Goal: Task Accomplishment & Management: Complete application form

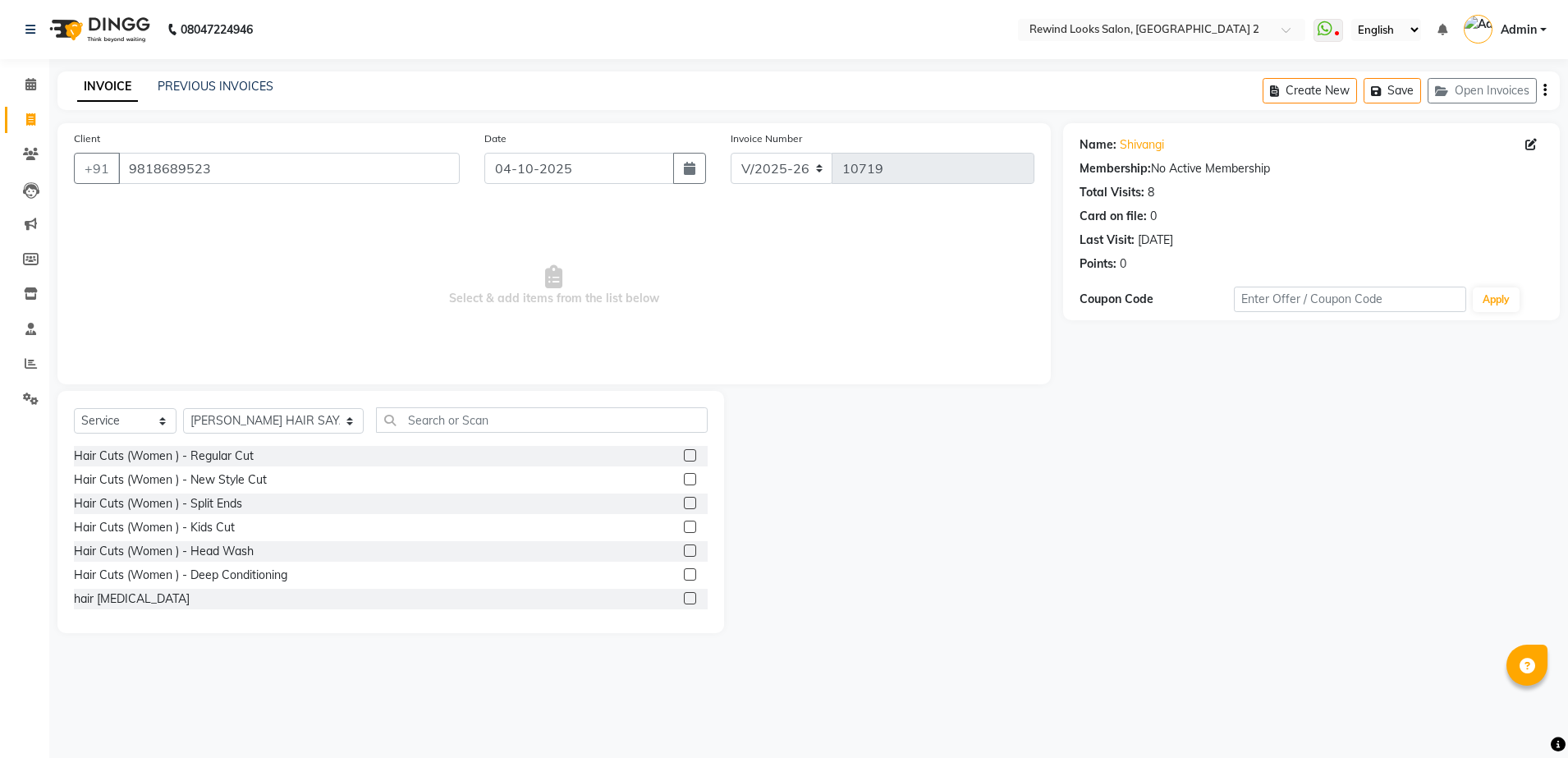
select select "4640"
select select "service"
select select "27076"
click at [373, 168] on input "9818689523" at bounding box center [288, 168] width 341 height 31
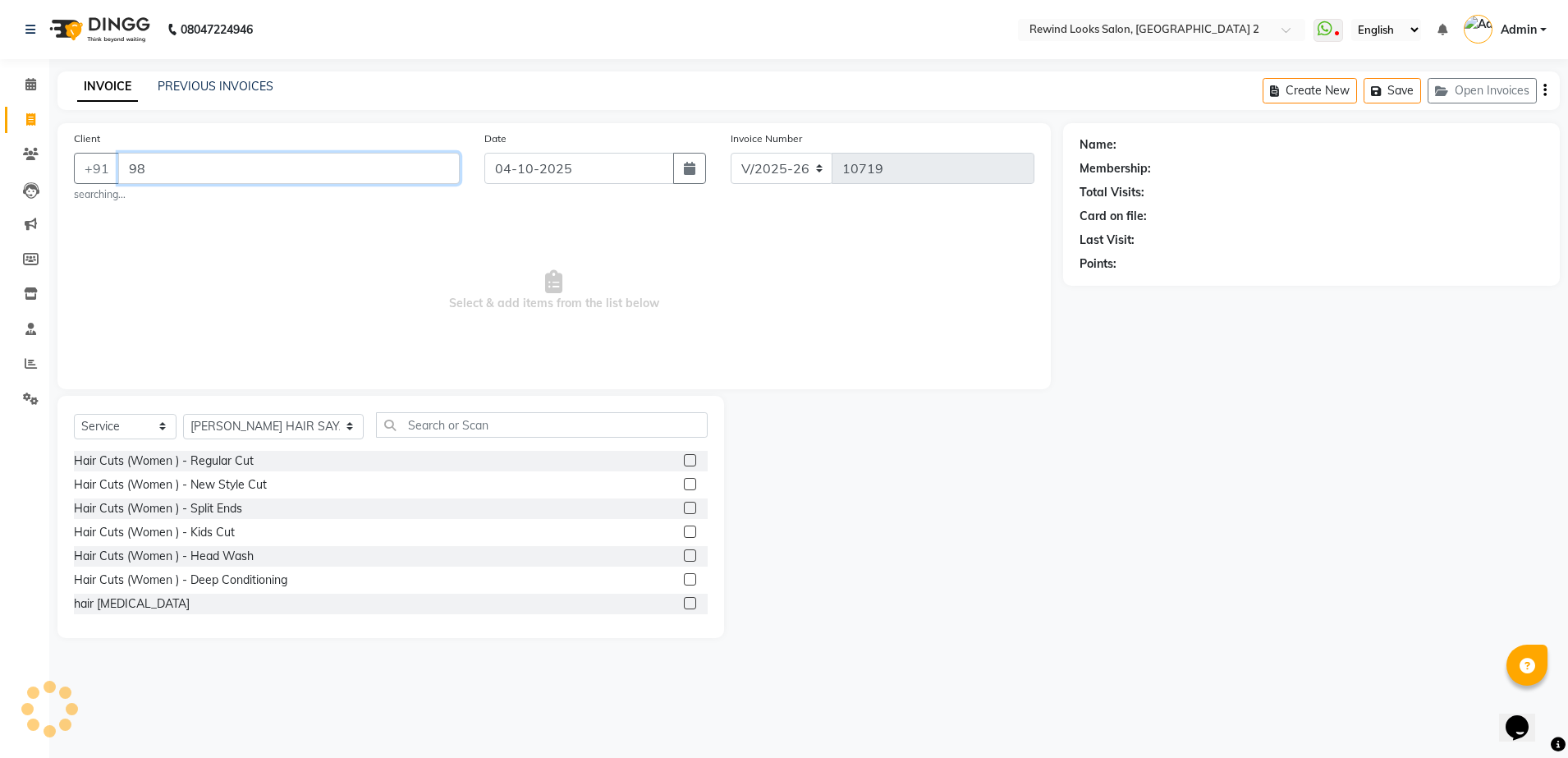
type input "9"
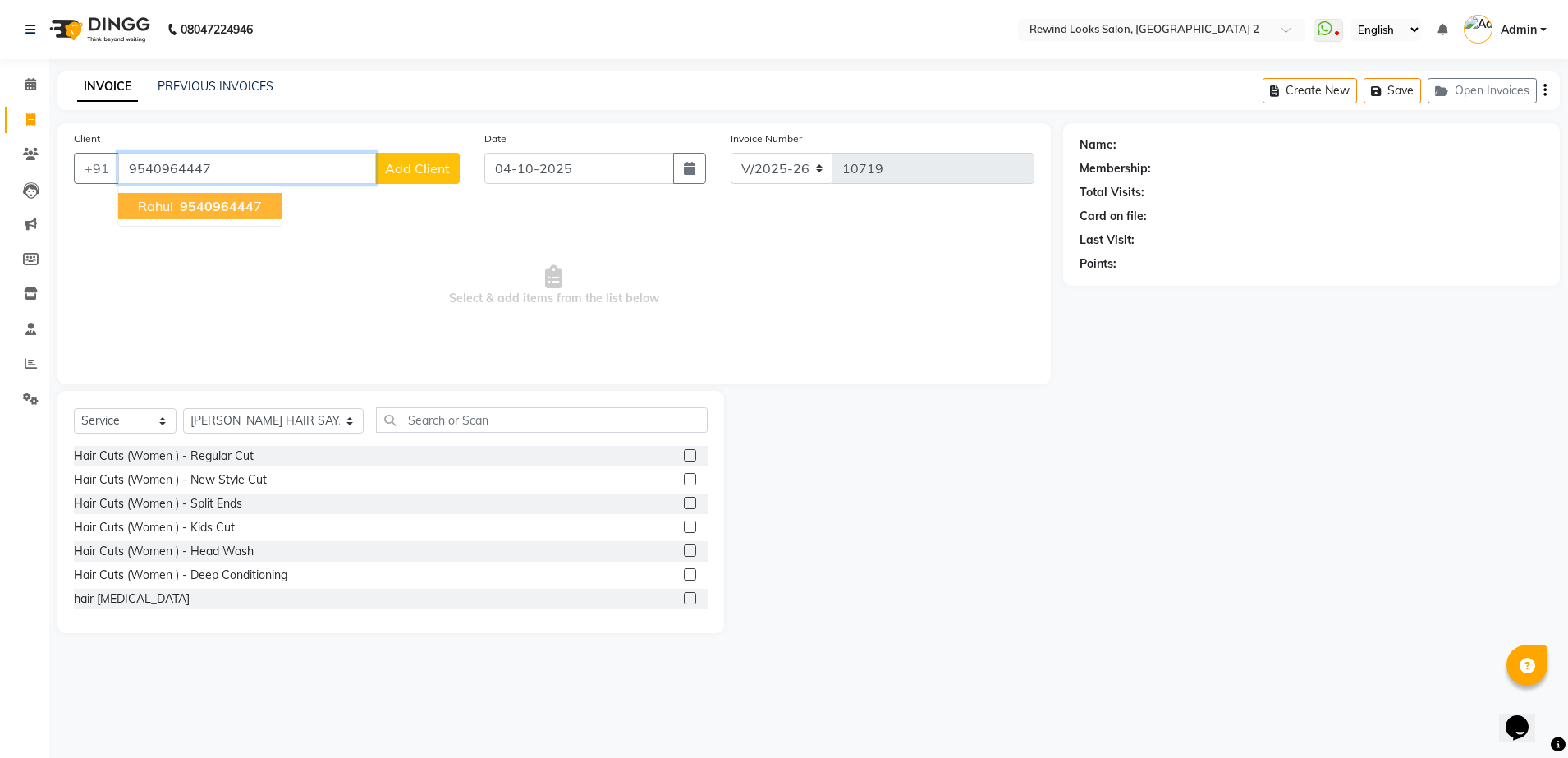
type input "9540964447"
click at [198, 201] on span "954096444" at bounding box center [217, 206] width 73 height 16
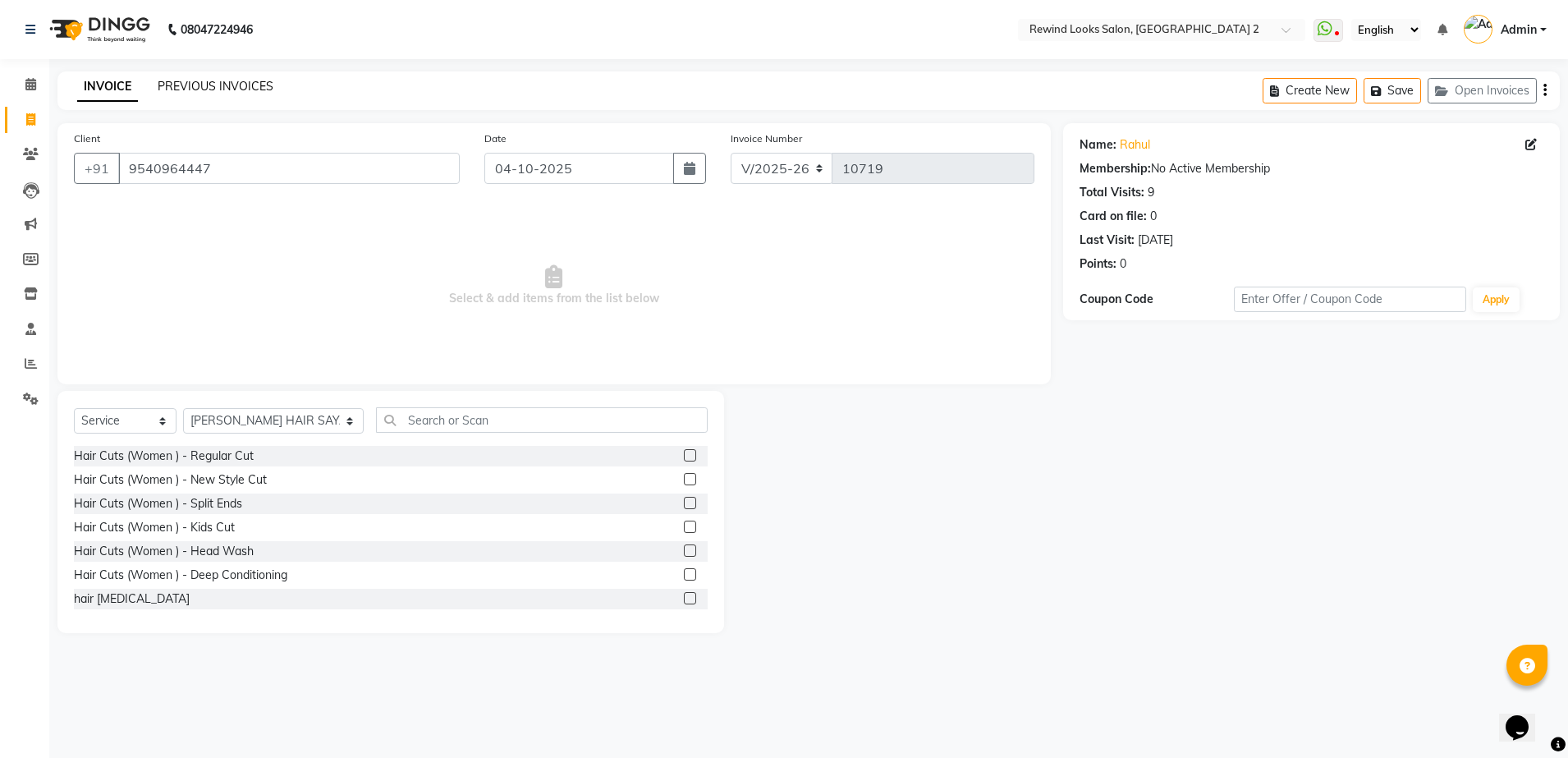
click at [201, 85] on link "PREVIOUS INVOICES" at bounding box center [216, 86] width 116 height 15
drag, startPoint x: 135, startPoint y: 170, endPoint x: 220, endPoint y: 172, distance: 85.0
click at [220, 172] on input "9540964447" at bounding box center [288, 168] width 341 height 31
click at [220, 160] on input "9540964447" at bounding box center [288, 168] width 341 height 31
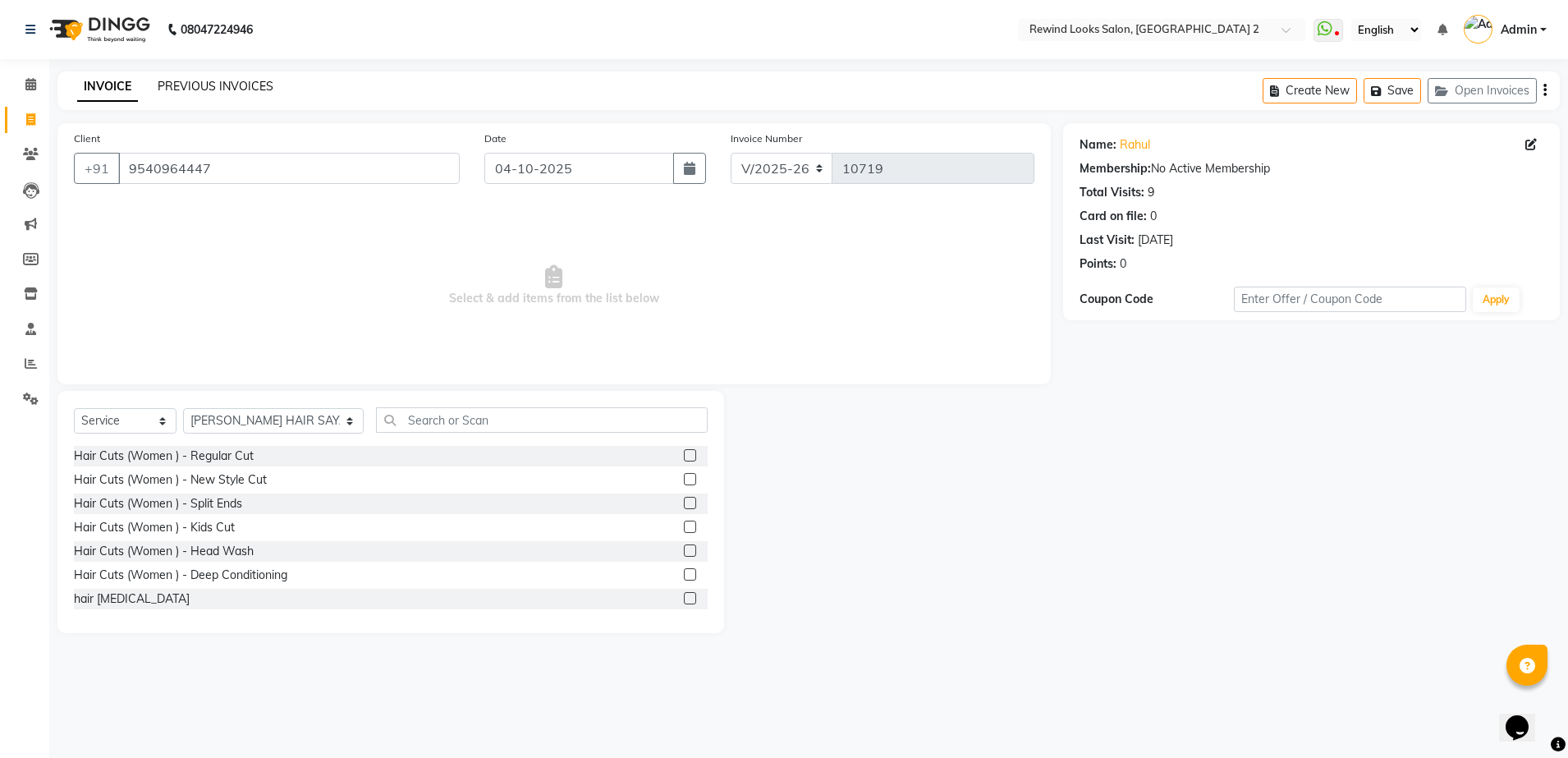
click at [202, 79] on link "PREVIOUS INVOICES" at bounding box center [216, 86] width 116 height 15
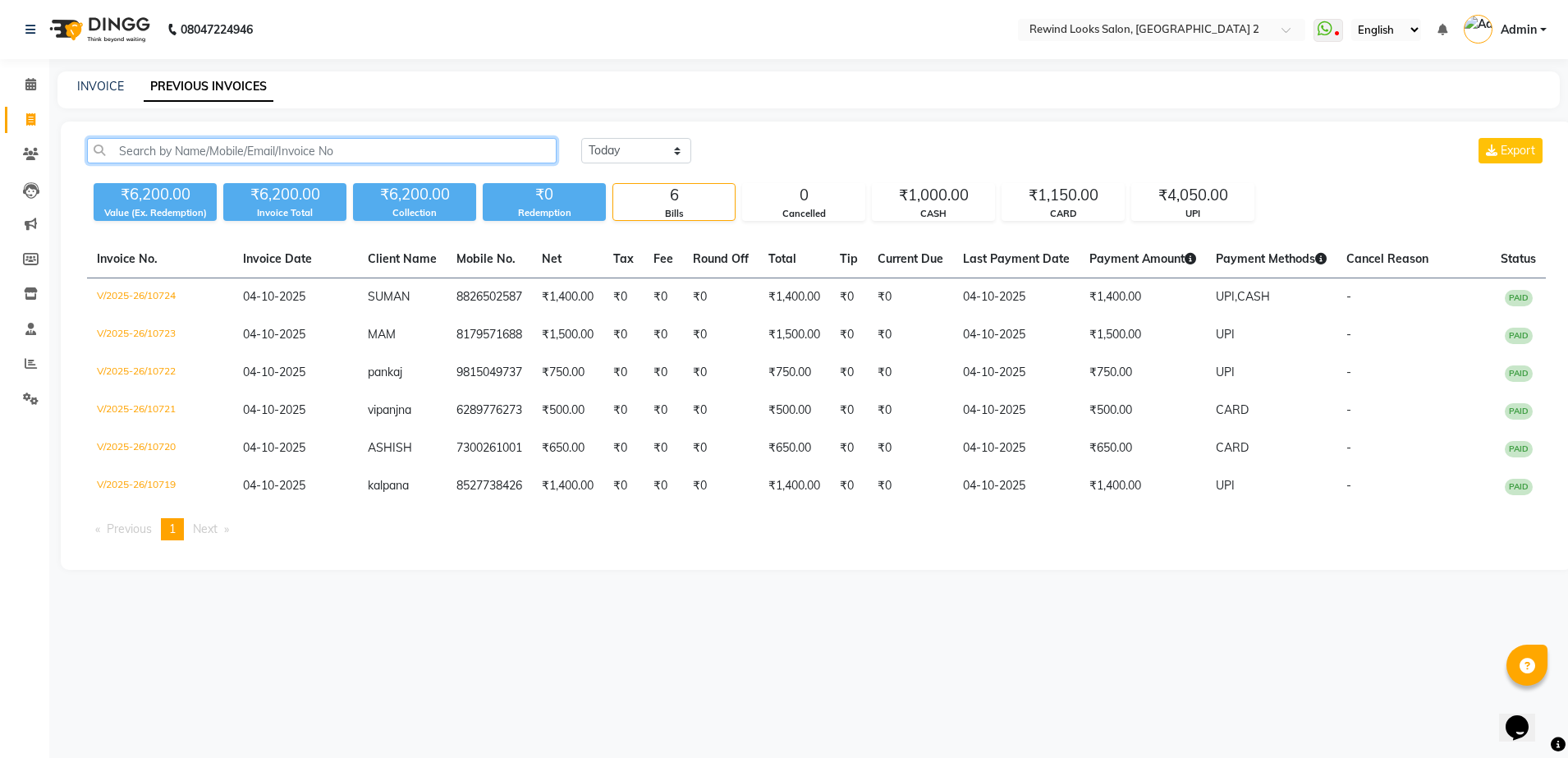
click at [263, 148] on input "text" at bounding box center [322, 151] width 470 height 25
paste input "9540964447"
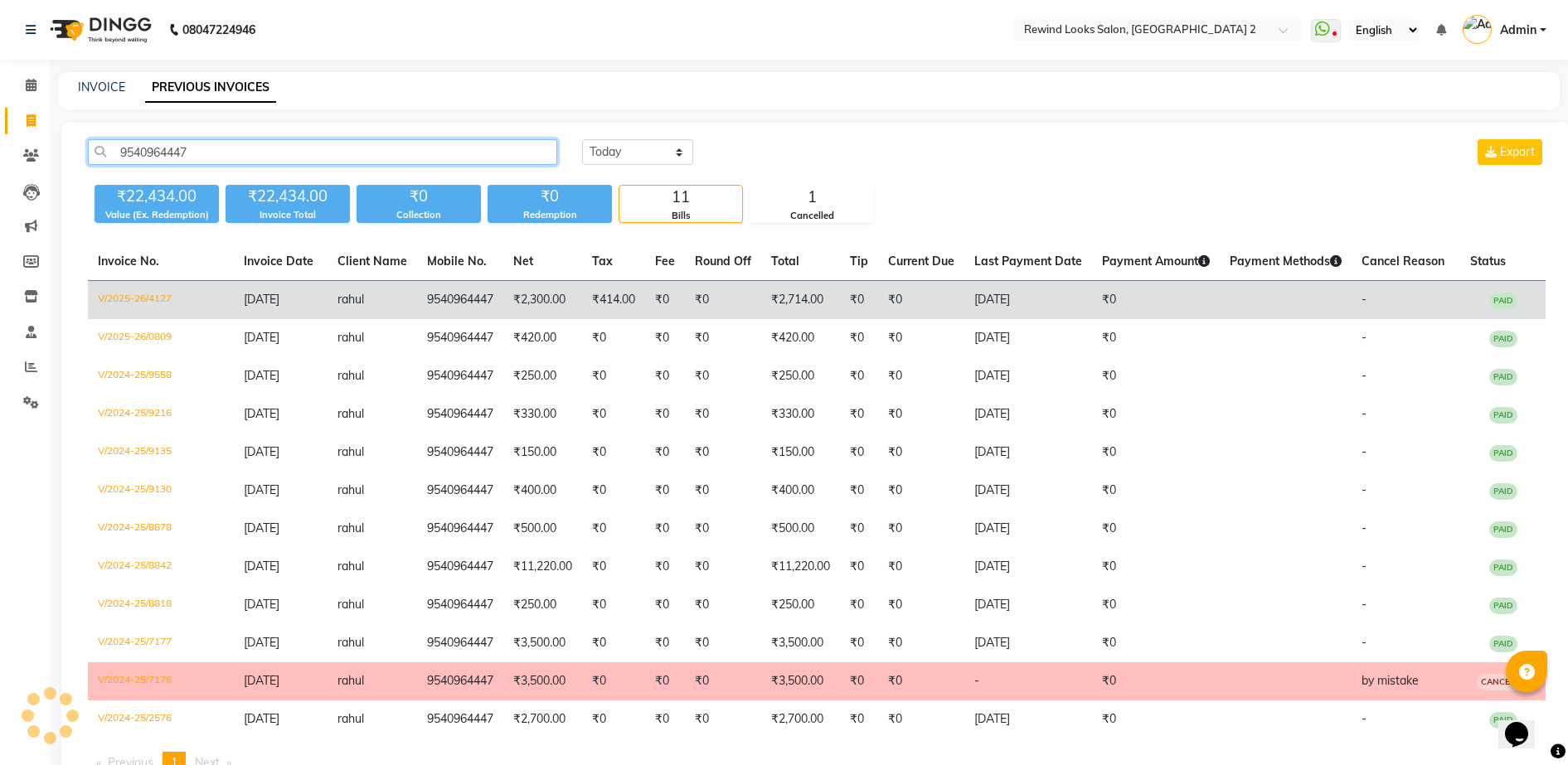
type input "9540964447"
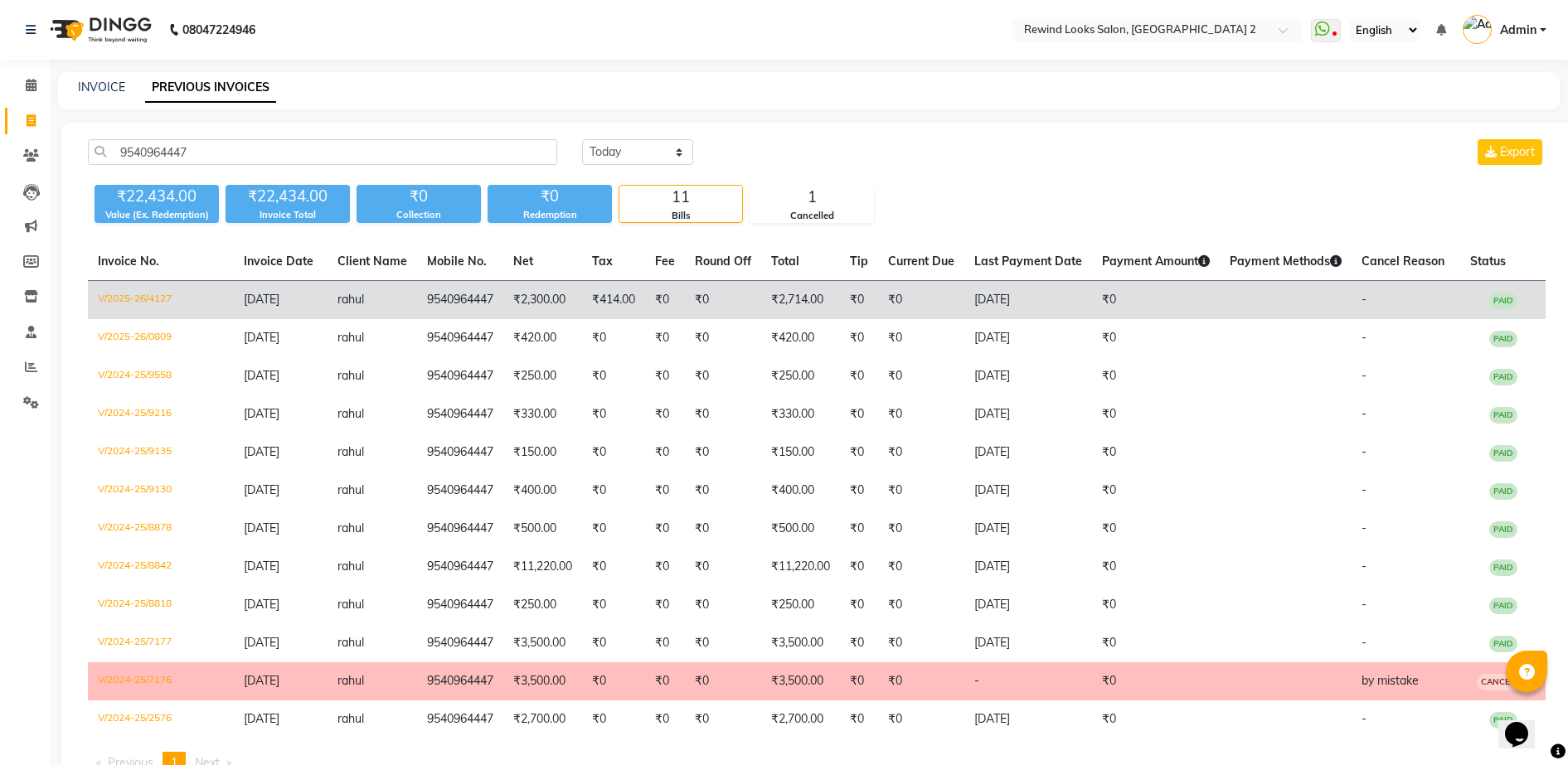
click at [533, 302] on td "₹2,300.00" at bounding box center [542, 301] width 79 height 39
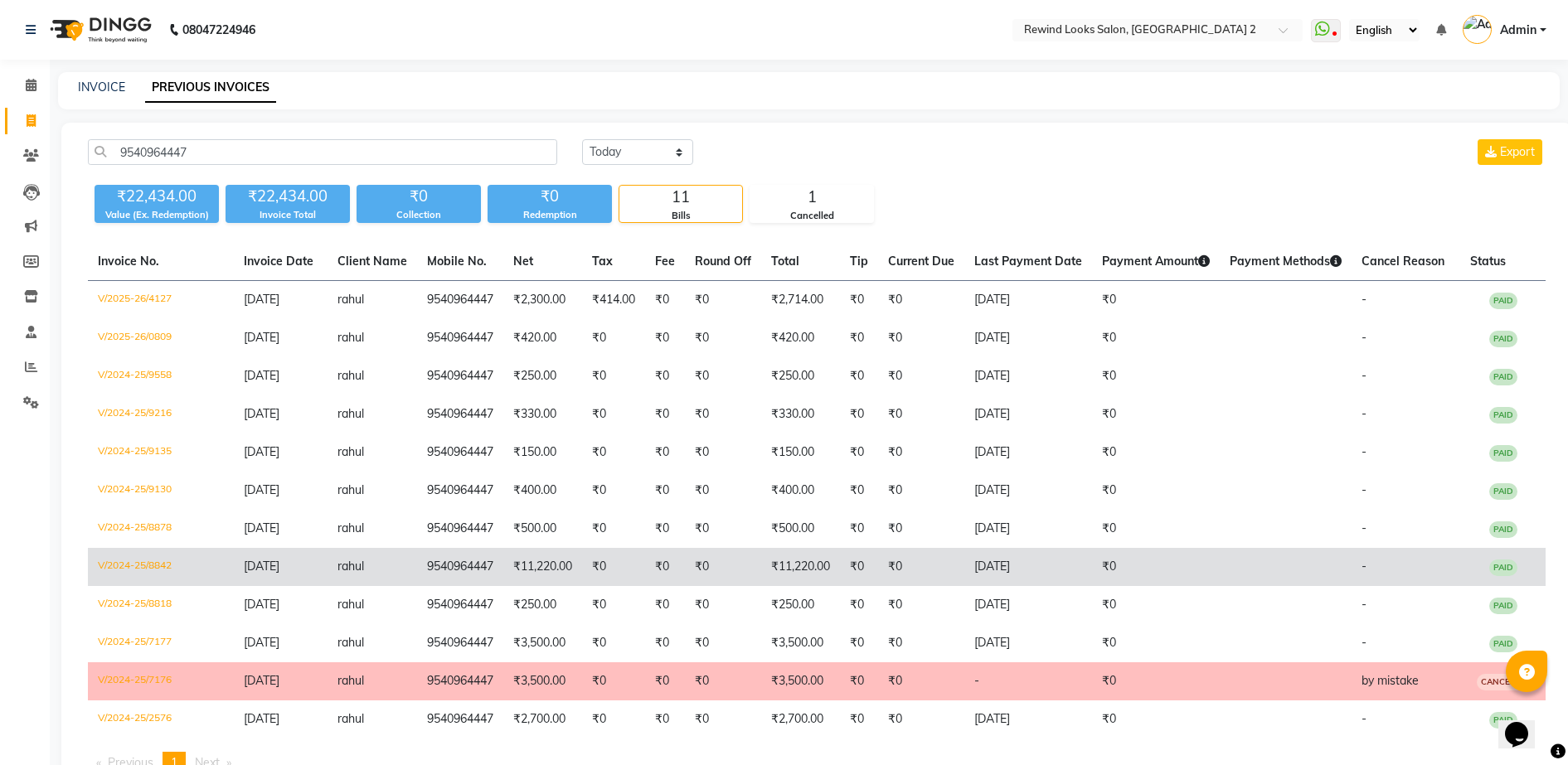
click at [530, 558] on td "₹11,220.00" at bounding box center [542, 566] width 79 height 38
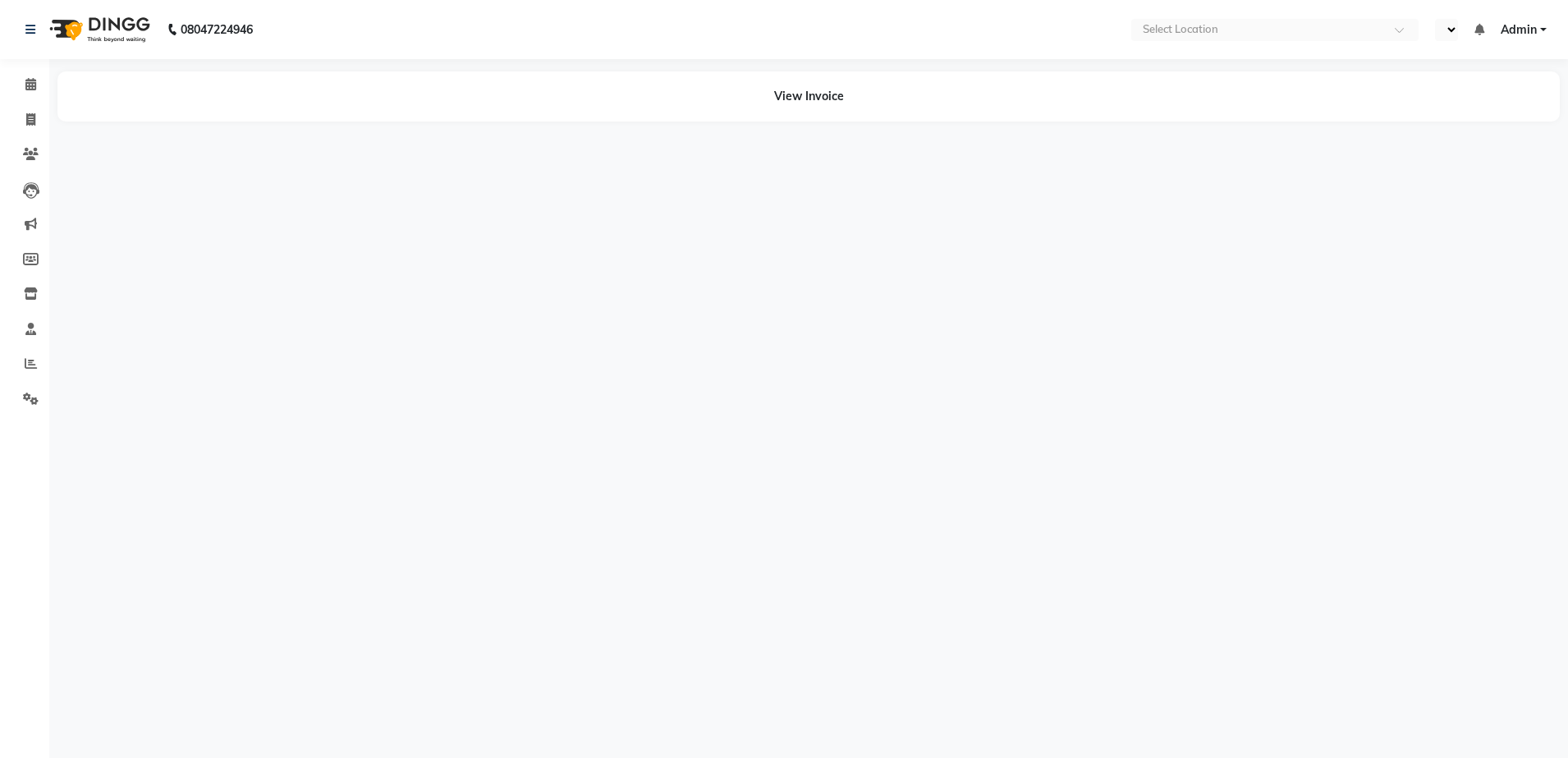
select select "en"
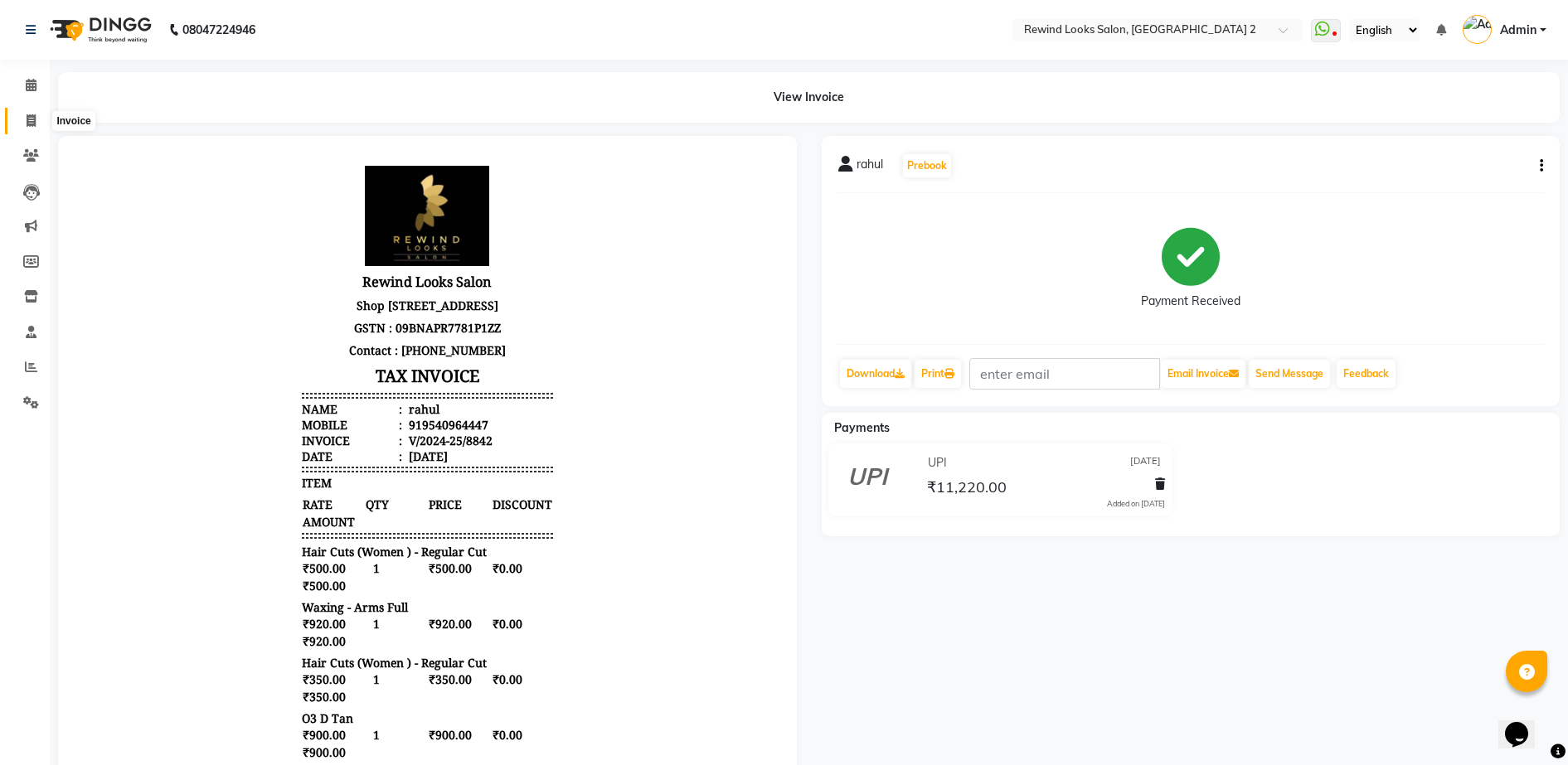
click at [29, 119] on icon at bounding box center [30, 120] width 9 height 13
select select "service"
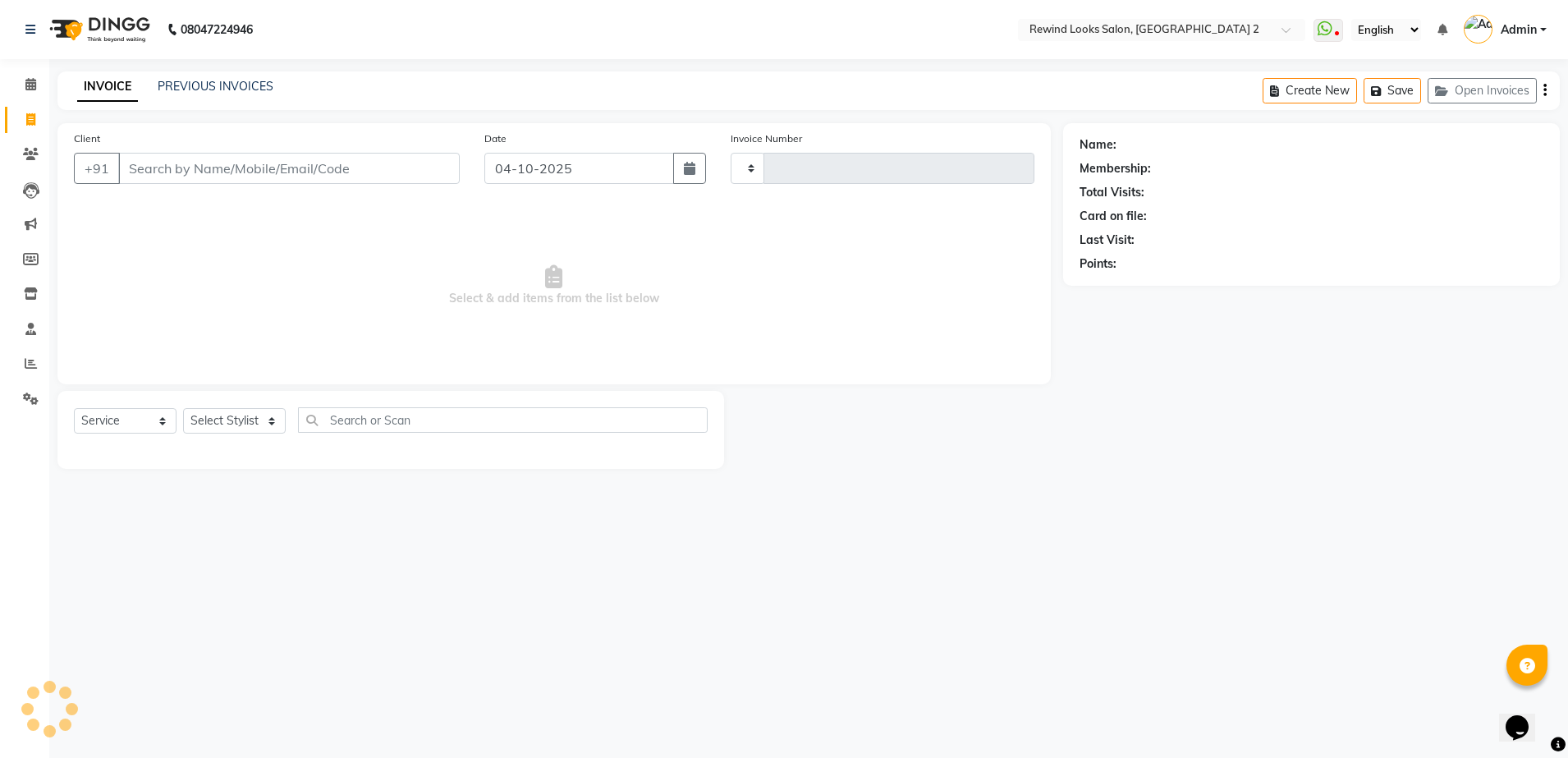
type input "10725"
select select "4640"
select select "27076"
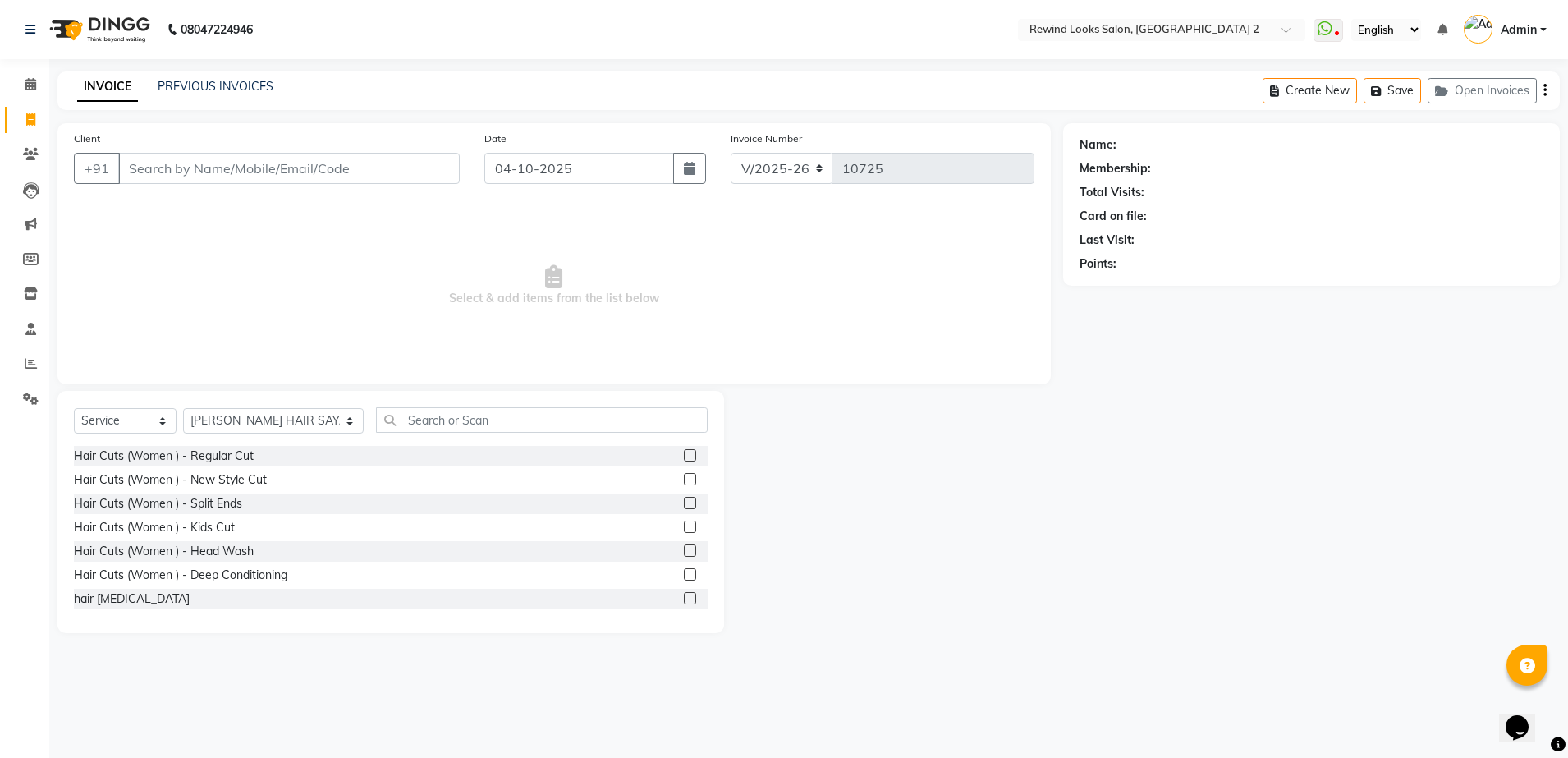
click at [213, 72] on div "INVOICE PREVIOUS INVOICES Create New Save Open Invoices" at bounding box center [808, 91] width 1502 height 39
click at [223, 84] on link "PREVIOUS INVOICES" at bounding box center [216, 86] width 116 height 15
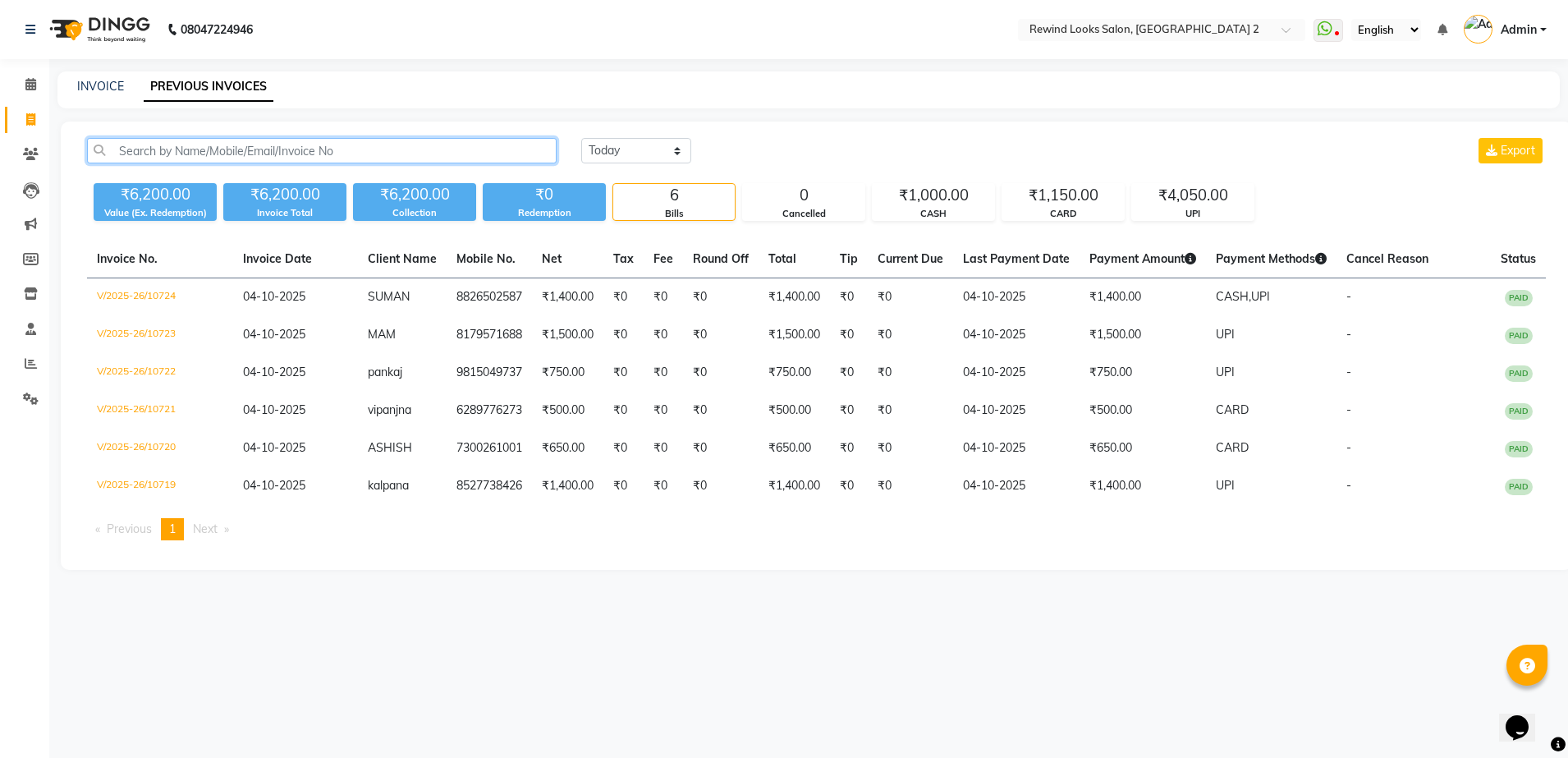
click at [241, 149] on input "text" at bounding box center [322, 151] width 470 height 25
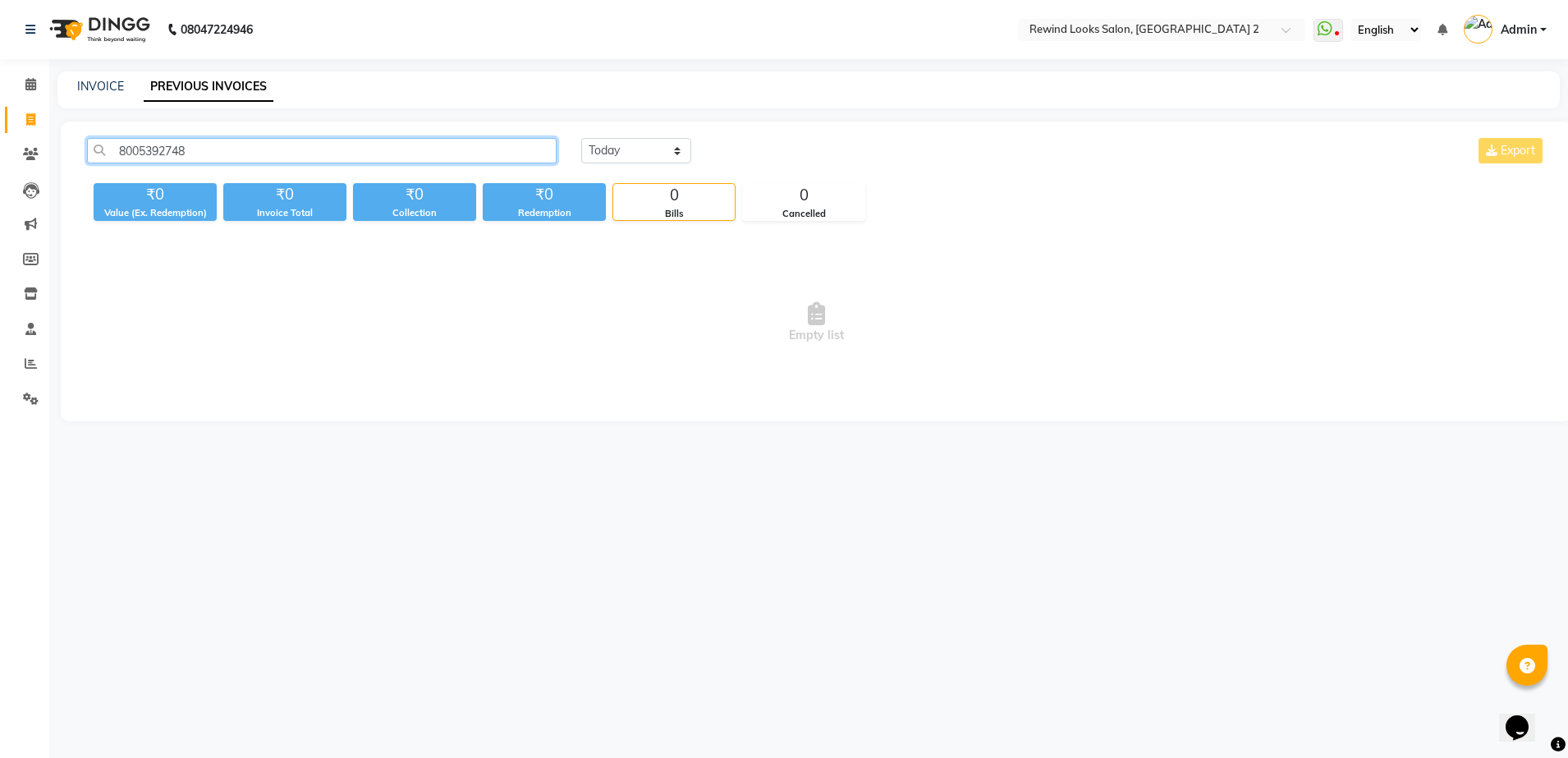
click at [297, 147] on input "8005392748" at bounding box center [322, 151] width 470 height 25
click at [204, 151] on input "8005392748" at bounding box center [322, 151] width 470 height 25
type input "8"
type input "8707499646"
click at [85, 87] on link "INVOICE" at bounding box center [101, 86] width 46 height 15
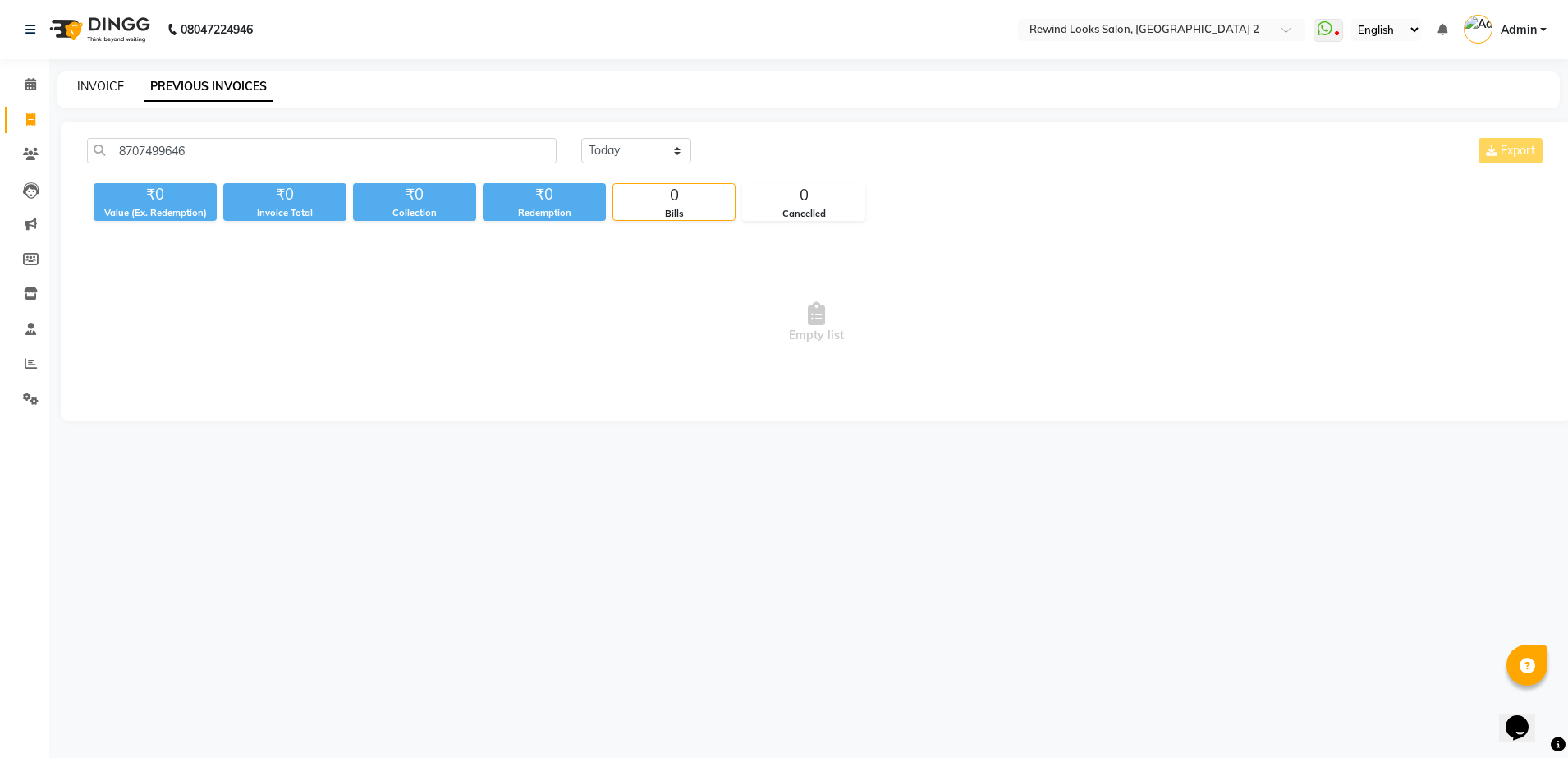
select select "service"
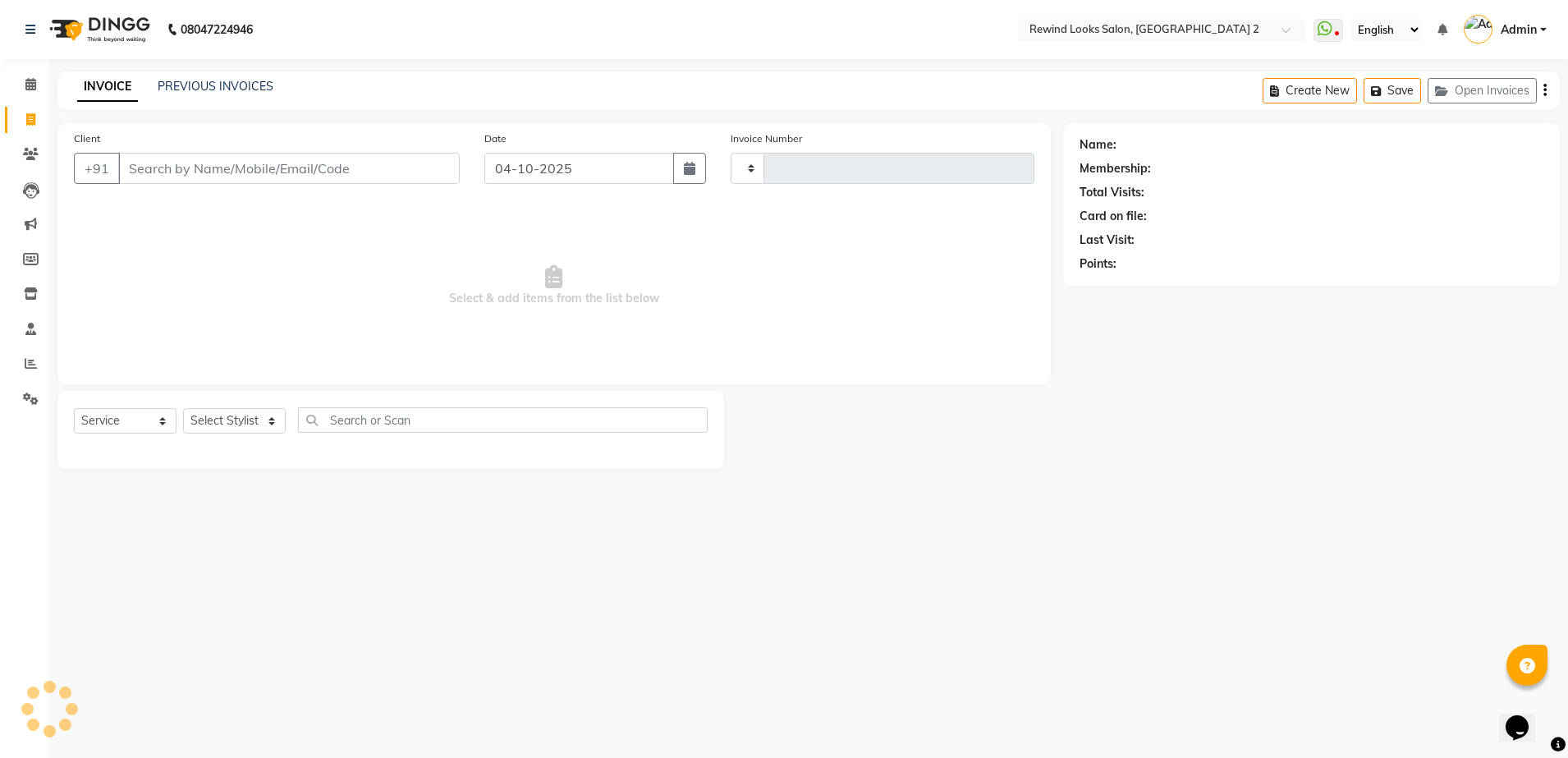
type input "10725"
select select "4640"
select select "27076"
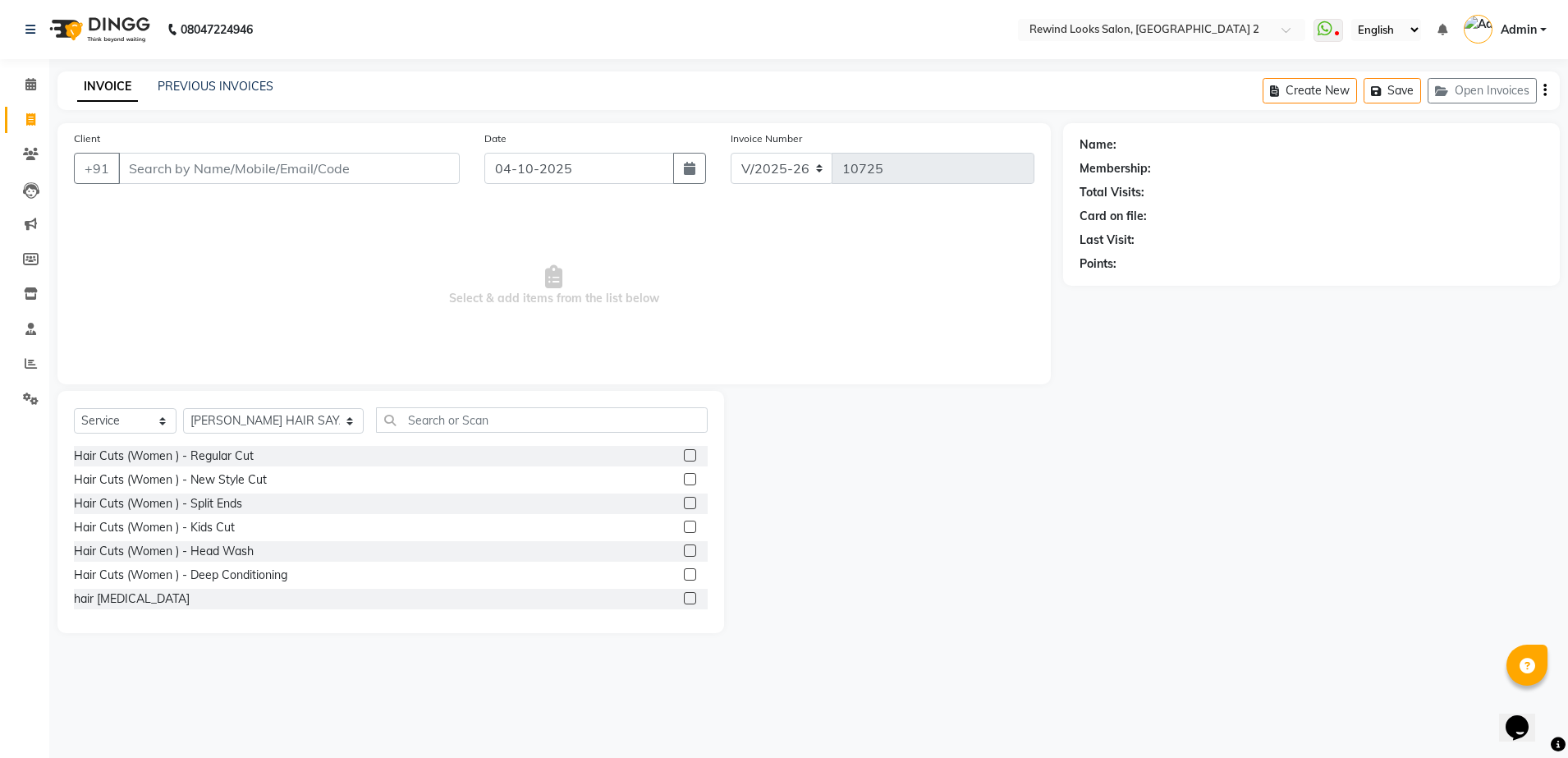
click at [333, 170] on input "Client" at bounding box center [288, 168] width 341 height 31
click at [358, 166] on input "Client" at bounding box center [288, 168] width 341 height 31
type input "9425175387"
click at [451, 175] on button "Add Client" at bounding box center [417, 168] width 84 height 31
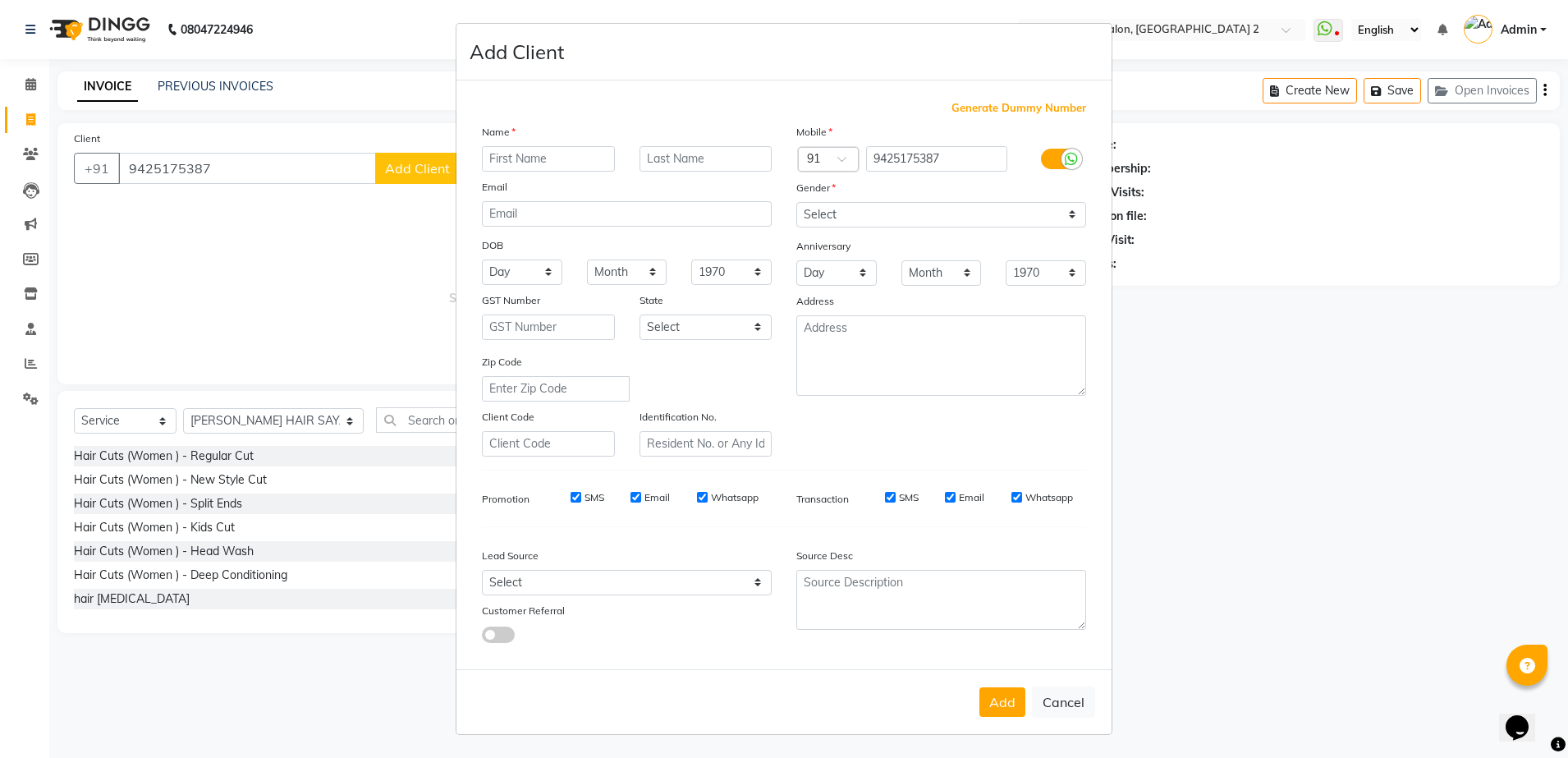
click at [554, 163] on input "text" at bounding box center [548, 159] width 133 height 25
type input "NIKITA GUPTA"
click at [829, 210] on select "Select Male Female Other Prefer Not To Say" at bounding box center [942, 215] width 290 height 25
select select "female"
click at [797, 202] on select "Select Male Female Other Prefer Not To Say" at bounding box center [942, 215] width 290 height 25
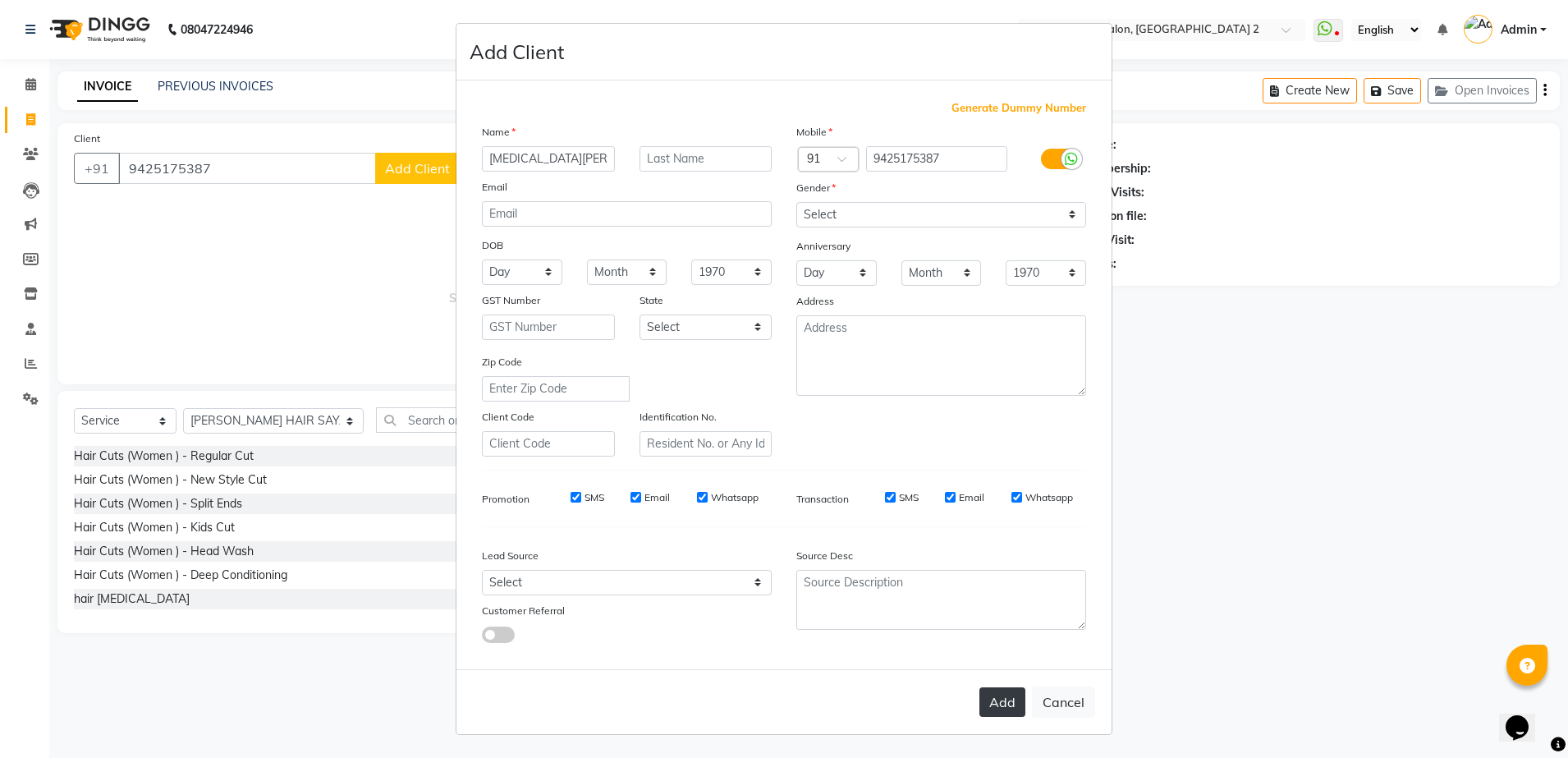
click at [1000, 710] on button "Add" at bounding box center [1002, 702] width 46 height 30
select select
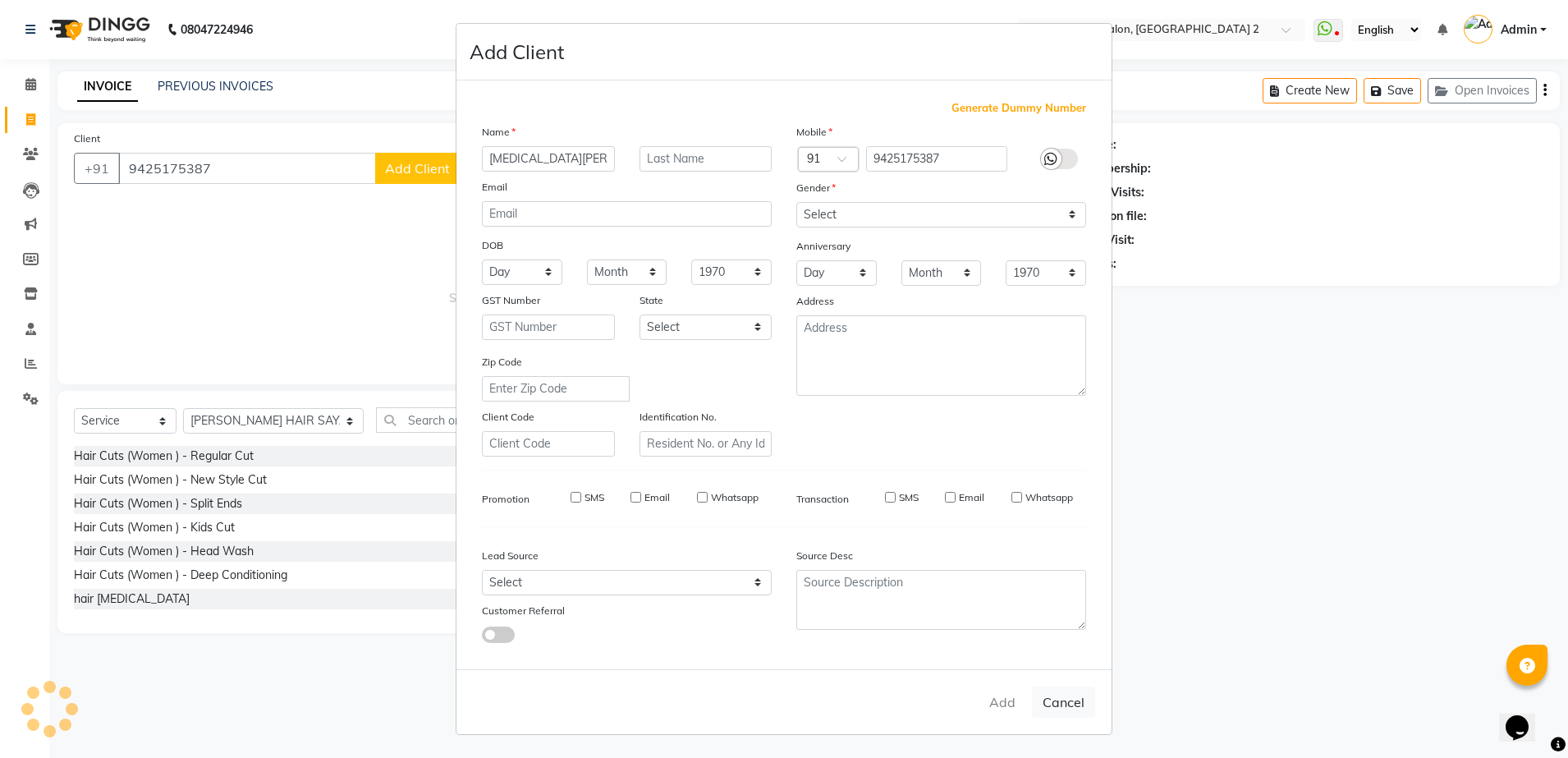
select select
checkbox input "false"
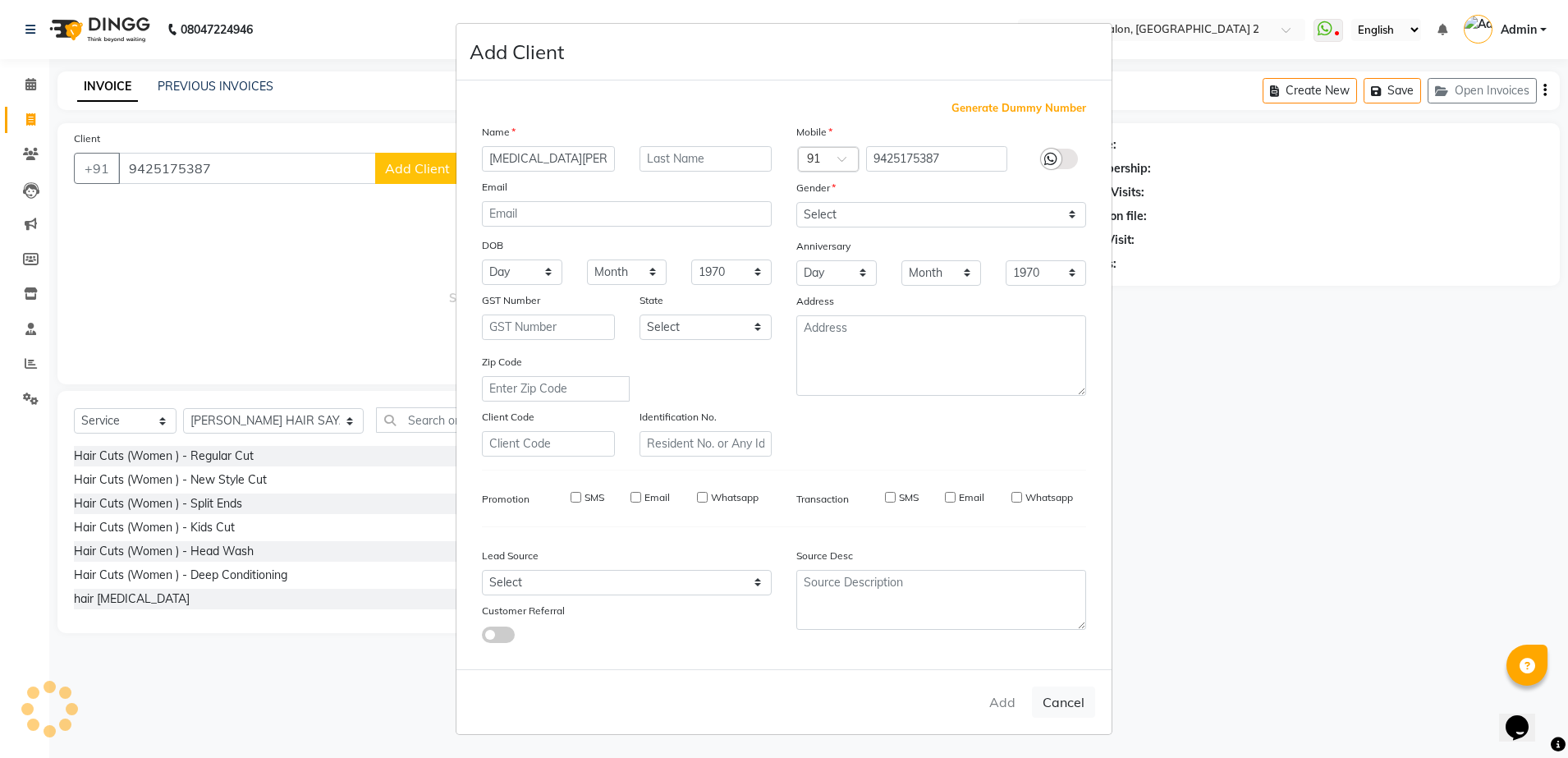
checkbox input "false"
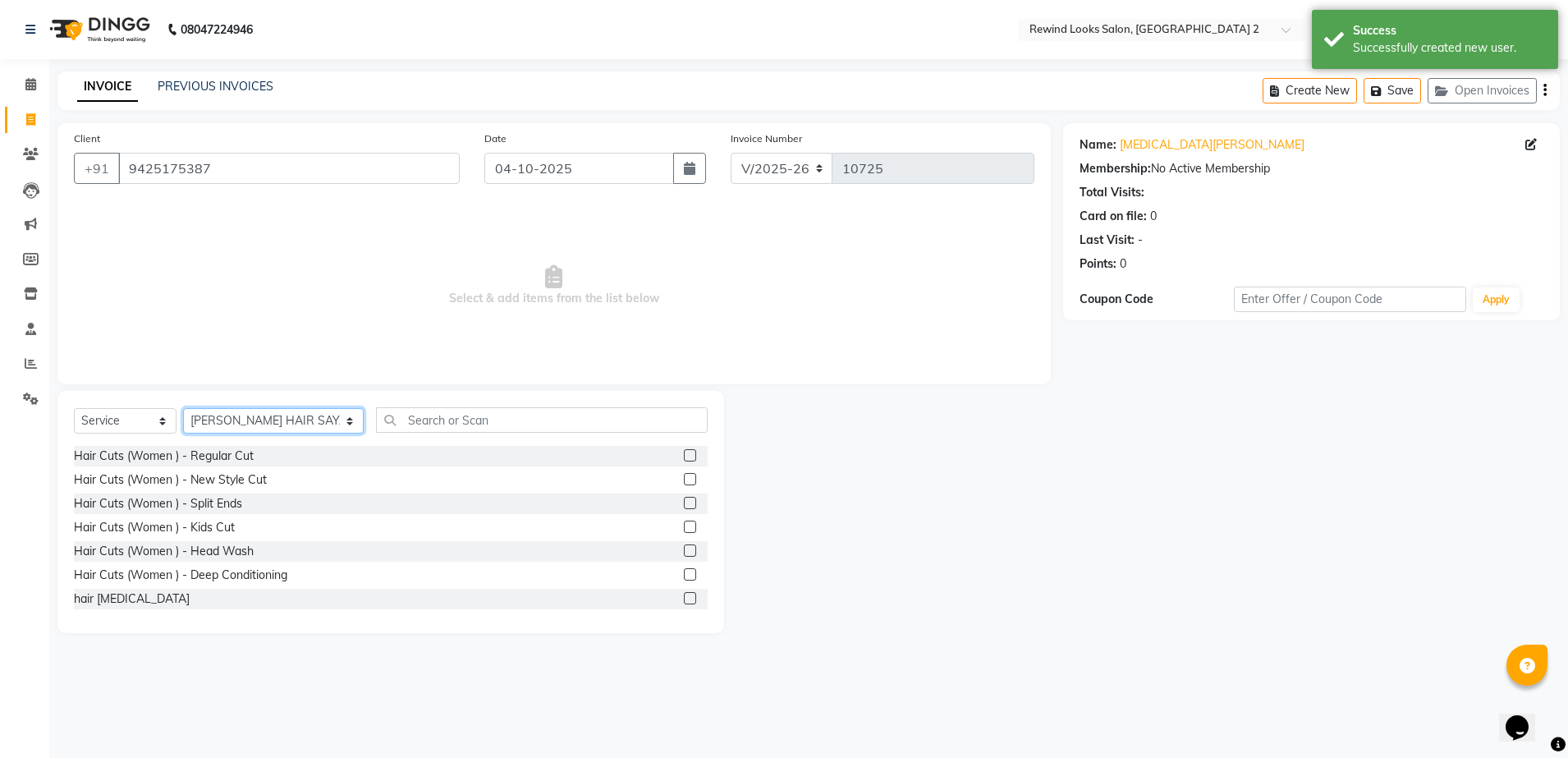
click at [215, 425] on select "Select Stylist aasim aayat ADMIN Alfad hair Casa Ali Hair ARBAZ (MALE HAIRDRESS…" at bounding box center [273, 421] width 181 height 25
click at [228, 422] on select "Select Stylist aasim aayat ADMIN Alfad hair Casa Ali Hair ARBAZ (MALE HAIRDRESS…" at bounding box center [273, 421] width 181 height 25
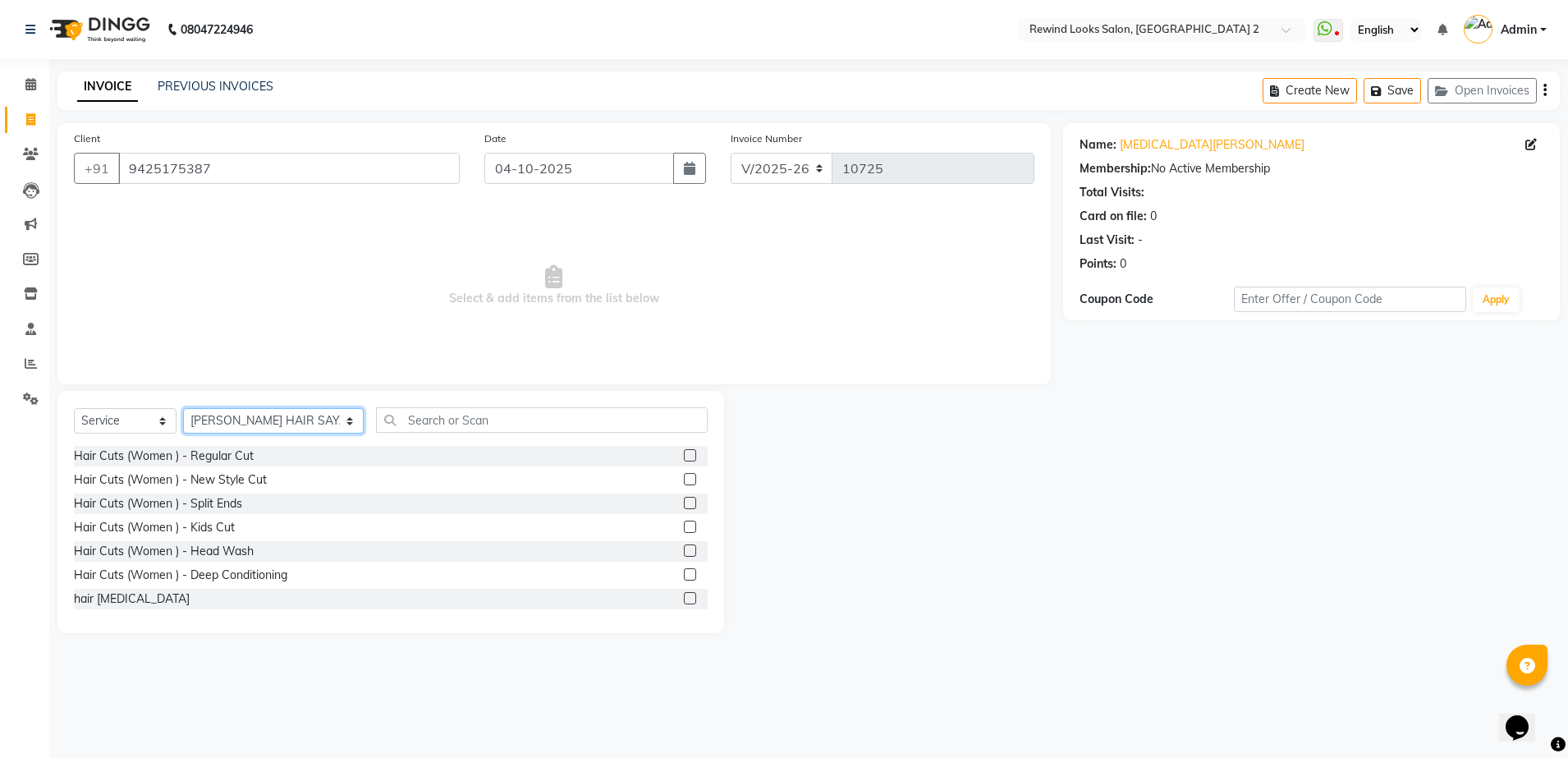
click at [245, 418] on select "Select Stylist aasim aayat ADMIN Alfad hair Casa Ali Hair ARBAZ (MALE HAIRDRESS…" at bounding box center [273, 421] width 181 height 25
select select "43008"
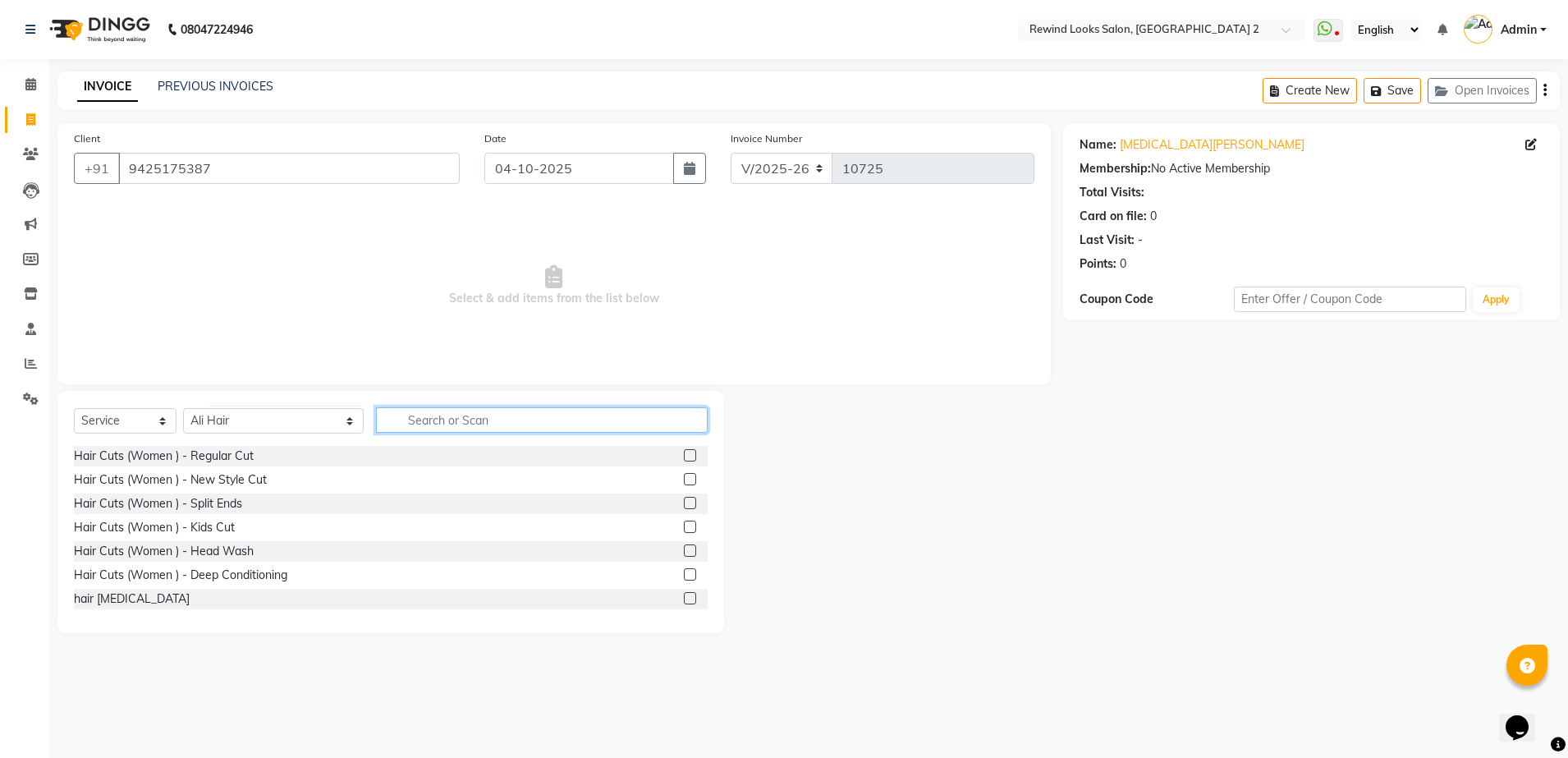
click at [420, 426] on input "text" at bounding box center [541, 420] width 332 height 25
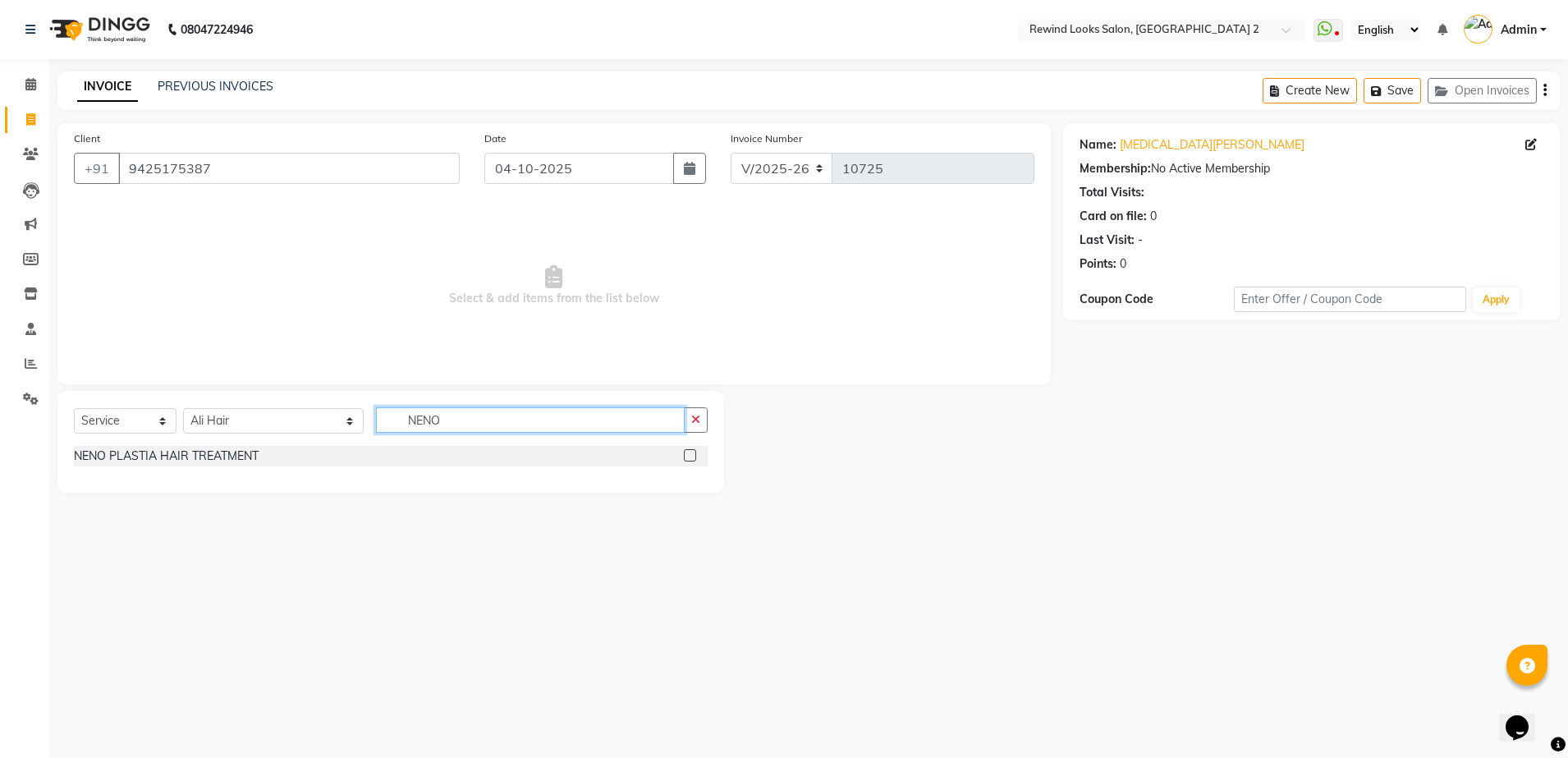
type input "NENO"
click at [687, 454] on label at bounding box center [689, 454] width 13 height 13
click at [687, 454] on input "checkbox" at bounding box center [688, 455] width 11 height 11
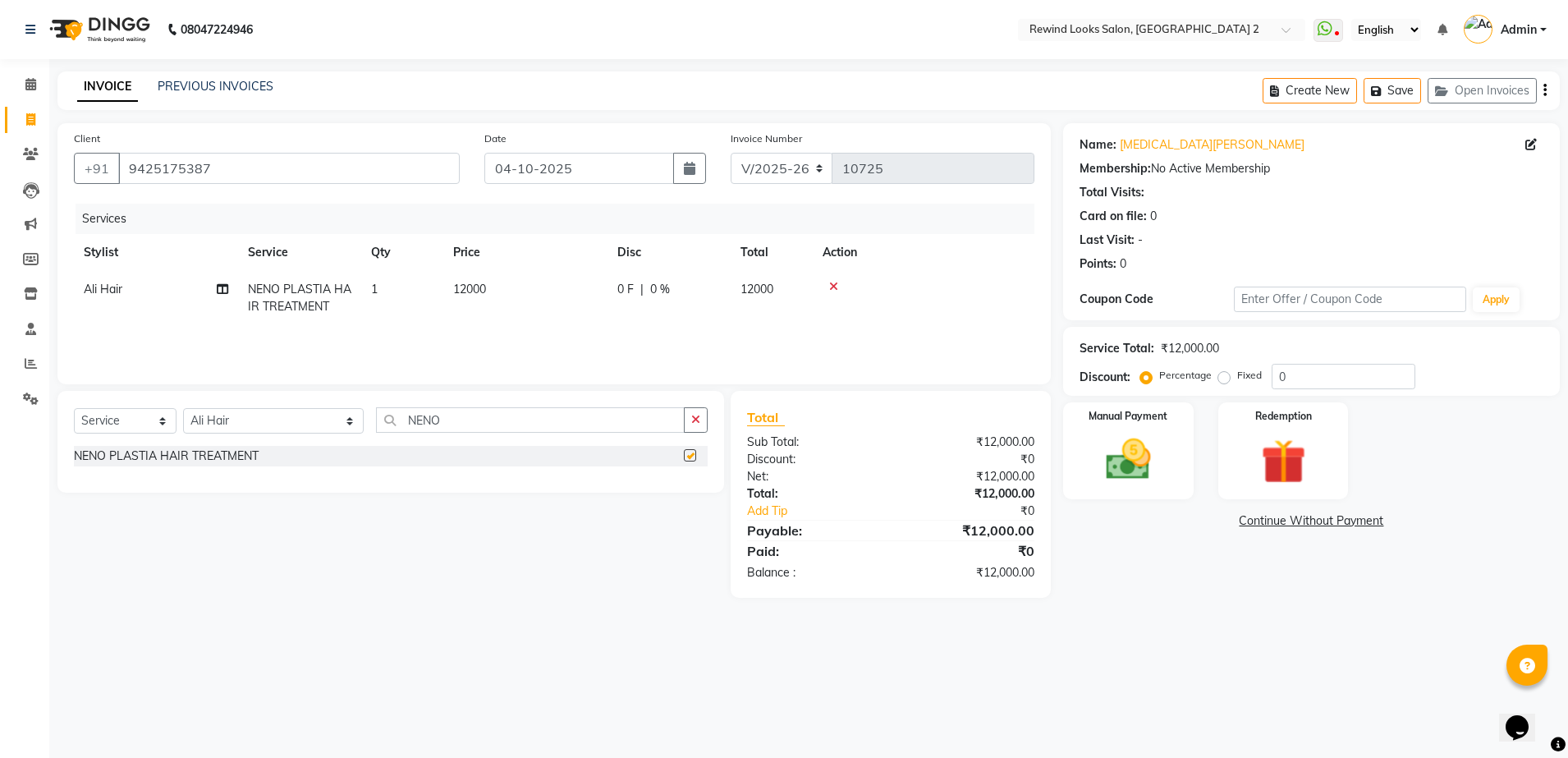
checkbox input "false"
click at [548, 275] on td "12000" at bounding box center [525, 298] width 164 height 54
select select "43008"
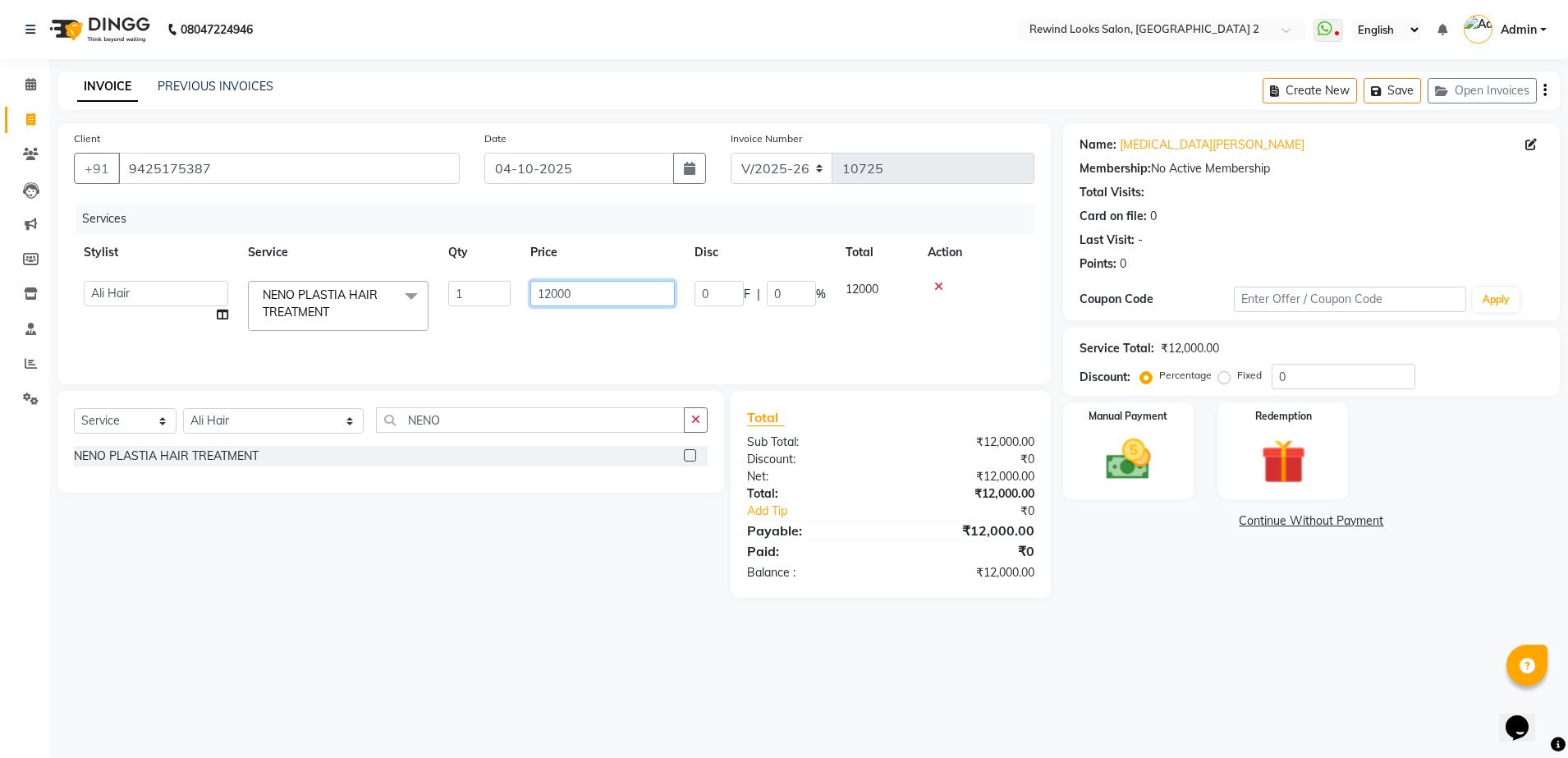
drag, startPoint x: 548, startPoint y: 275, endPoint x: 612, endPoint y: 300, distance: 68.7
click at [612, 300] on td "12000" at bounding box center [602, 306] width 164 height 70
click at [612, 300] on input "12000" at bounding box center [601, 293] width 144 height 25
type input "1"
type input "8000"
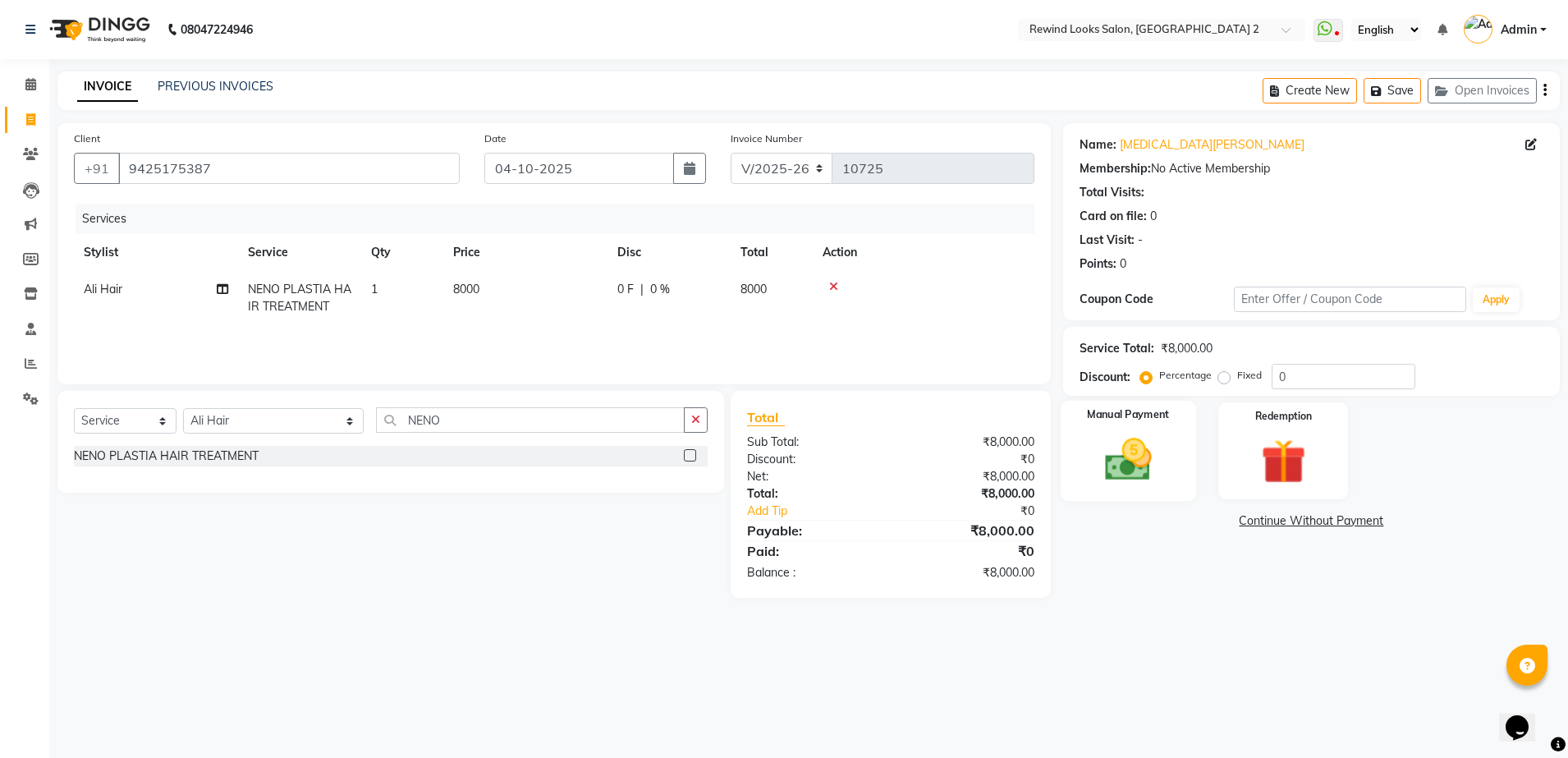
click at [1120, 460] on img at bounding box center [1128, 459] width 76 height 54
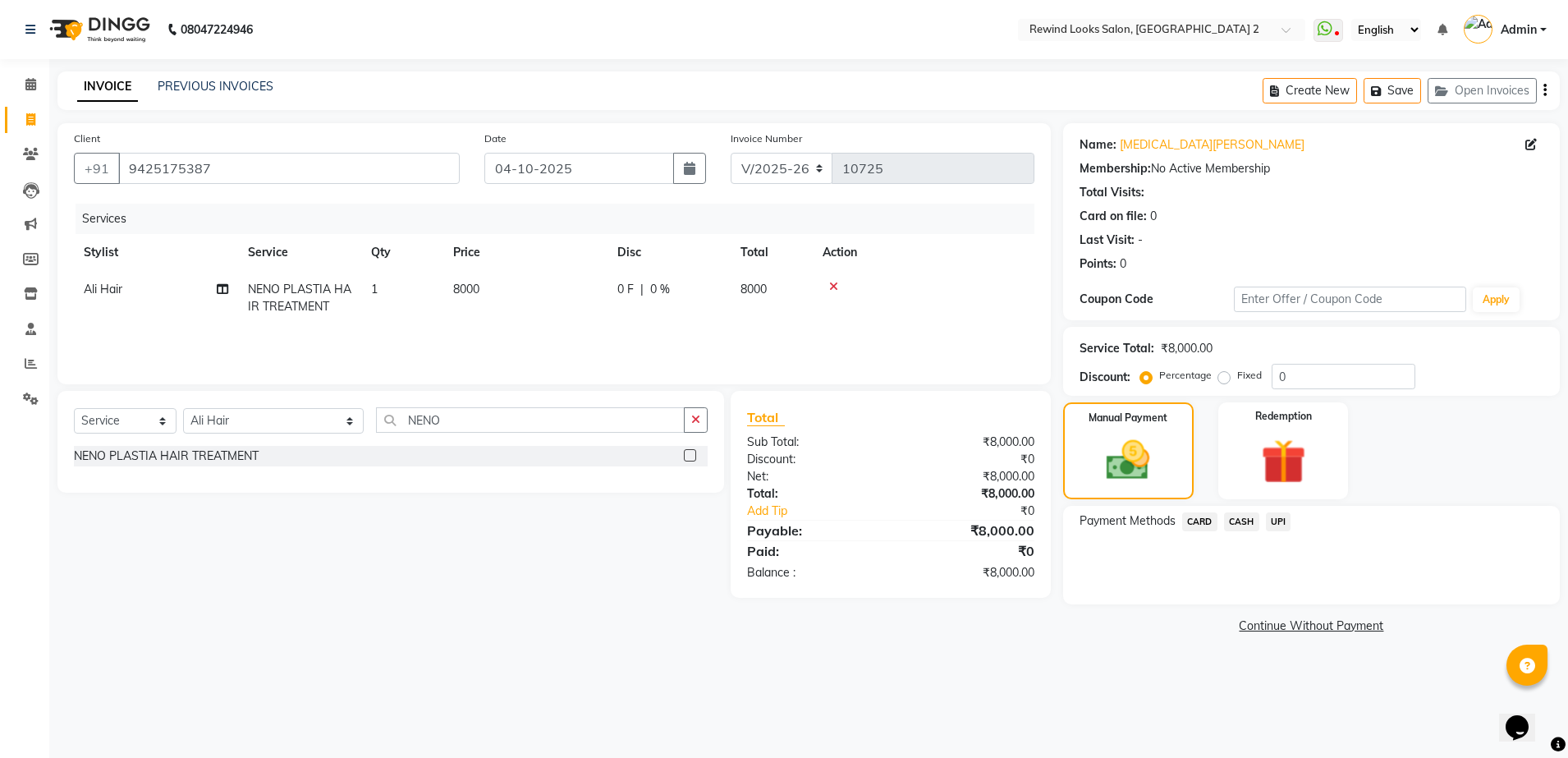
click at [1268, 517] on span "UPI" at bounding box center [1278, 522] width 25 height 19
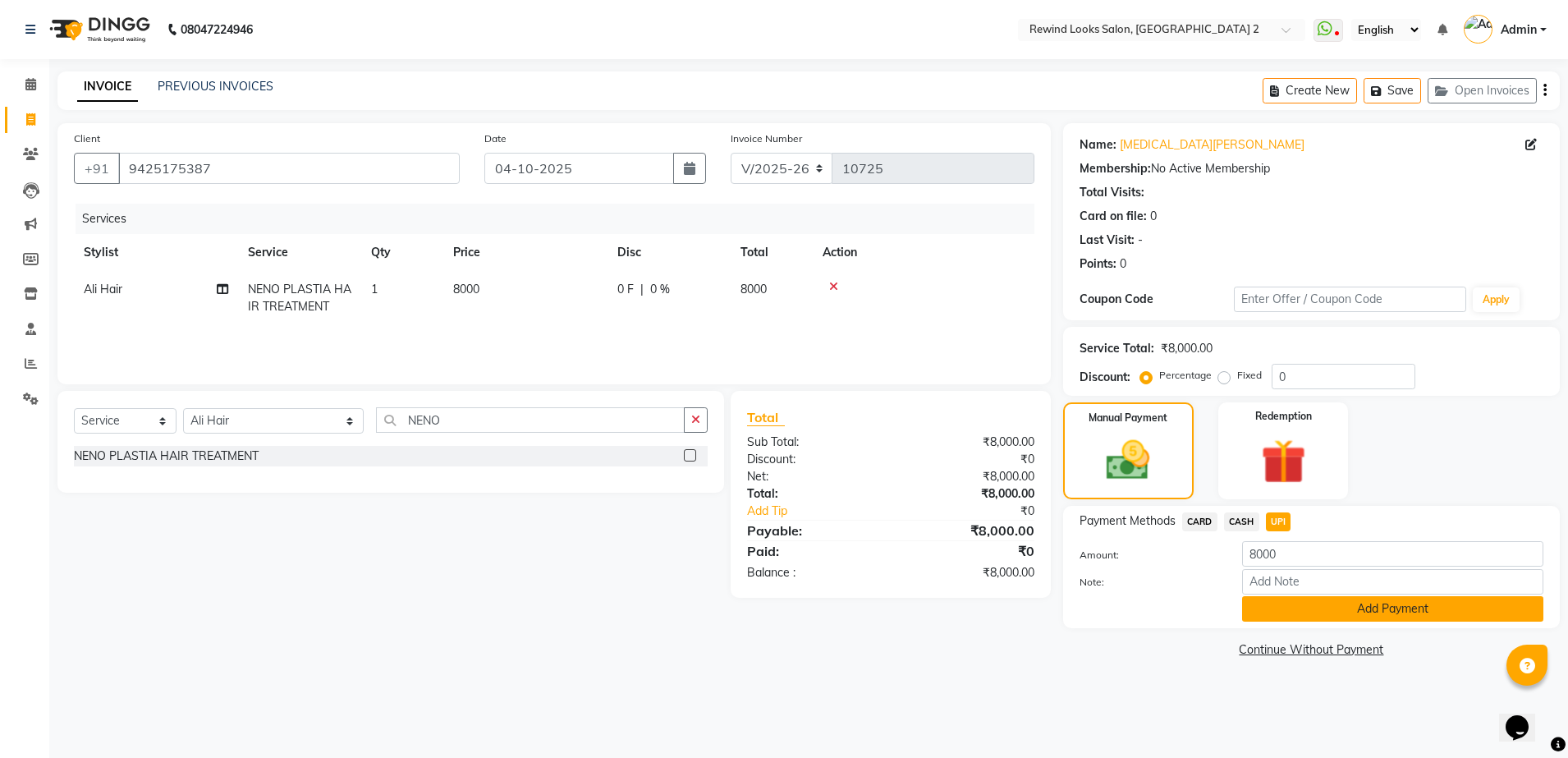
click at [1307, 621] on button "Add Payment" at bounding box center [1393, 608] width 302 height 25
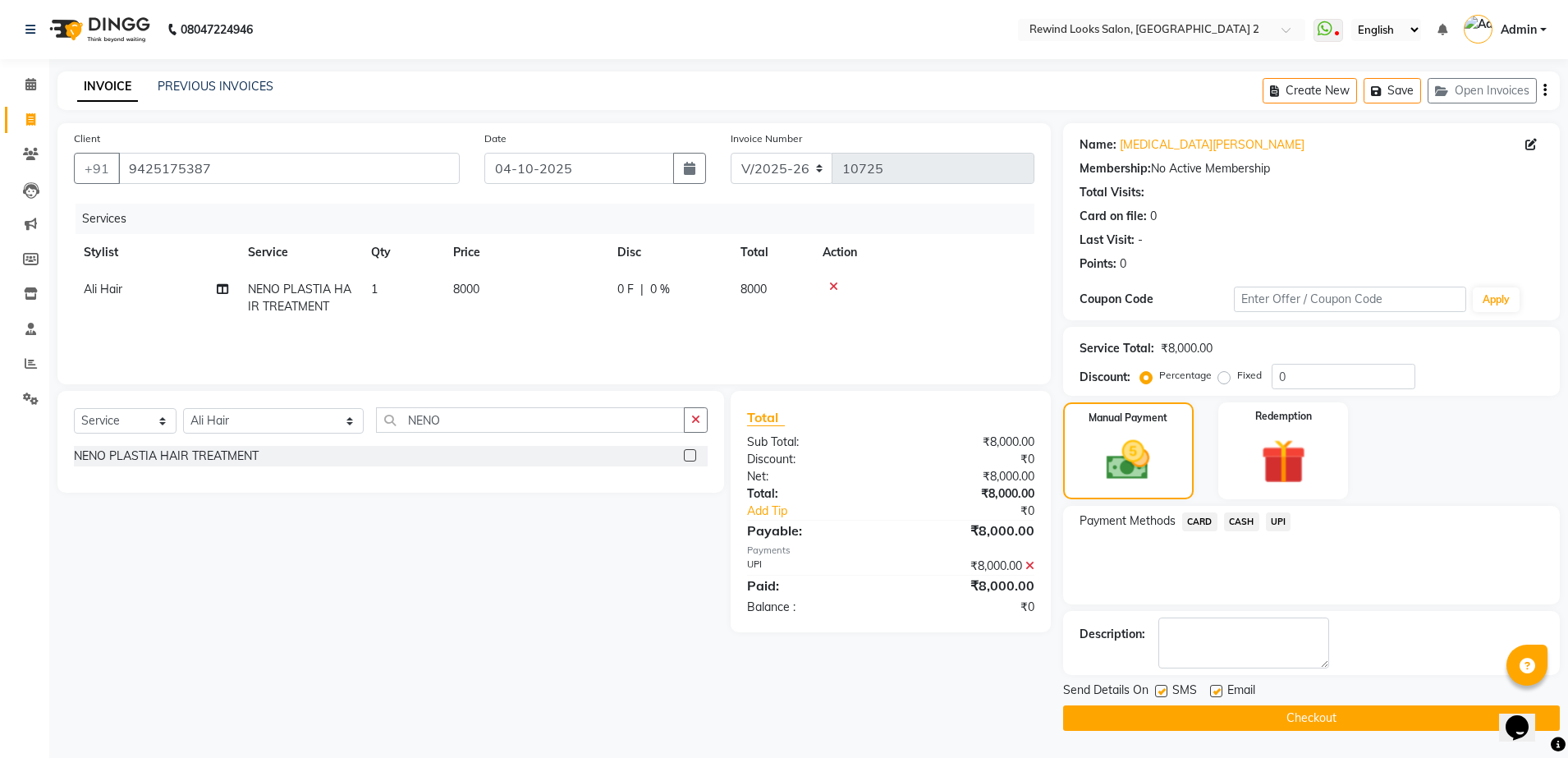
click at [1267, 721] on button "Checkout" at bounding box center [1311, 717] width 497 height 25
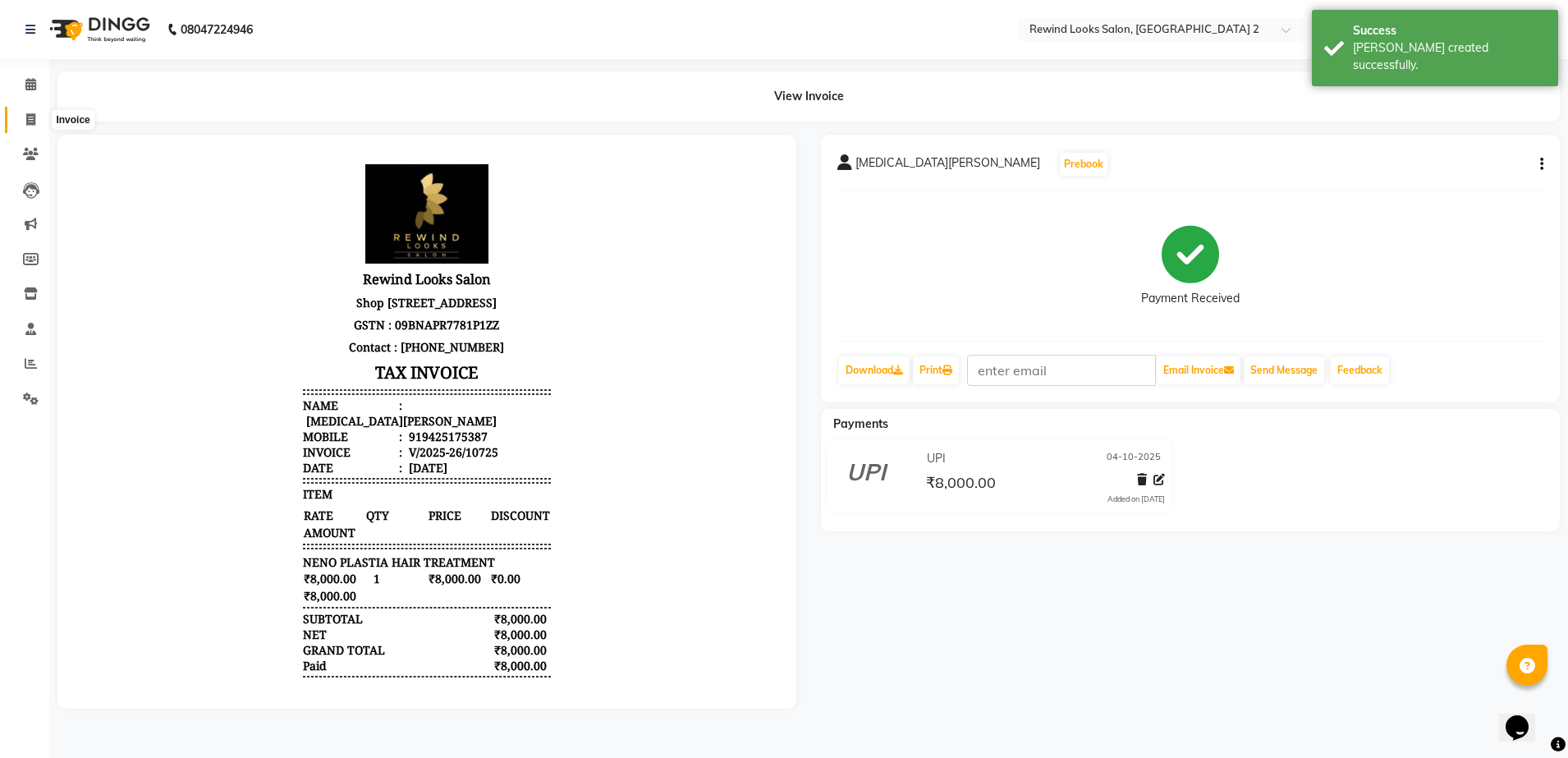
click at [28, 117] on icon at bounding box center [30, 119] width 9 height 13
select select "4640"
select select "service"
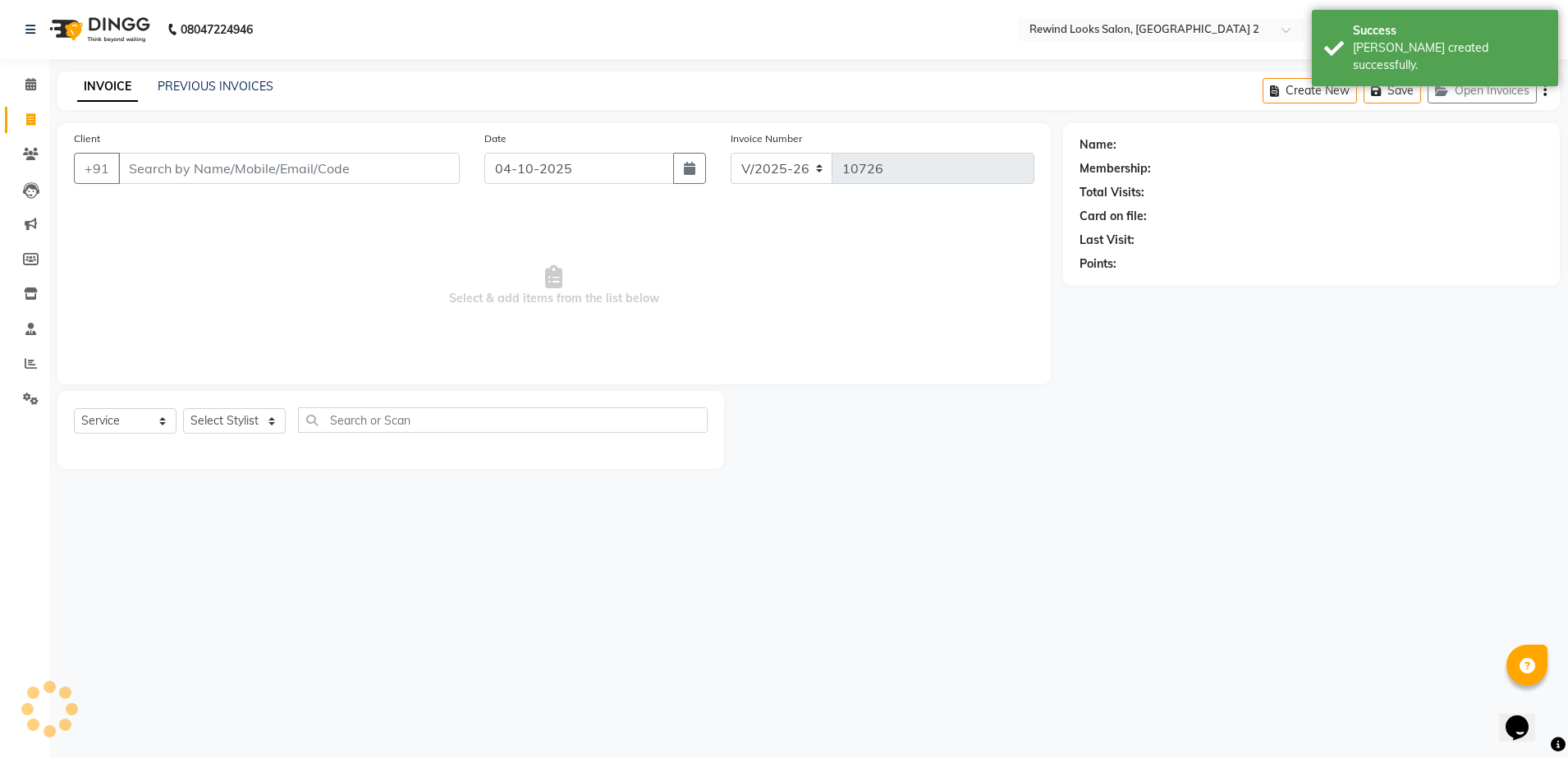
select select "27076"
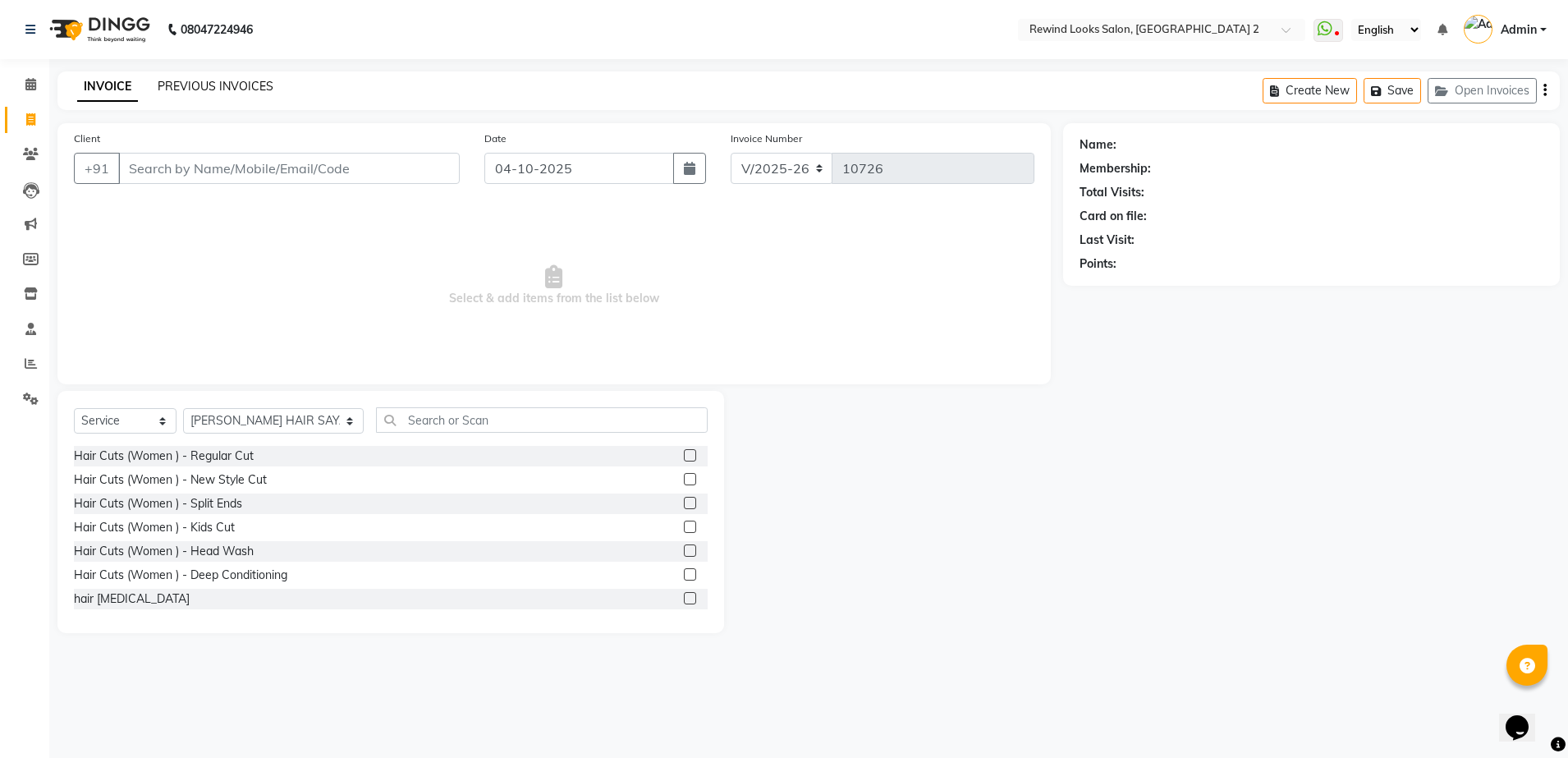
click at [204, 89] on link "PREVIOUS INVOICES" at bounding box center [216, 86] width 116 height 15
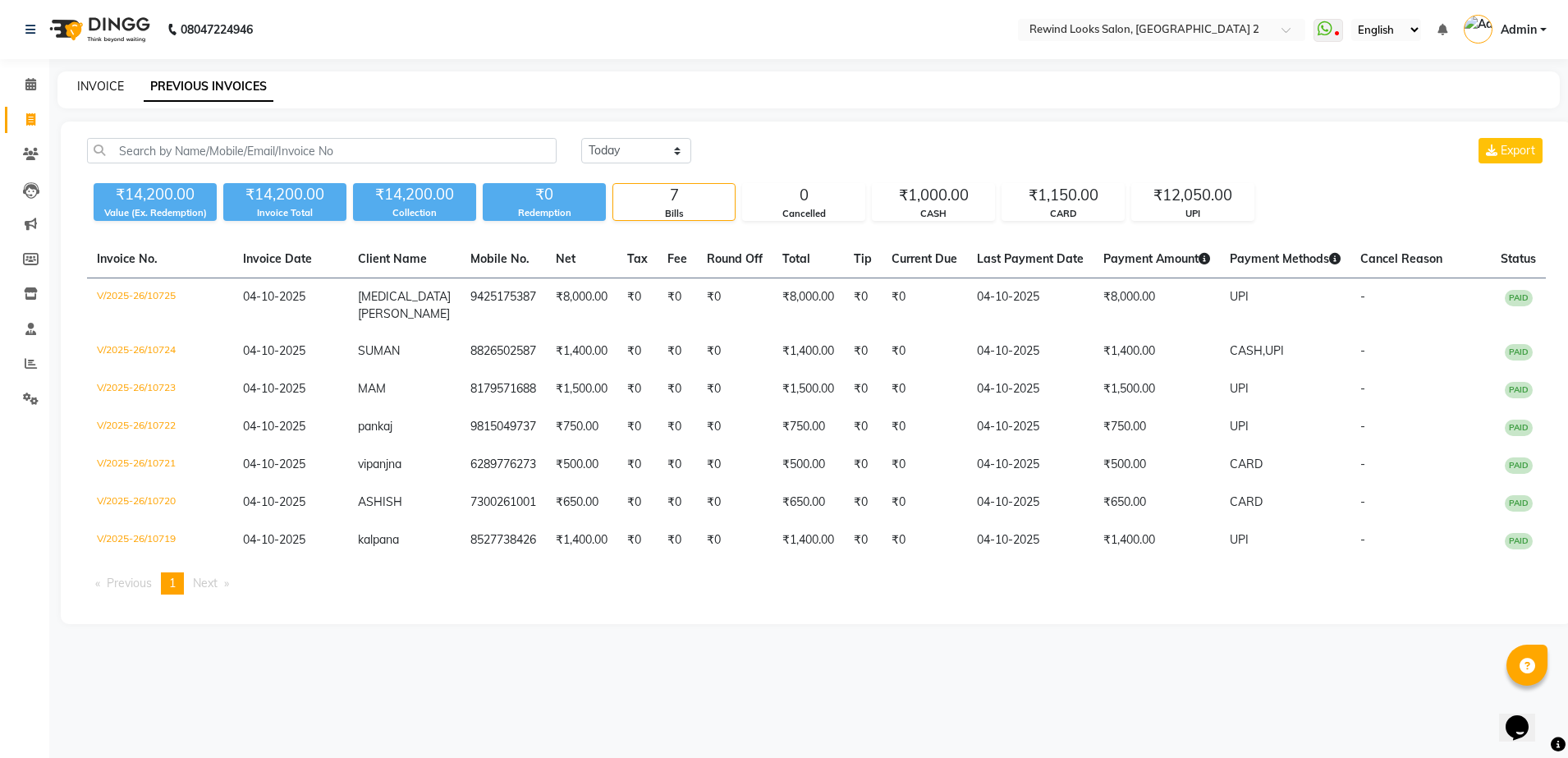
click at [94, 86] on link "INVOICE" at bounding box center [101, 86] width 46 height 15
select select "service"
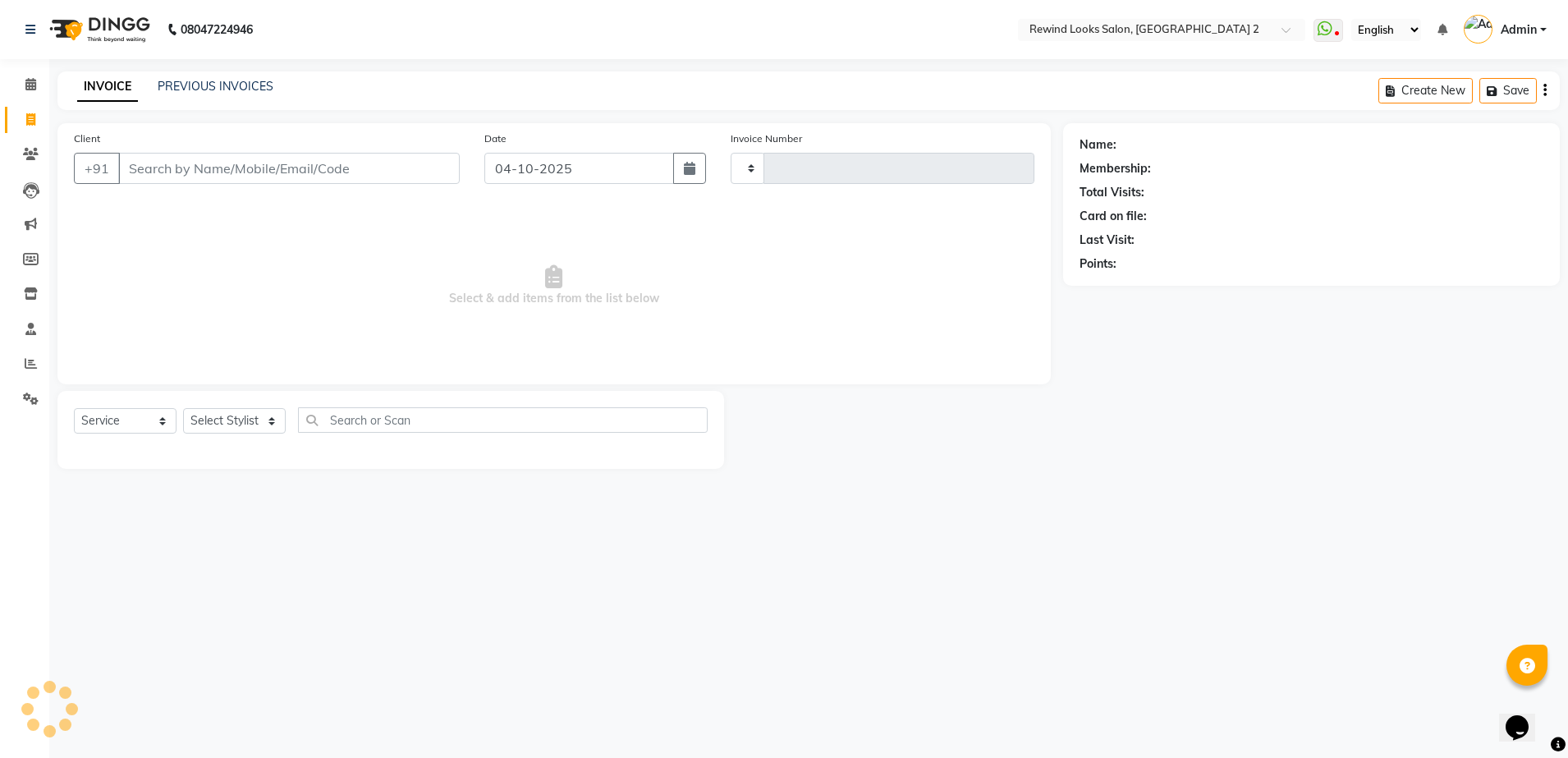
type input "10726"
select select "4640"
click at [251, 178] on input "Client" at bounding box center [288, 168] width 341 height 31
select select "27076"
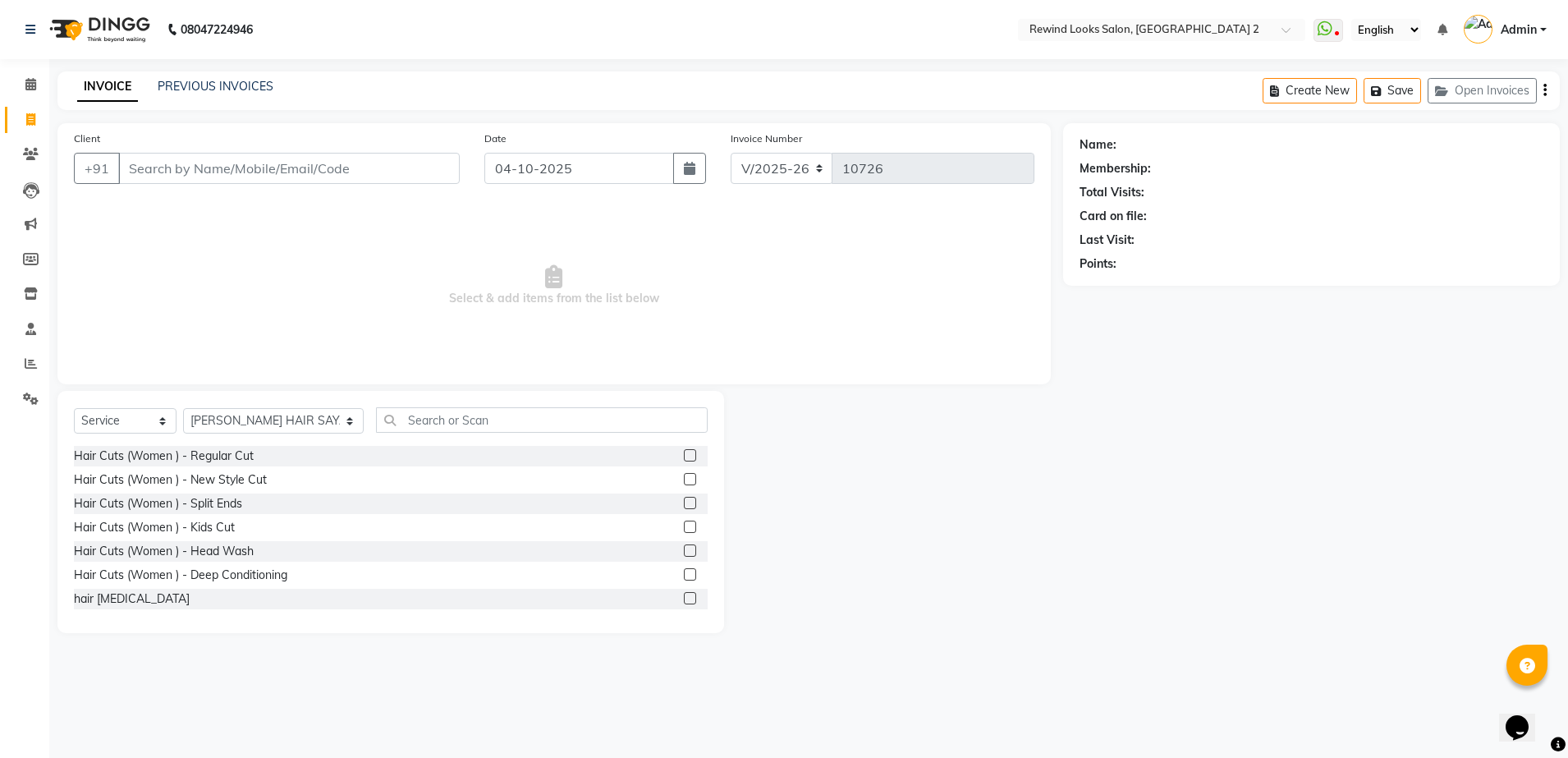
click at [256, 172] on input "Client" at bounding box center [288, 168] width 341 height 31
click at [257, 172] on input "Client" at bounding box center [288, 168] width 341 height 31
type input "8880451064"
click at [398, 168] on span "Add Client" at bounding box center [417, 168] width 65 height 16
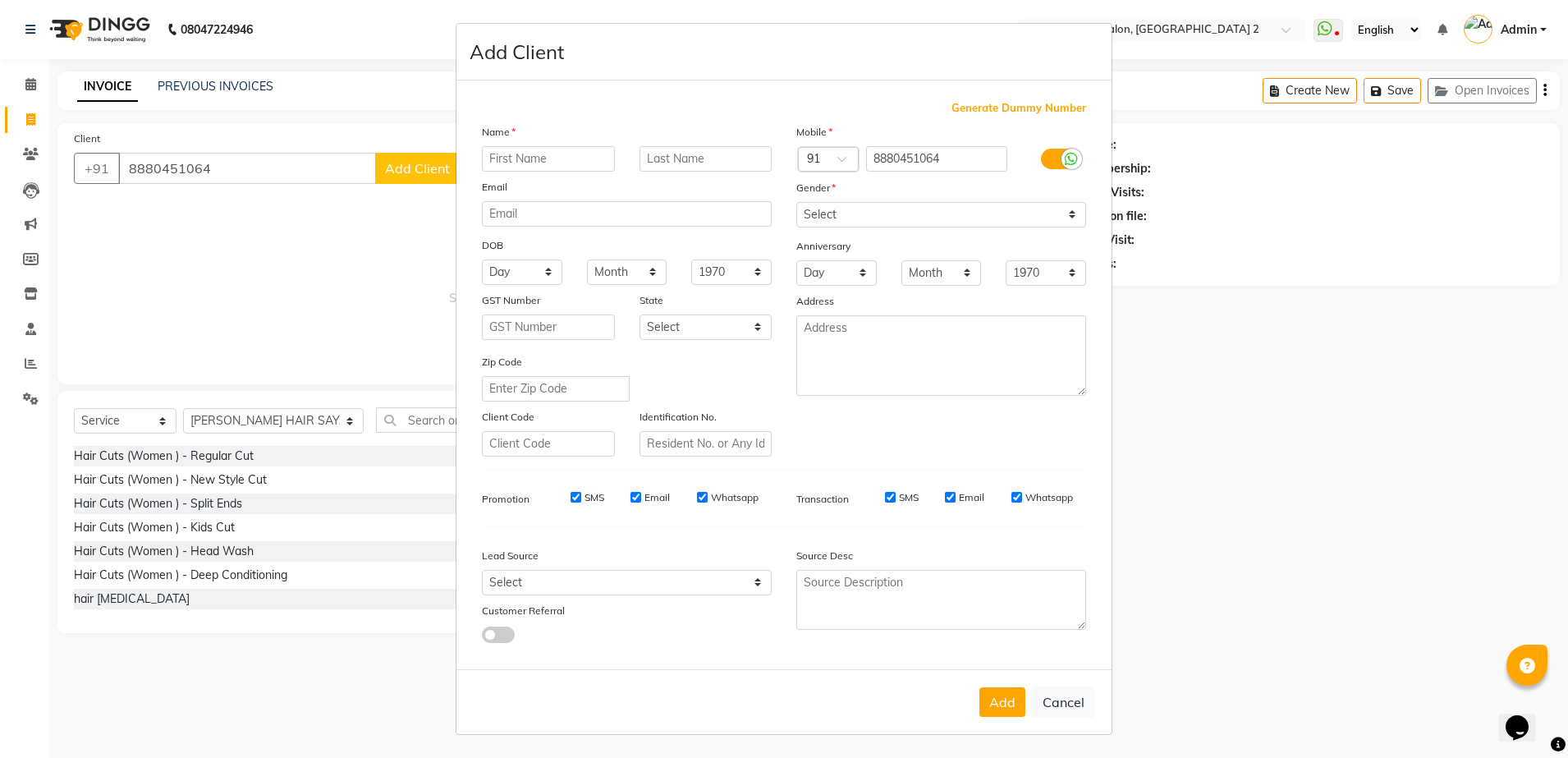
click at [510, 163] on input "text" at bounding box center [548, 159] width 133 height 25
type input "SORAV"
click at [867, 215] on select "Select Male Female Other Prefer Not To Say" at bounding box center [942, 215] width 290 height 25
select select "male"
click at [797, 202] on select "Select Male Female Other Prefer Not To Say" at bounding box center [942, 215] width 290 height 25
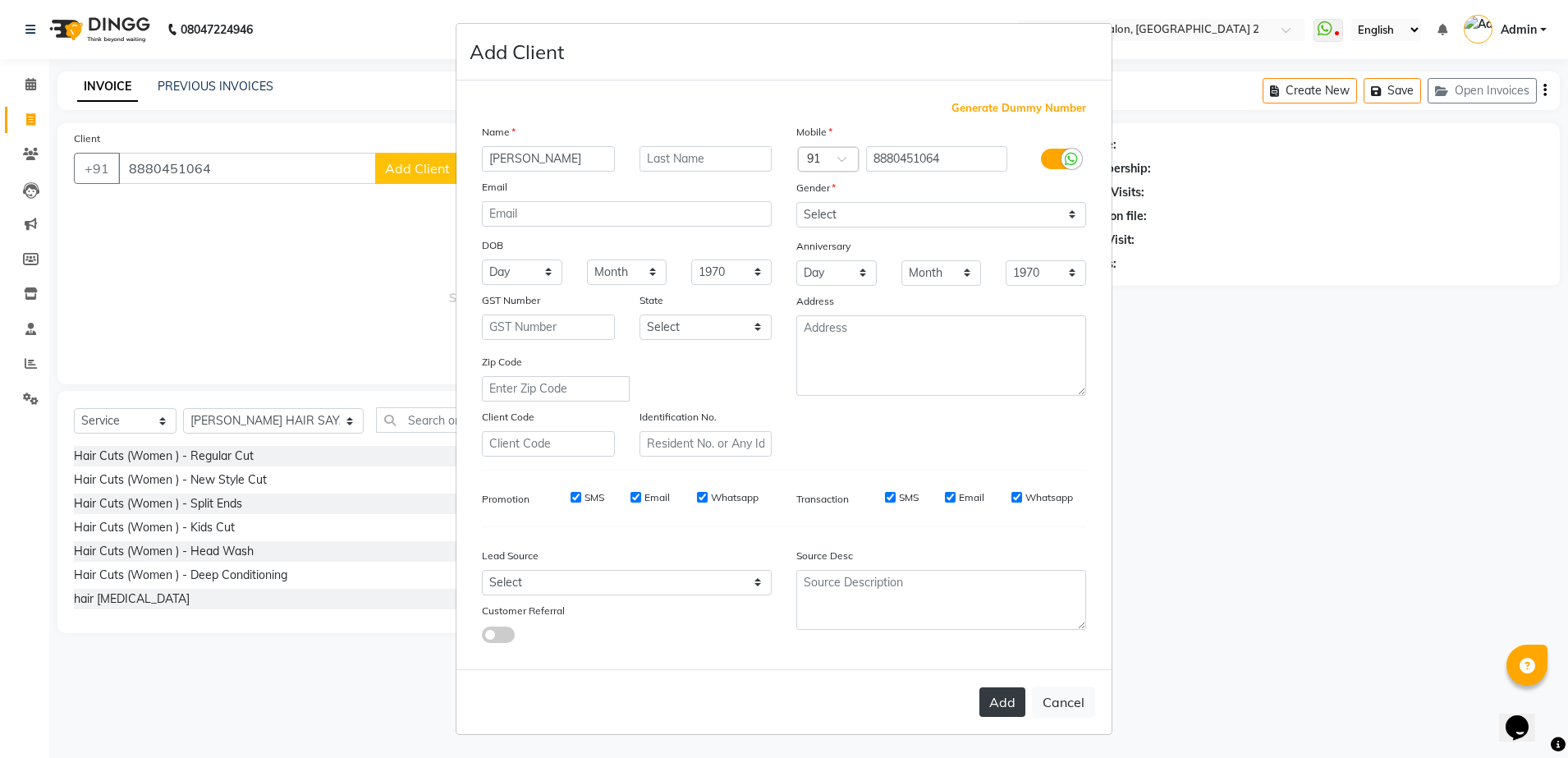
click at [1000, 692] on button "Add" at bounding box center [1002, 702] width 46 height 30
select select
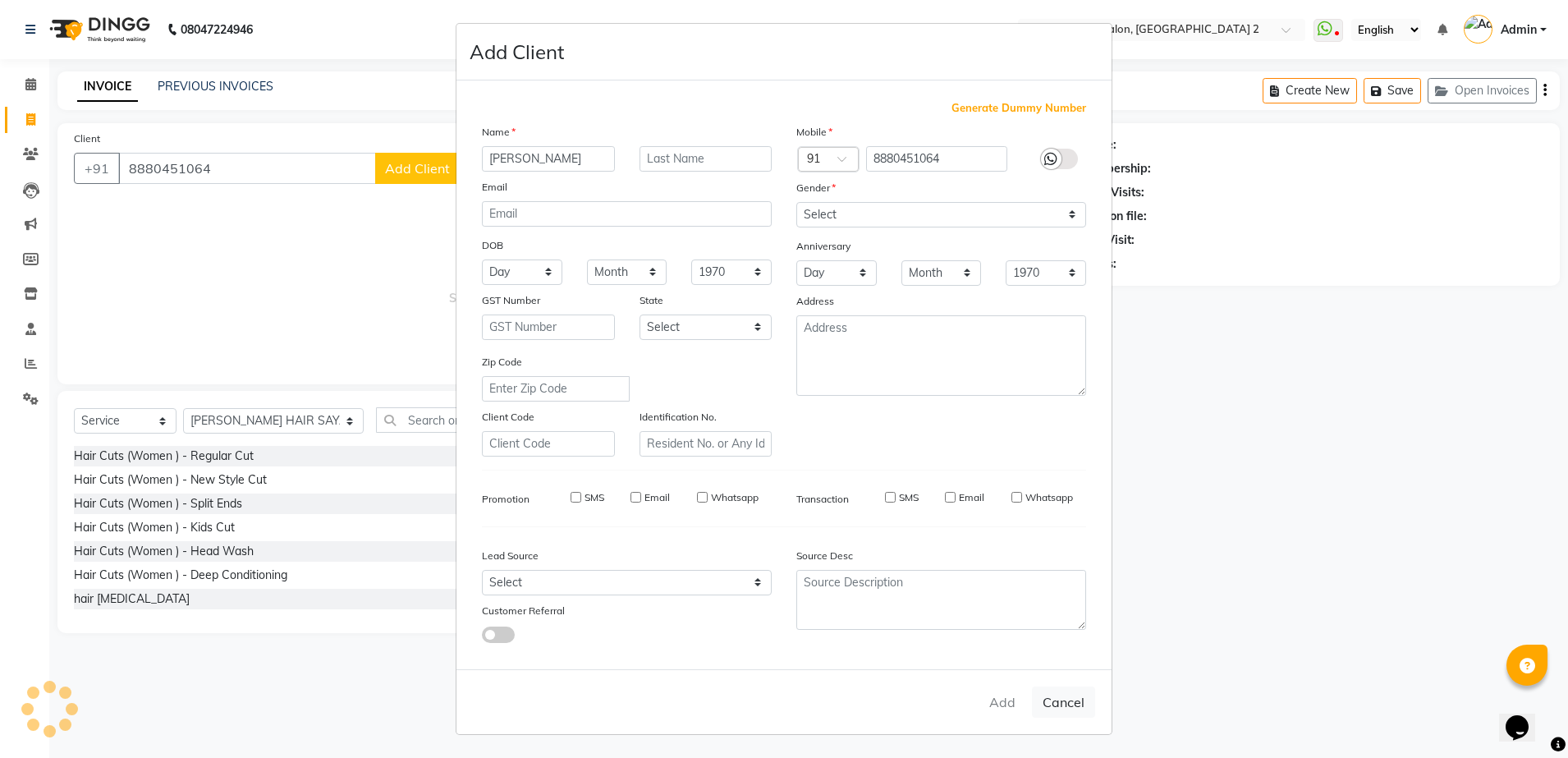
select select
checkbox input "false"
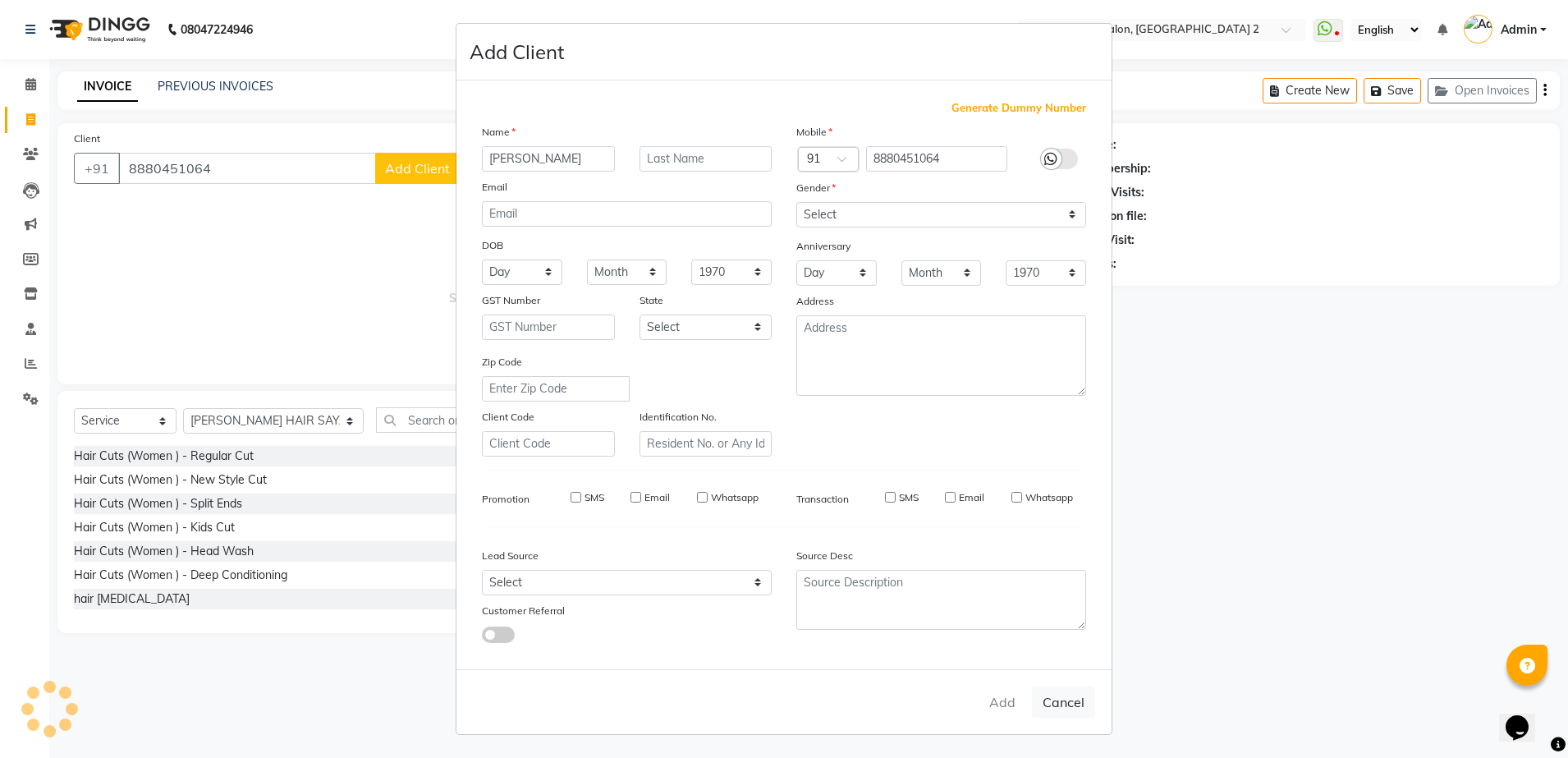
checkbox input "false"
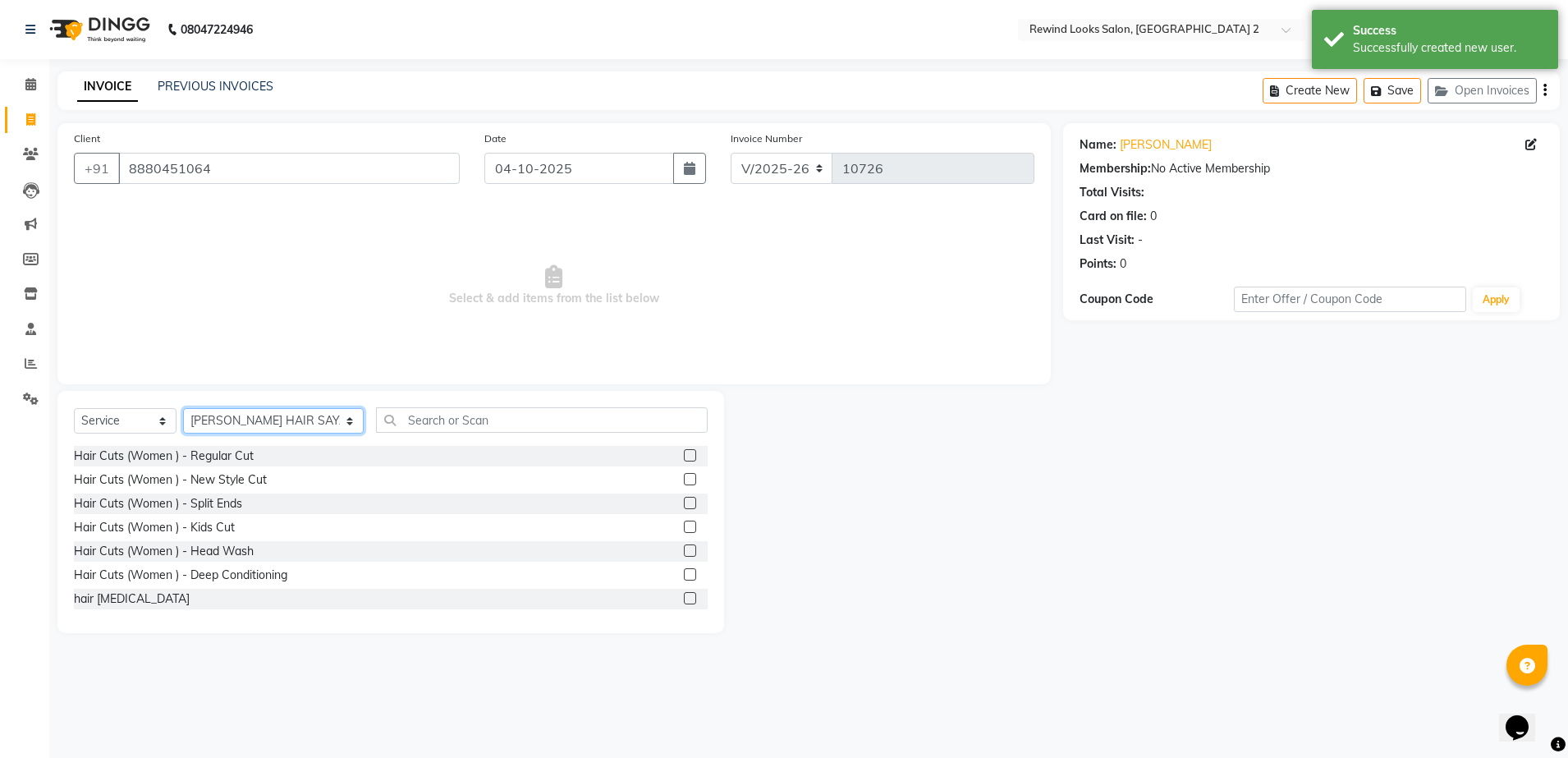
click at [231, 419] on select "Select Stylist aasim aayat ADMIN Alfad hair Casa Ali Hair ARBAZ (MALE HAIRDRESS…" at bounding box center [273, 421] width 181 height 25
select select "44121"
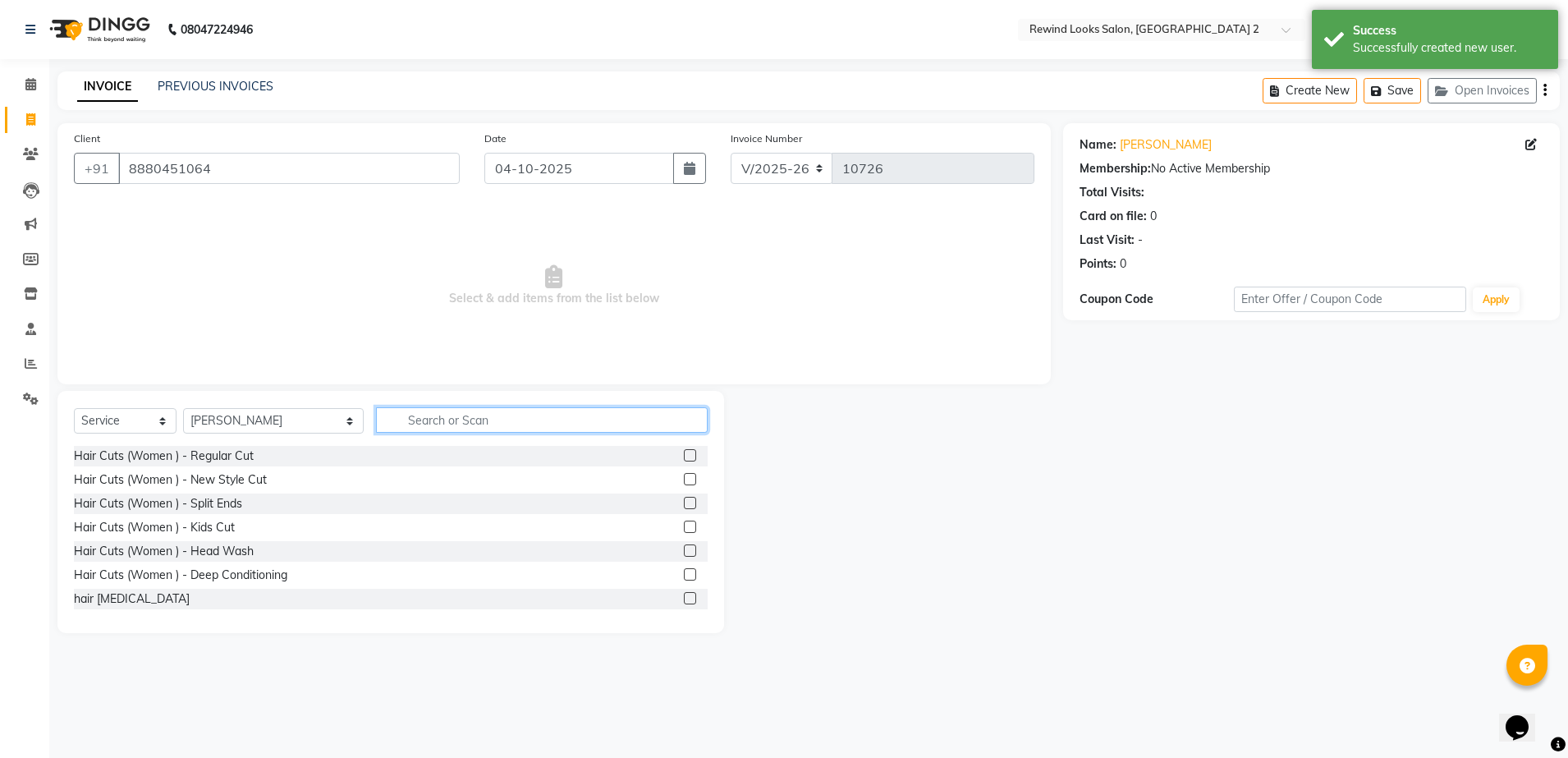
click at [439, 422] on input "text" at bounding box center [541, 420] width 332 height 25
click at [439, 422] on input "C" at bounding box center [530, 420] width 308 height 25
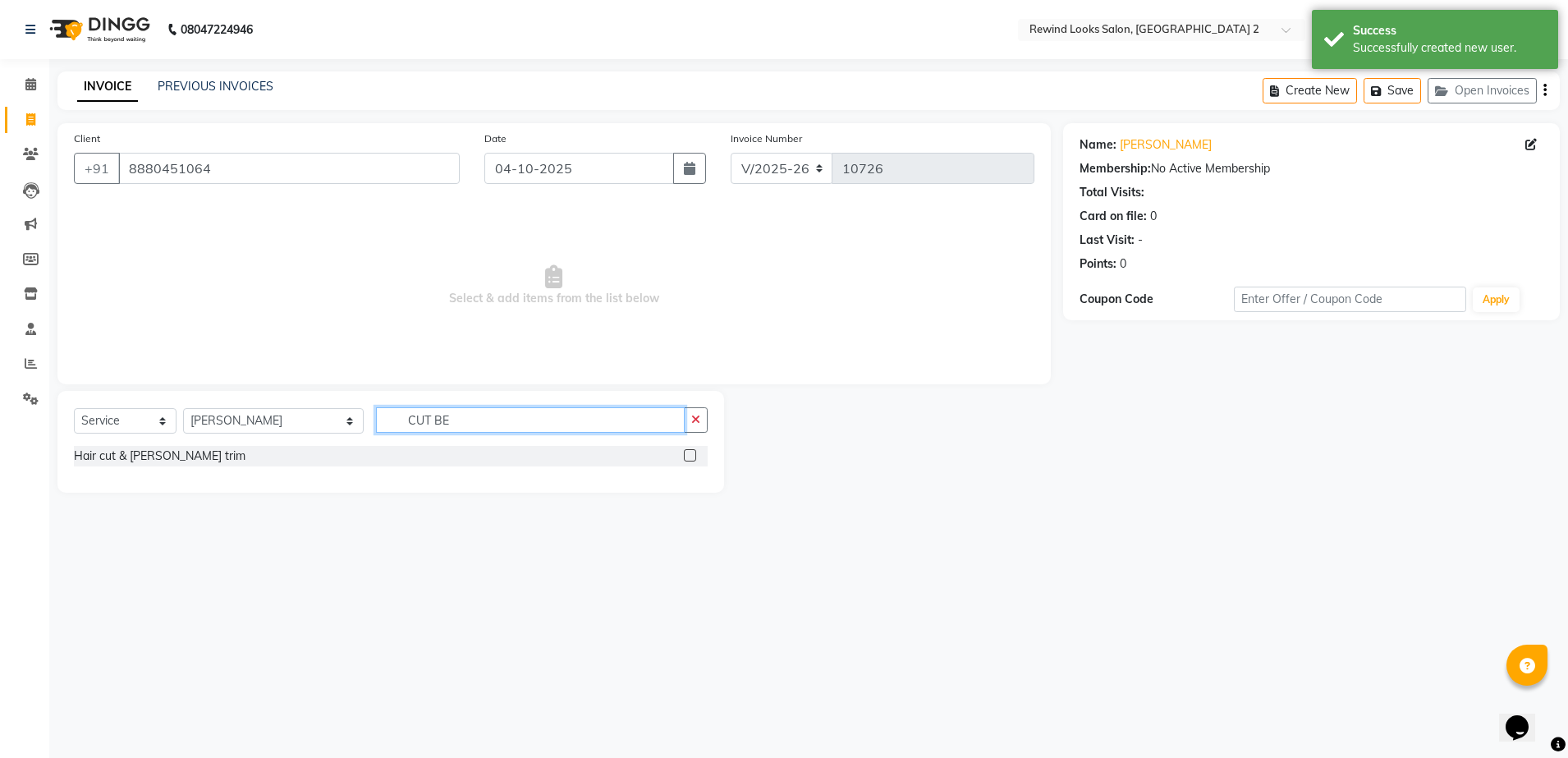
type input "CUT BE"
click at [687, 454] on label at bounding box center [689, 454] width 13 height 13
click at [687, 454] on input "checkbox" at bounding box center [688, 455] width 11 height 11
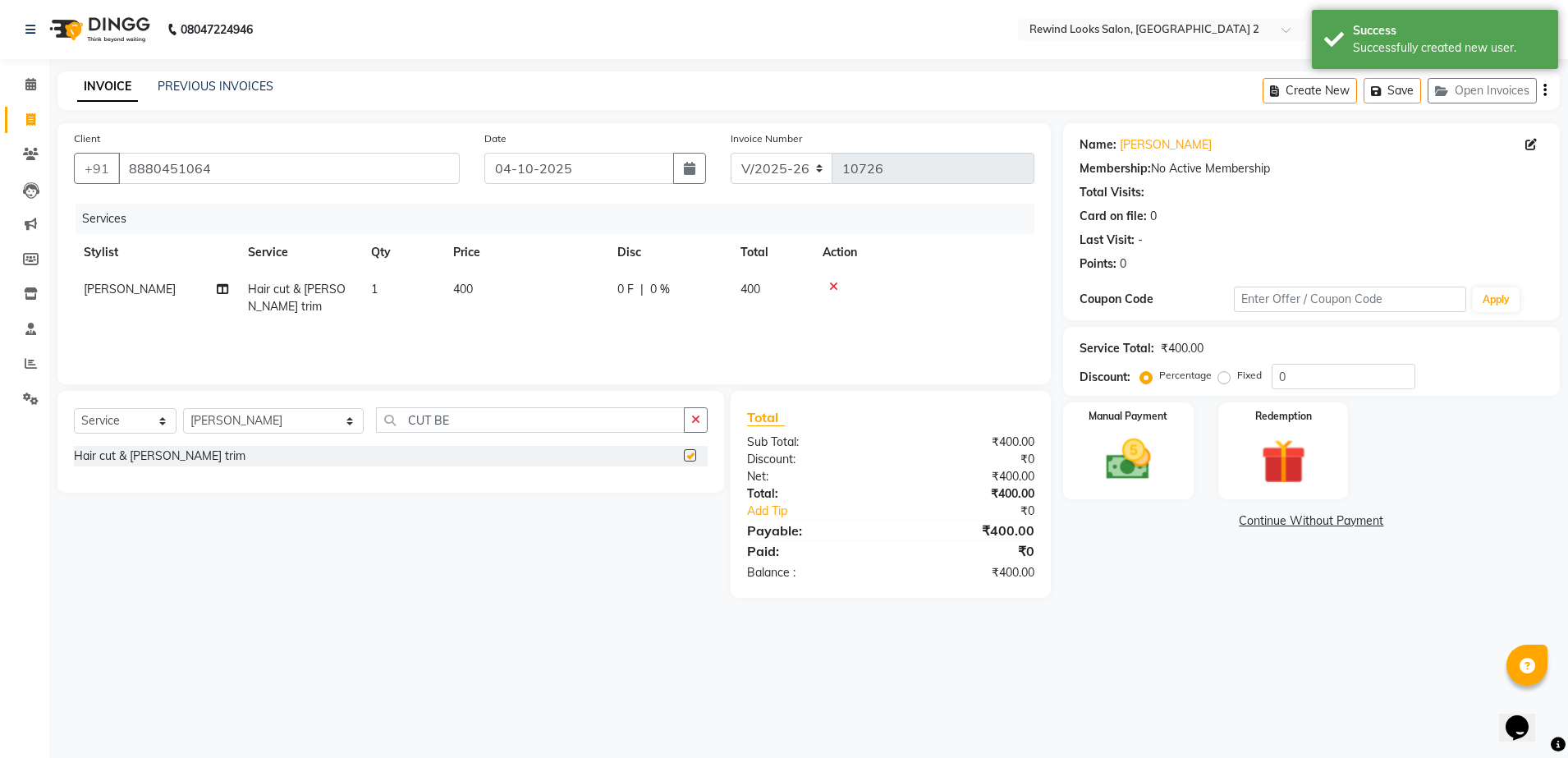
checkbox input "false"
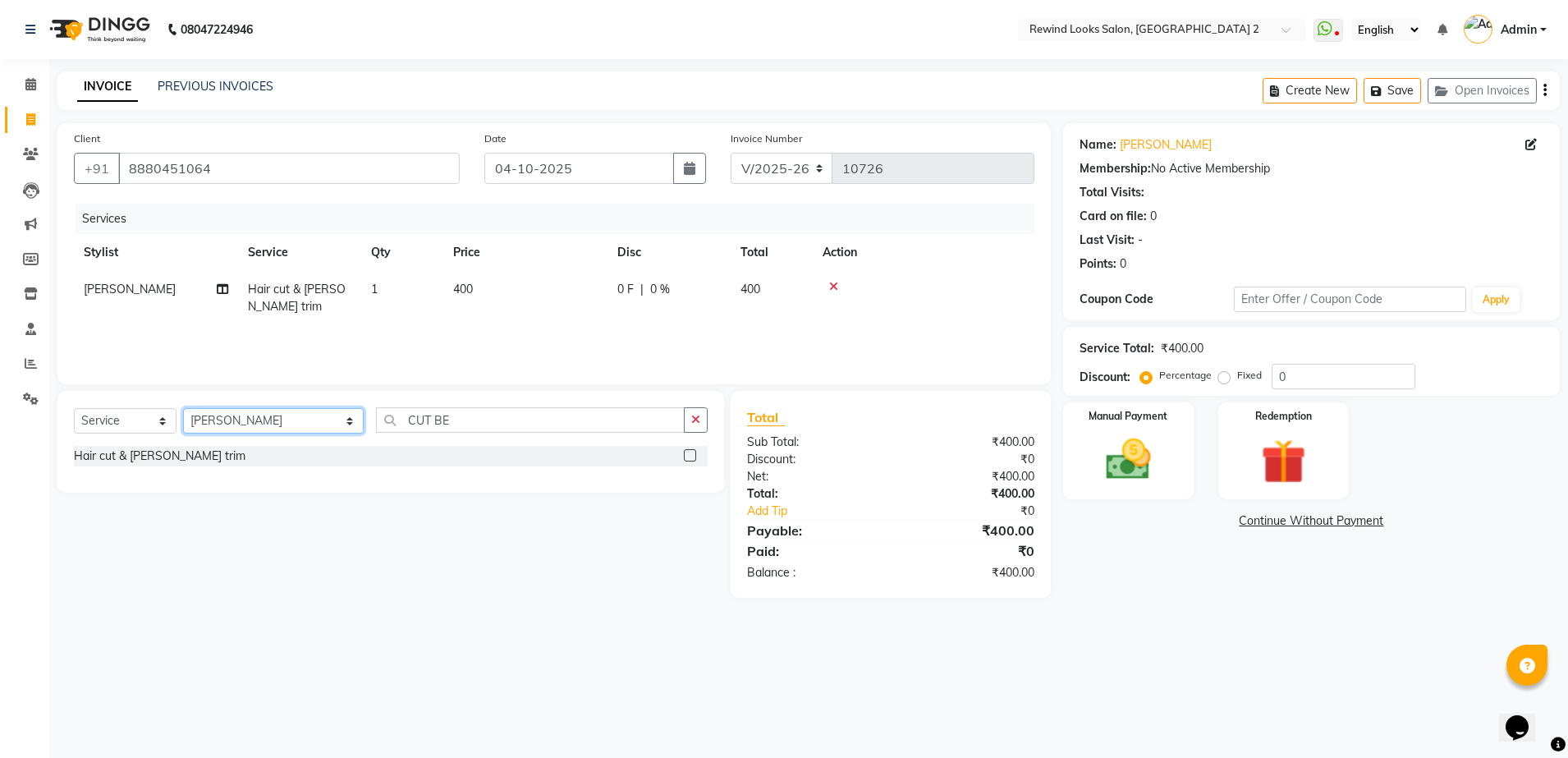
click at [205, 423] on select "Select Stylist aasim aayat ADMIN Alfad hair Casa Ali Hair ARBAZ (MALE HAIRDRESS…" at bounding box center [273, 421] width 181 height 25
select select "47089"
click at [489, 422] on input "CUT BE" at bounding box center [530, 420] width 308 height 25
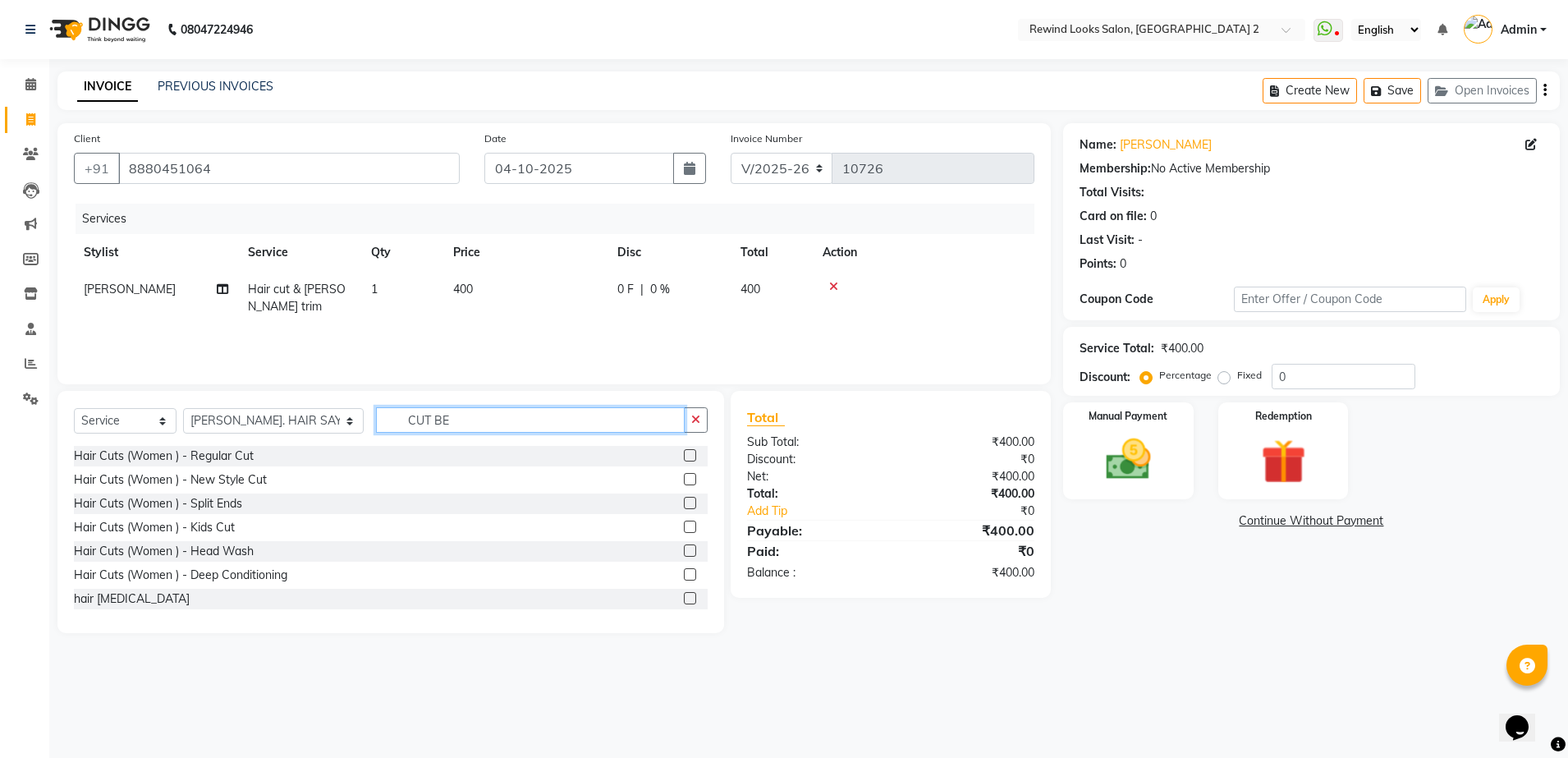
click at [489, 422] on input "CUT BE" at bounding box center [530, 420] width 308 height 25
type input "C"
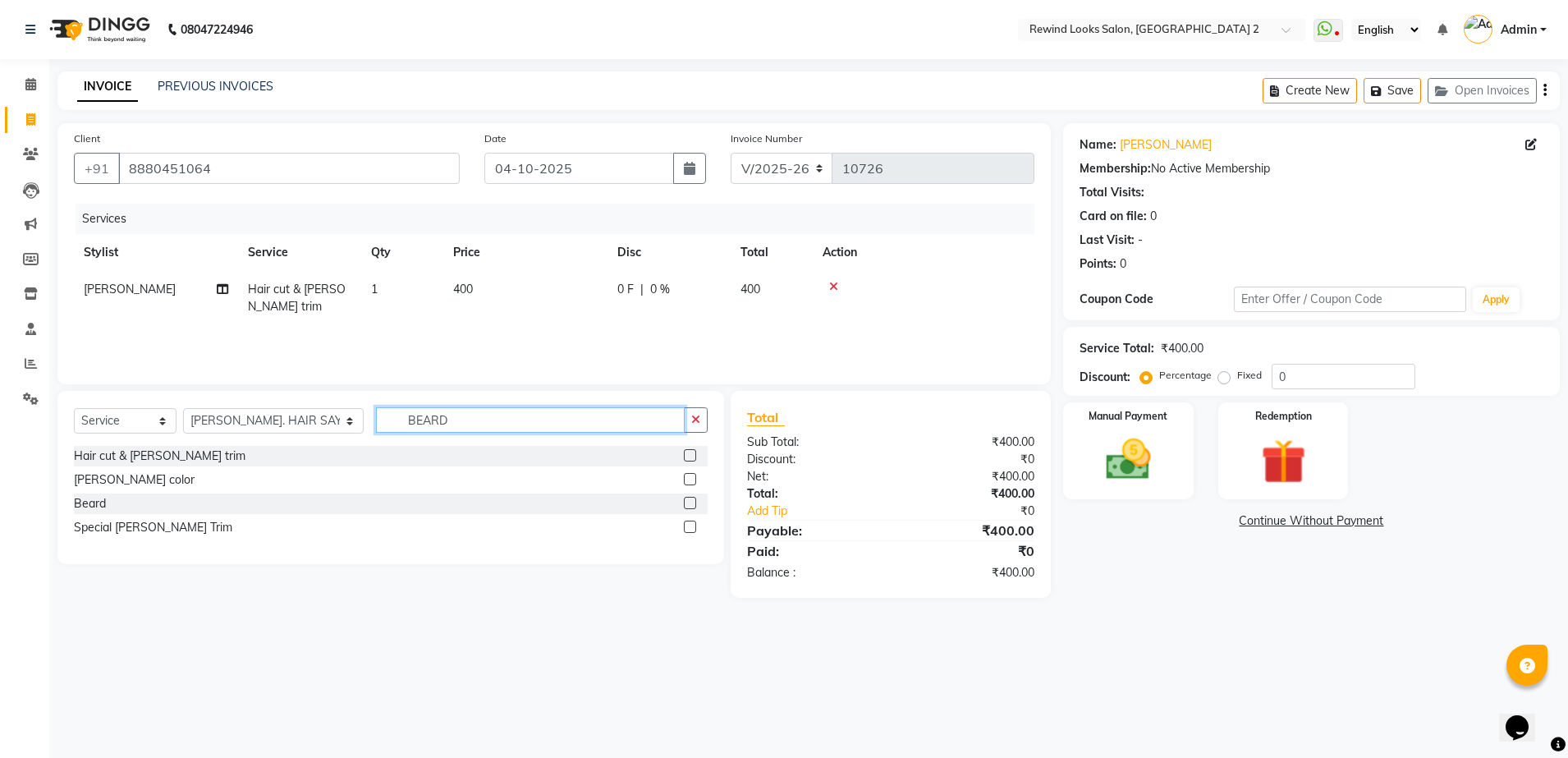
type input "BEARD"
click at [693, 501] on label at bounding box center [689, 503] width 13 height 13
click at [693, 501] on input "checkbox" at bounding box center [688, 503] width 11 height 11
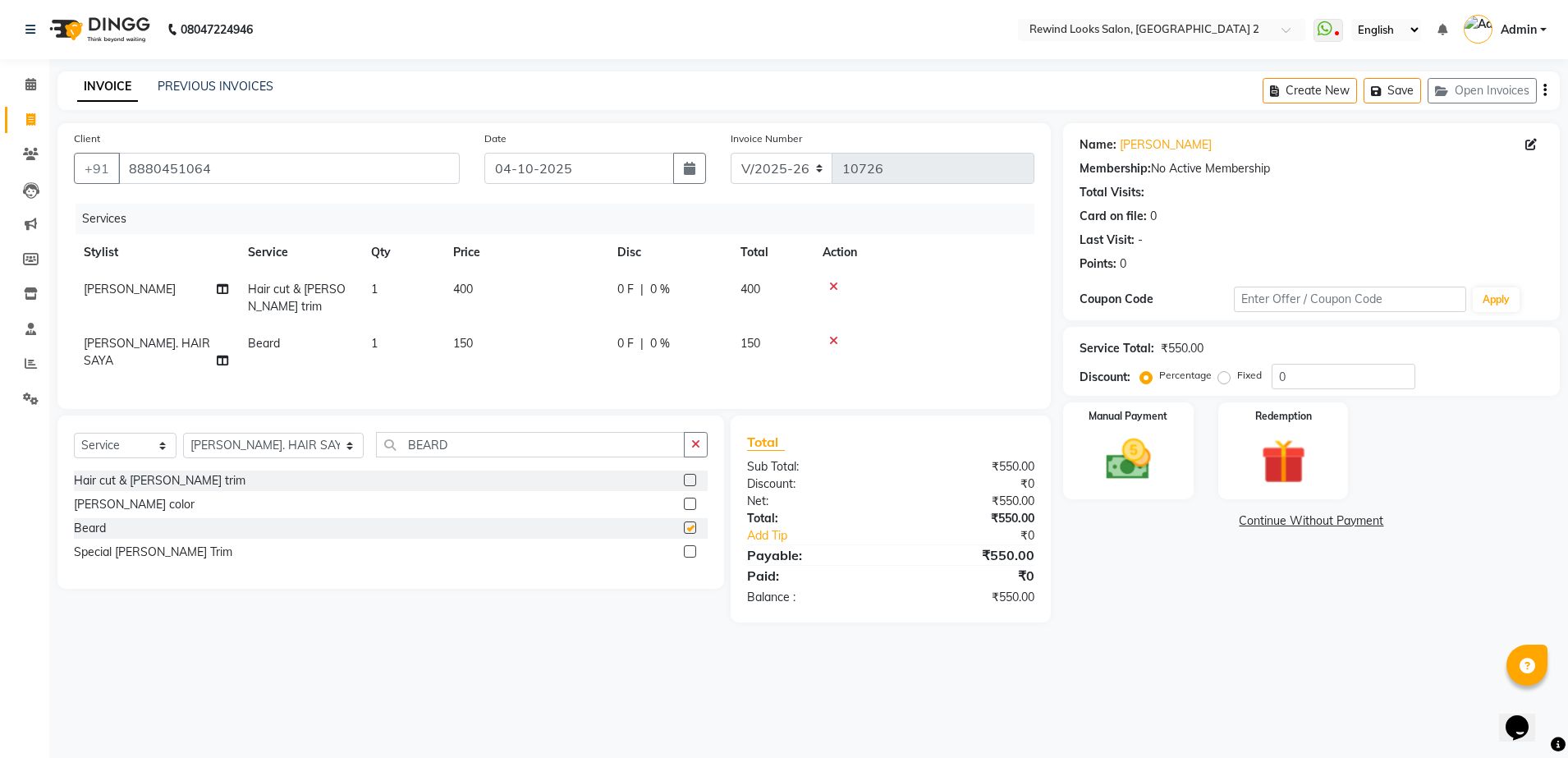
checkbox input "false"
click at [1118, 454] on img at bounding box center [1128, 459] width 76 height 54
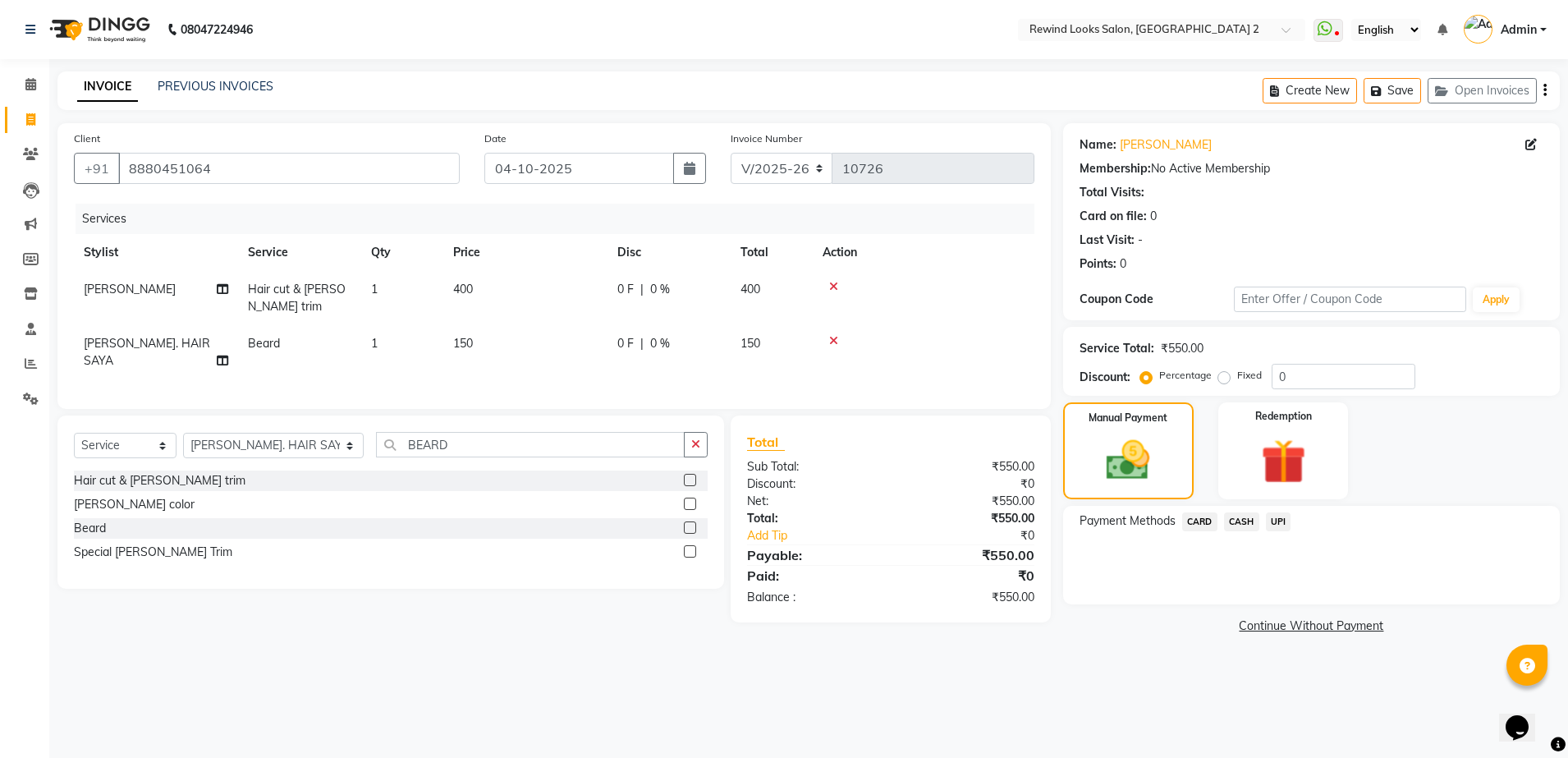
click at [1202, 525] on span "CARD" at bounding box center [1200, 522] width 36 height 19
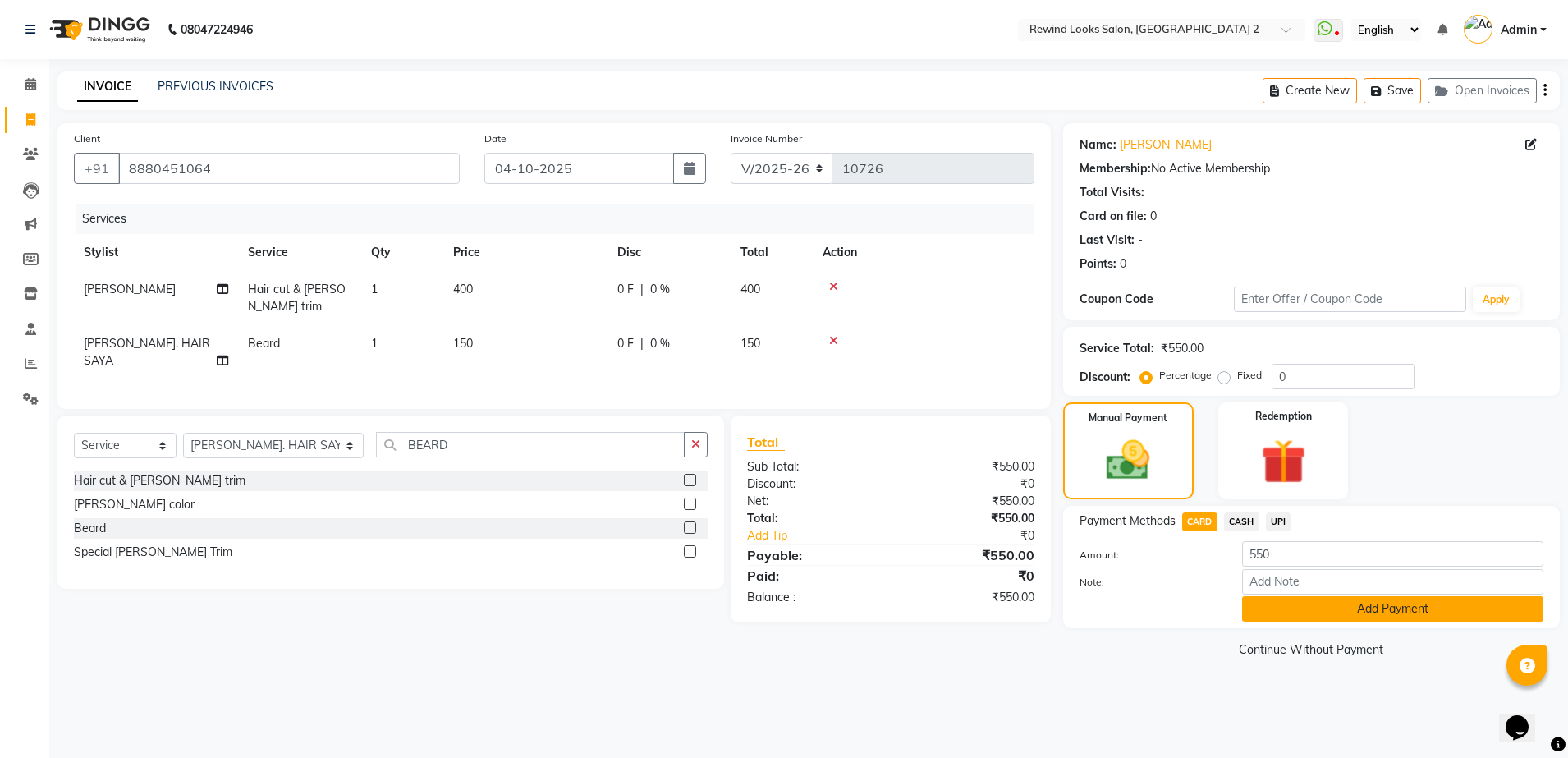
click at [1323, 607] on button "Add Payment" at bounding box center [1393, 608] width 302 height 25
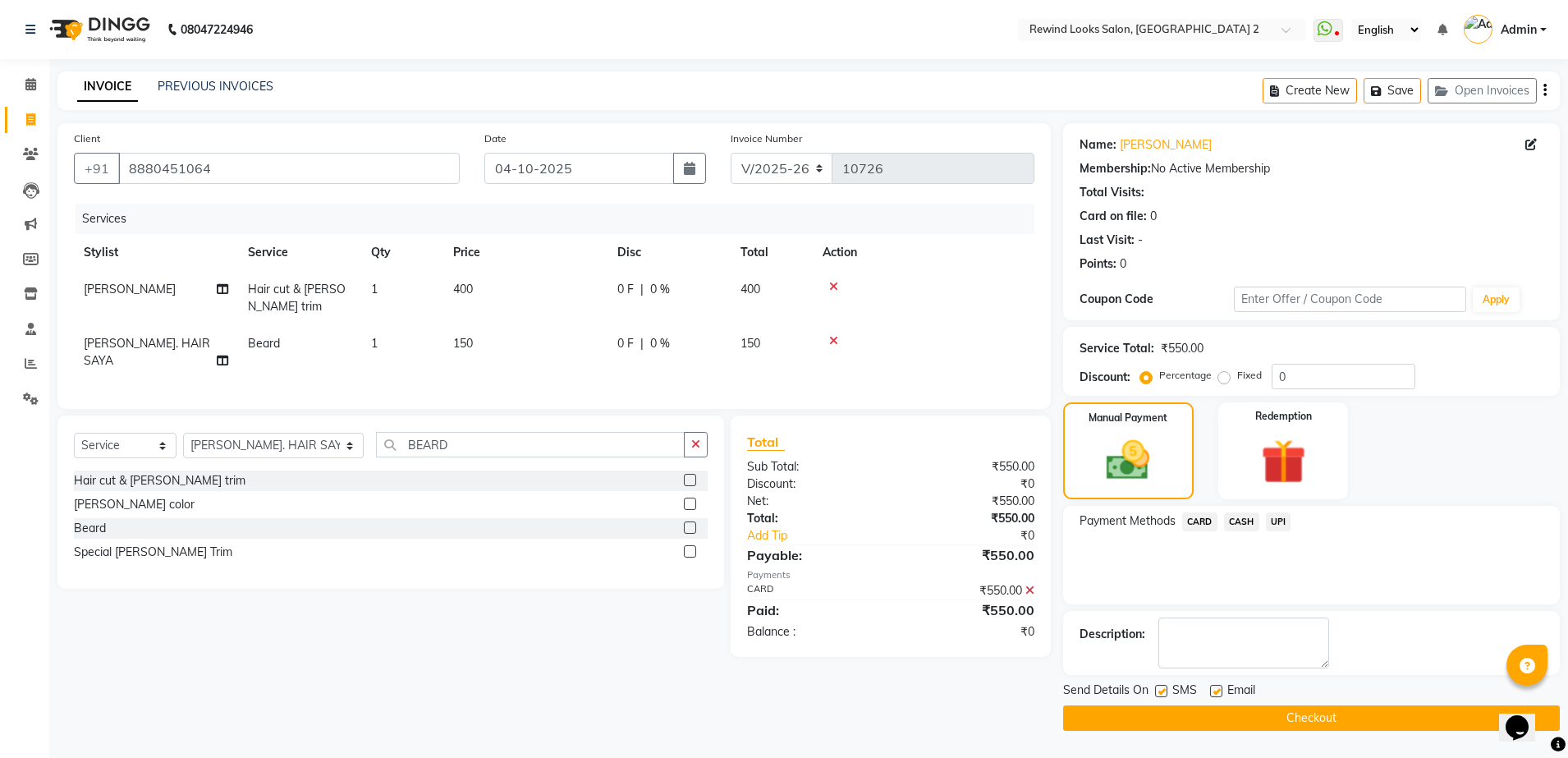
click at [1319, 717] on button "Checkout" at bounding box center [1311, 717] width 497 height 25
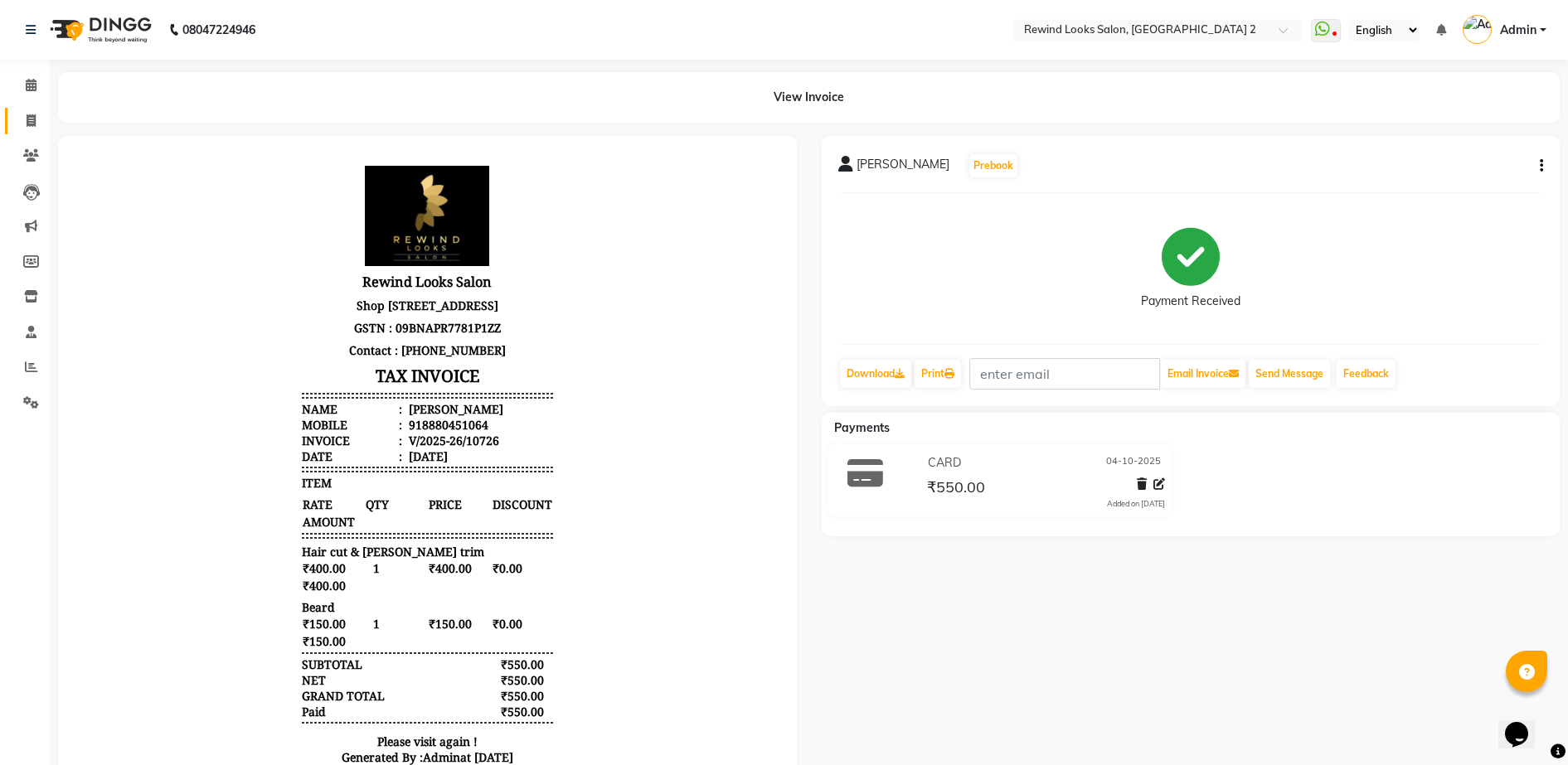
click at [27, 114] on icon at bounding box center [30, 120] width 9 height 13
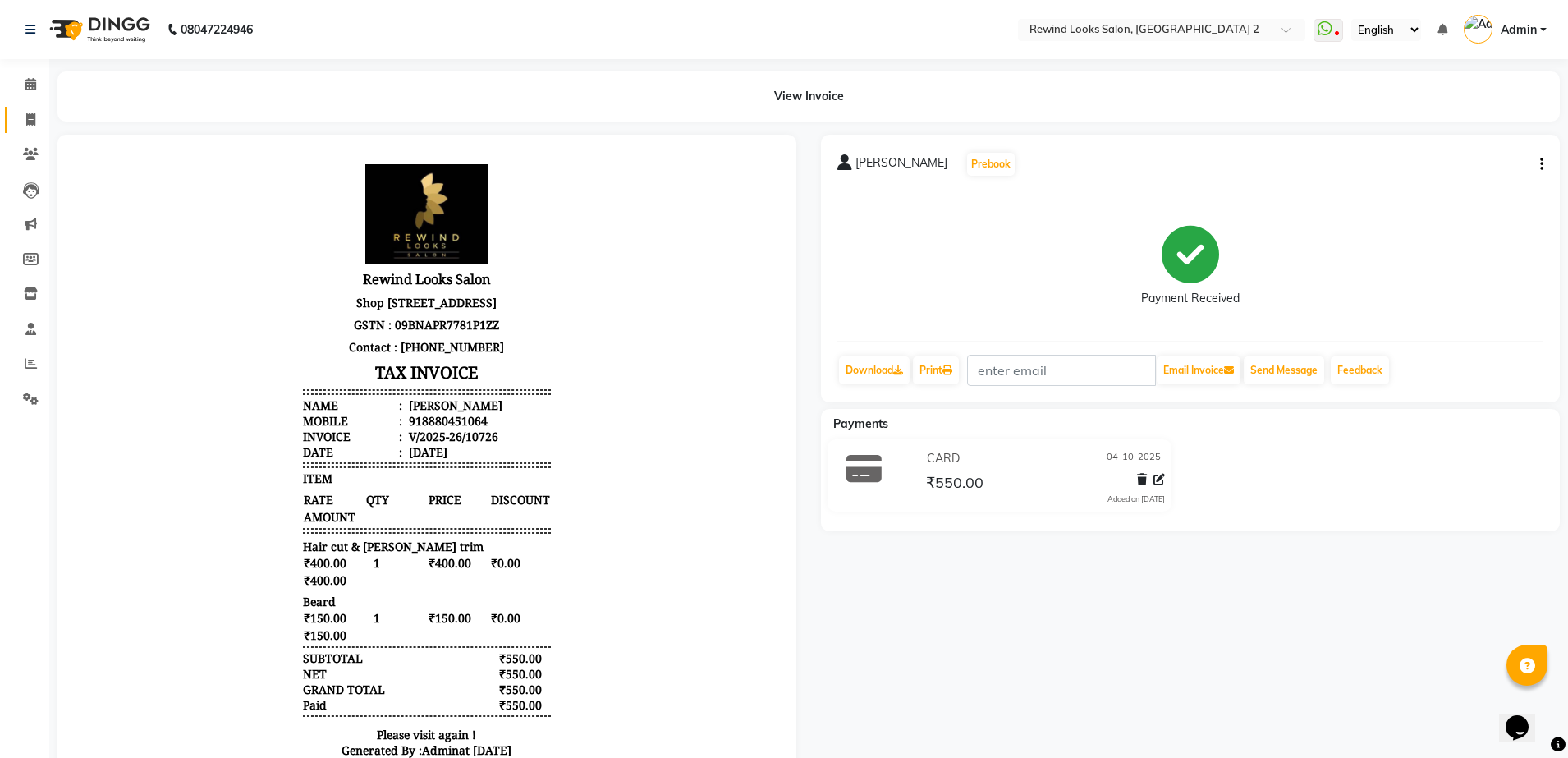
select select "service"
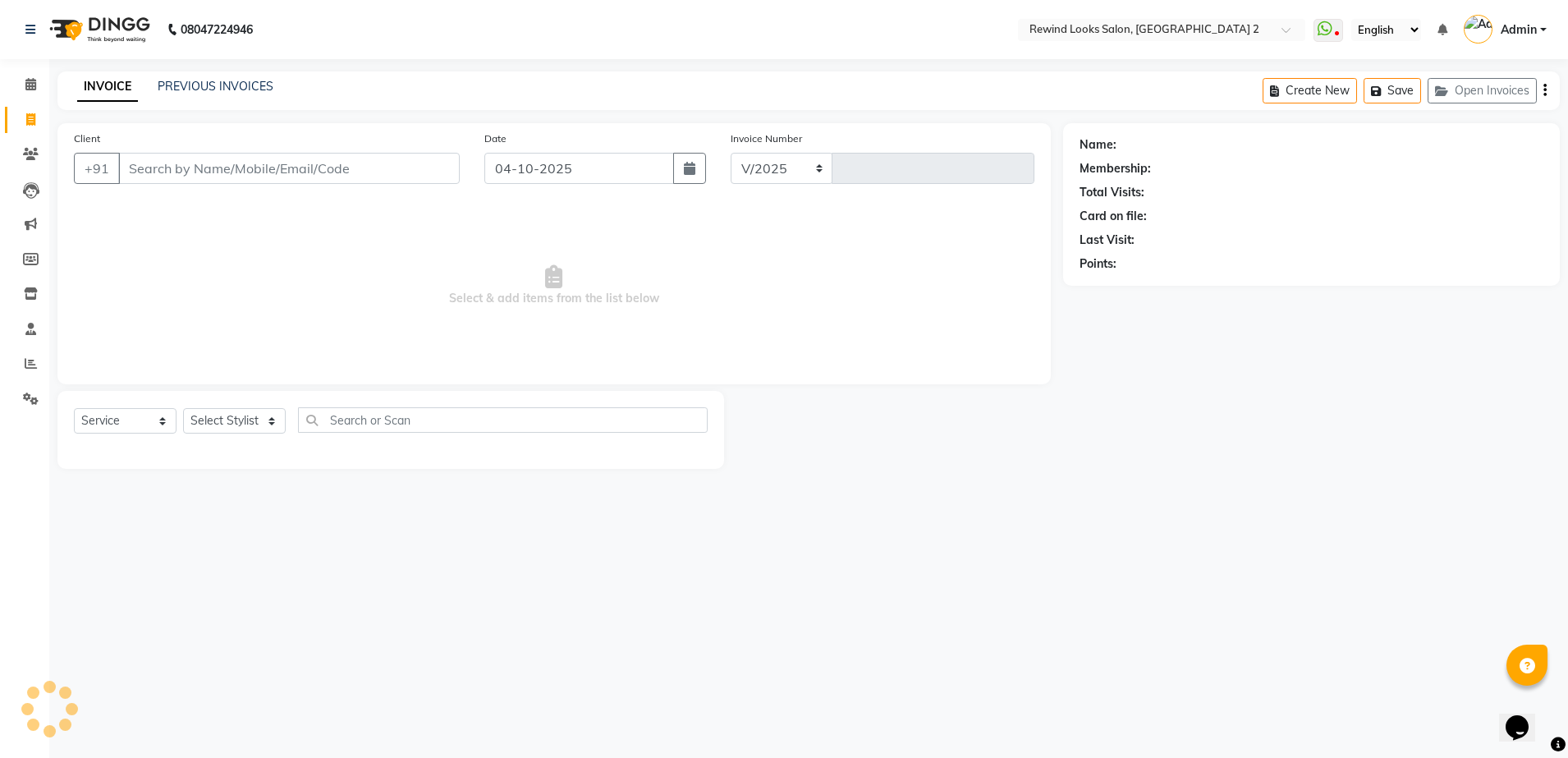
select select "4640"
type input "10727"
select select "27076"
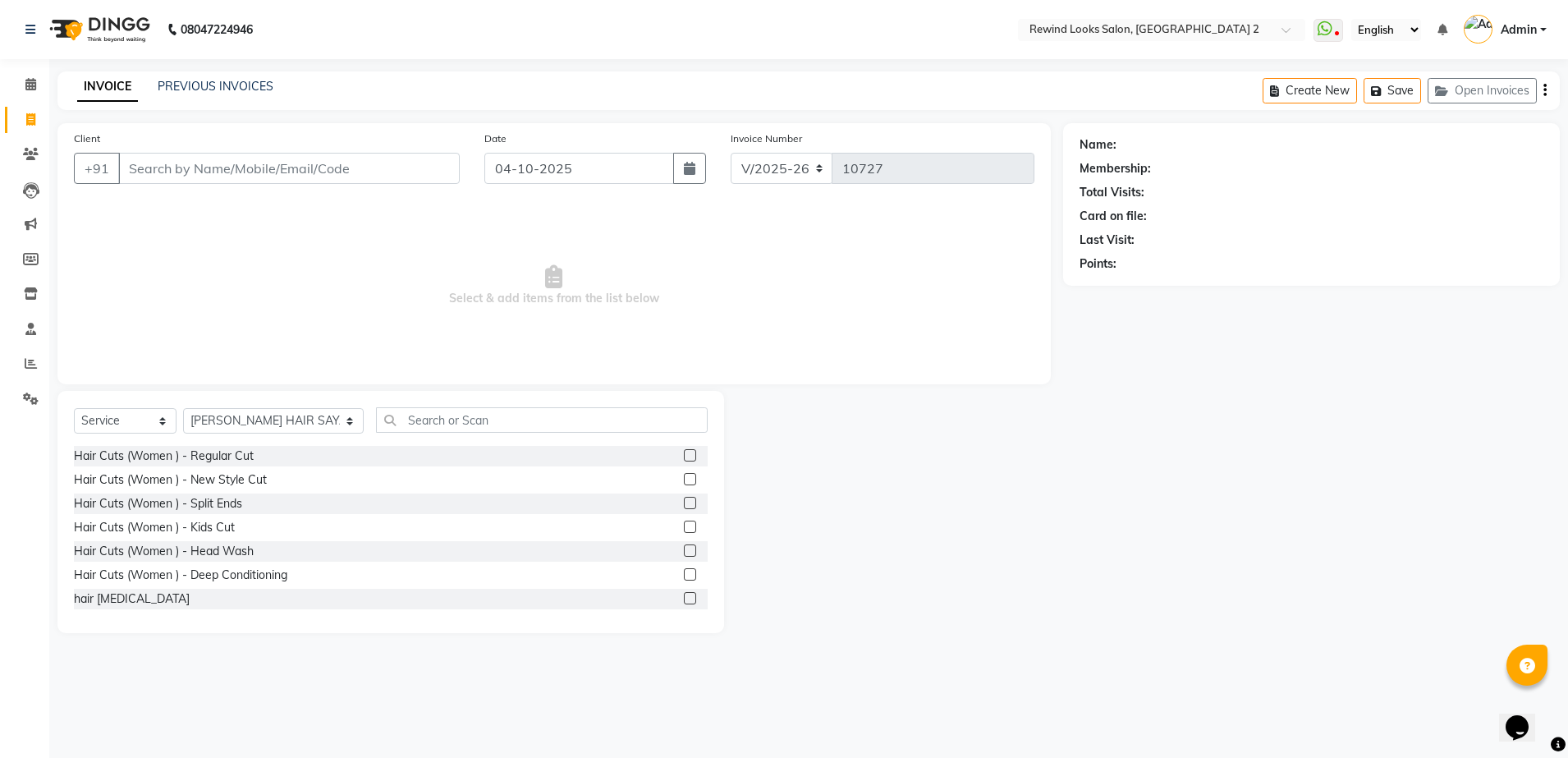
click at [387, 166] on input "Client" at bounding box center [288, 168] width 341 height 31
click at [257, 79] on link "PREVIOUS INVOICES" at bounding box center [216, 86] width 116 height 15
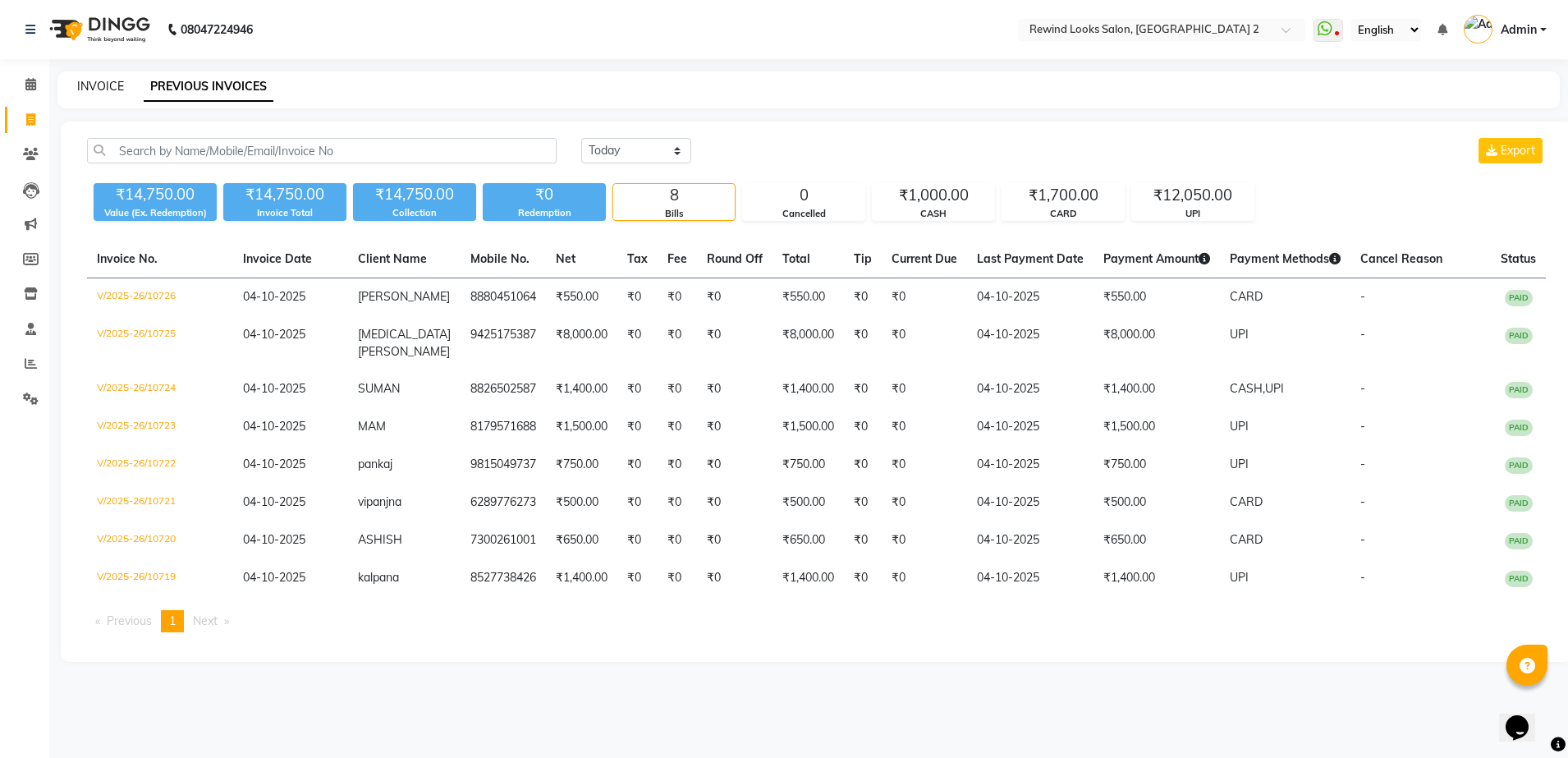
click at [84, 79] on link "INVOICE" at bounding box center [101, 86] width 46 height 15
select select "service"
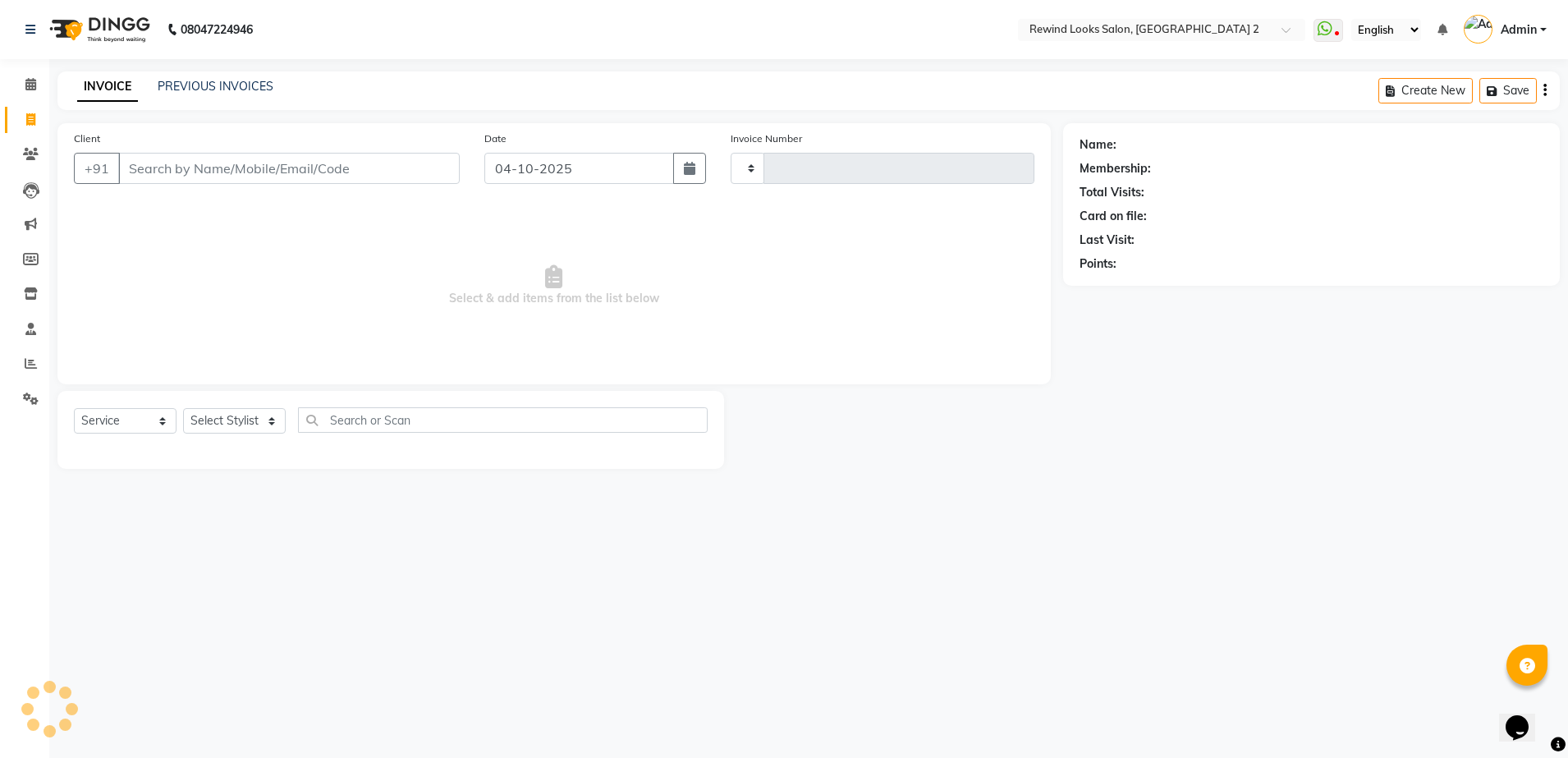
type input "10727"
select select "4640"
select select "27076"
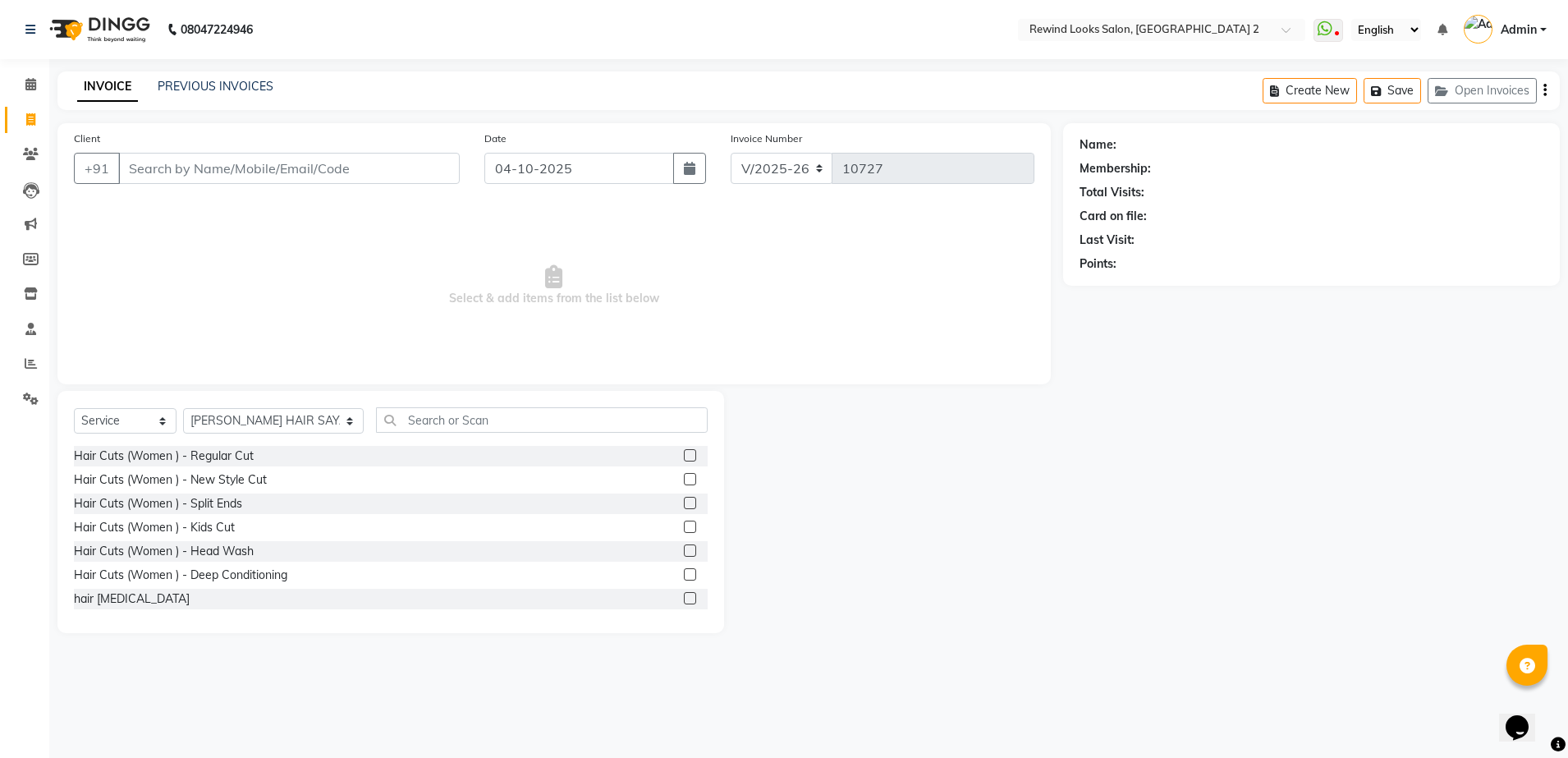
click at [287, 169] on input "Client" at bounding box center [288, 168] width 341 height 31
click at [235, 84] on link "PREVIOUS INVOICES" at bounding box center [216, 86] width 116 height 15
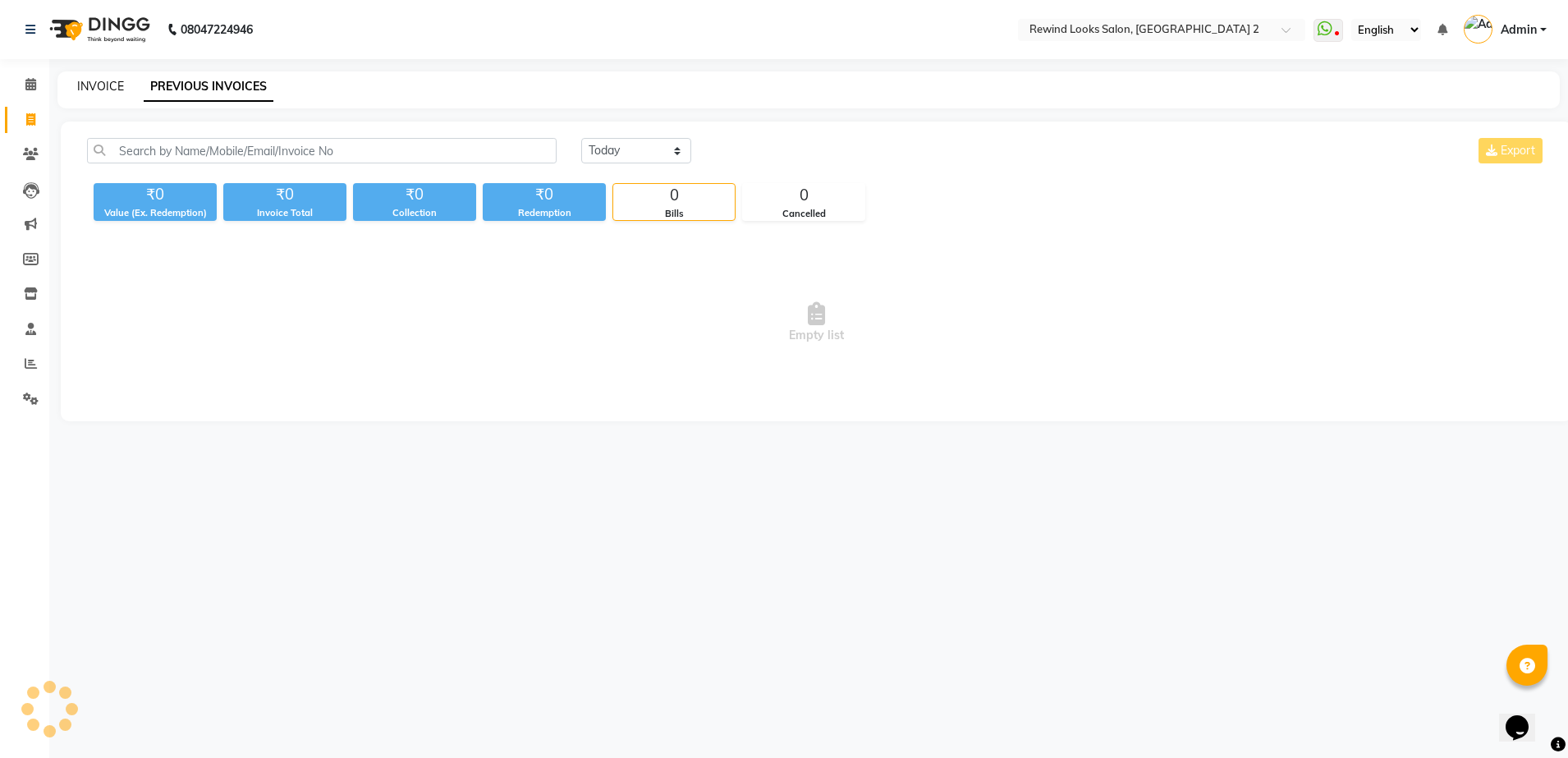
click at [103, 90] on link "INVOICE" at bounding box center [101, 86] width 46 height 15
select select "service"
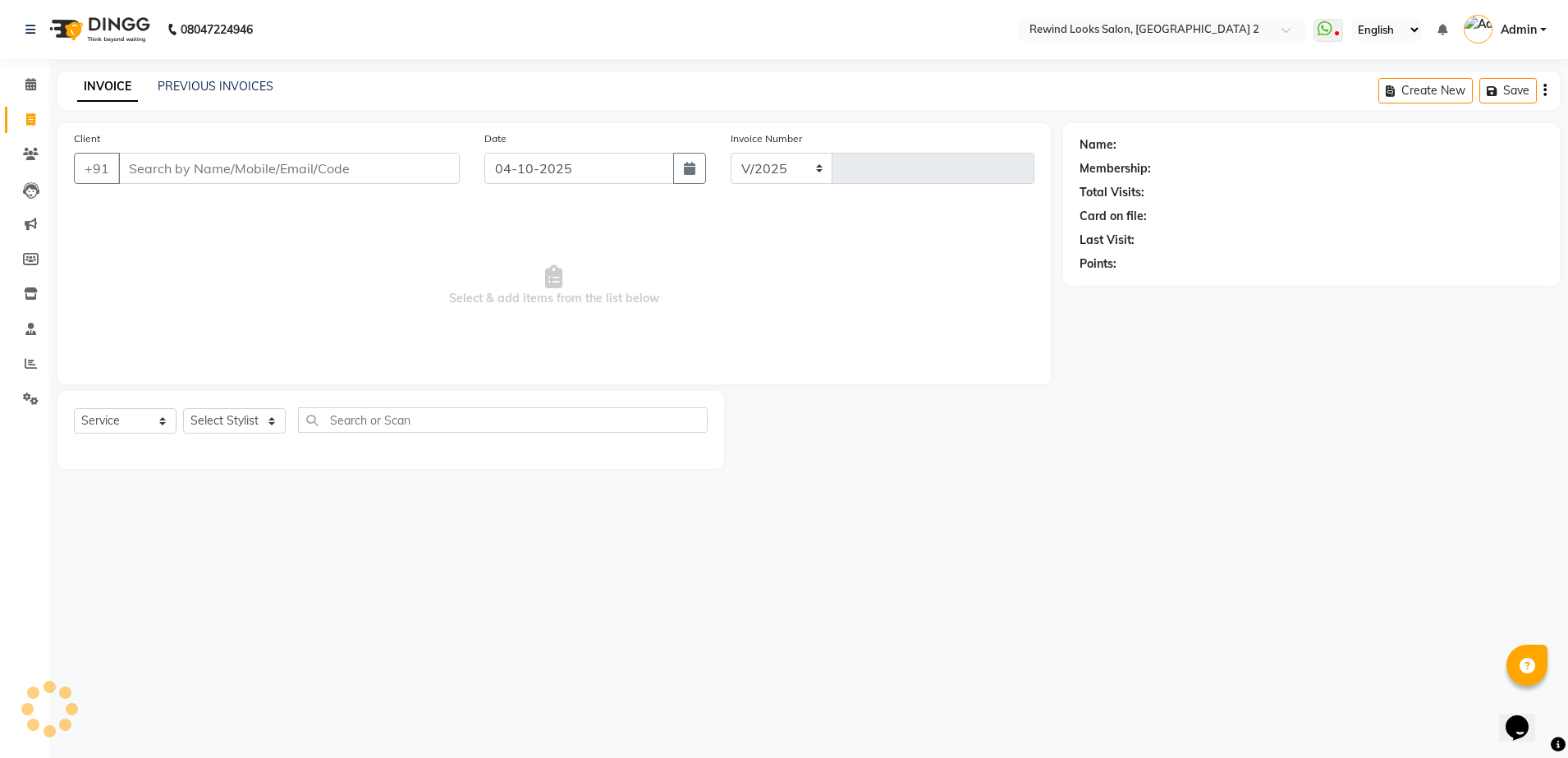
select select "4640"
type input "10727"
select select "27076"
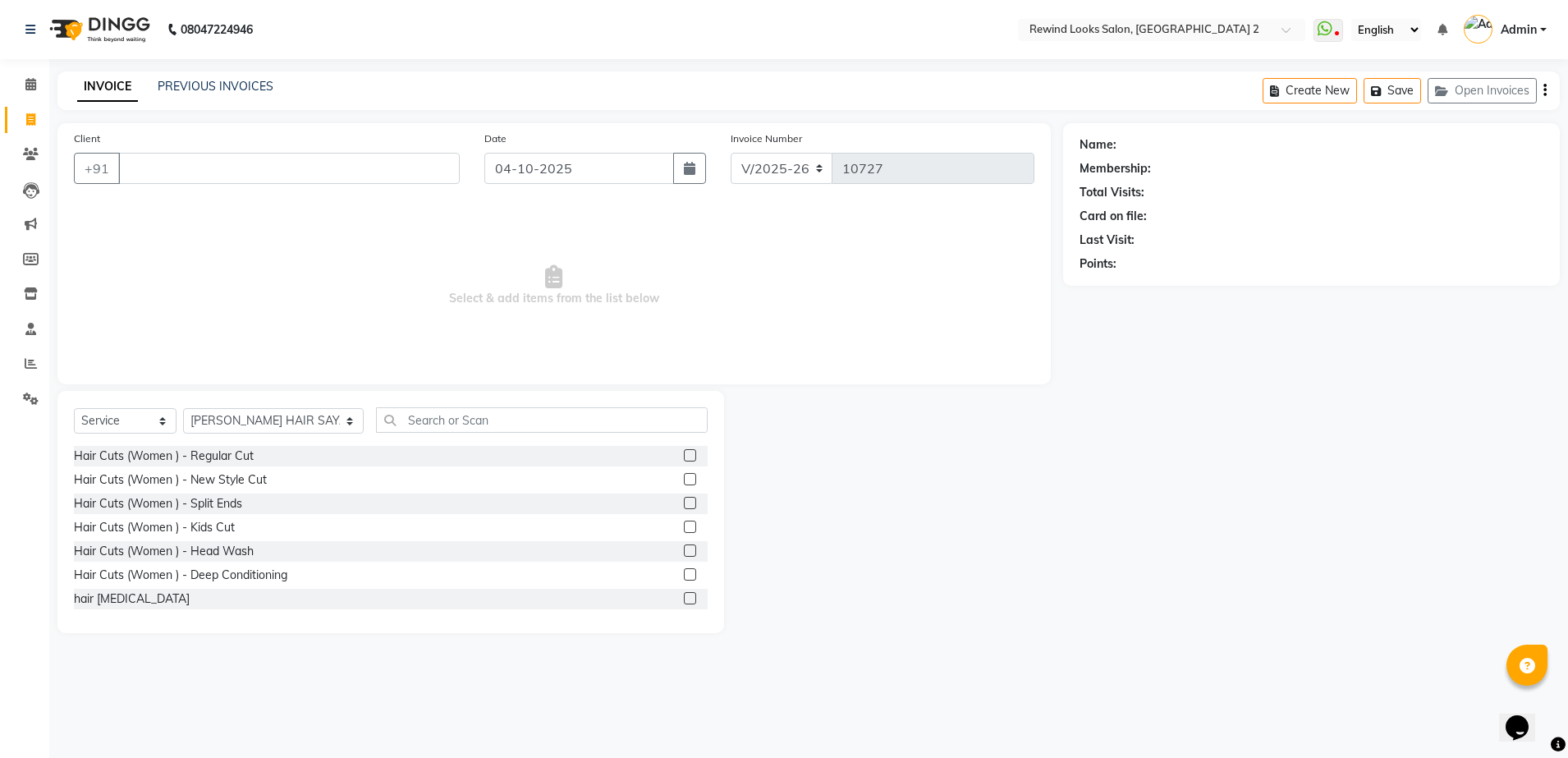
click at [291, 173] on input "Client" at bounding box center [288, 168] width 341 height 31
click at [417, 171] on input "Client" at bounding box center [288, 168] width 341 height 31
click at [391, 172] on input "Client" at bounding box center [288, 168] width 341 height 31
click at [377, 173] on input "Client" at bounding box center [288, 168] width 341 height 31
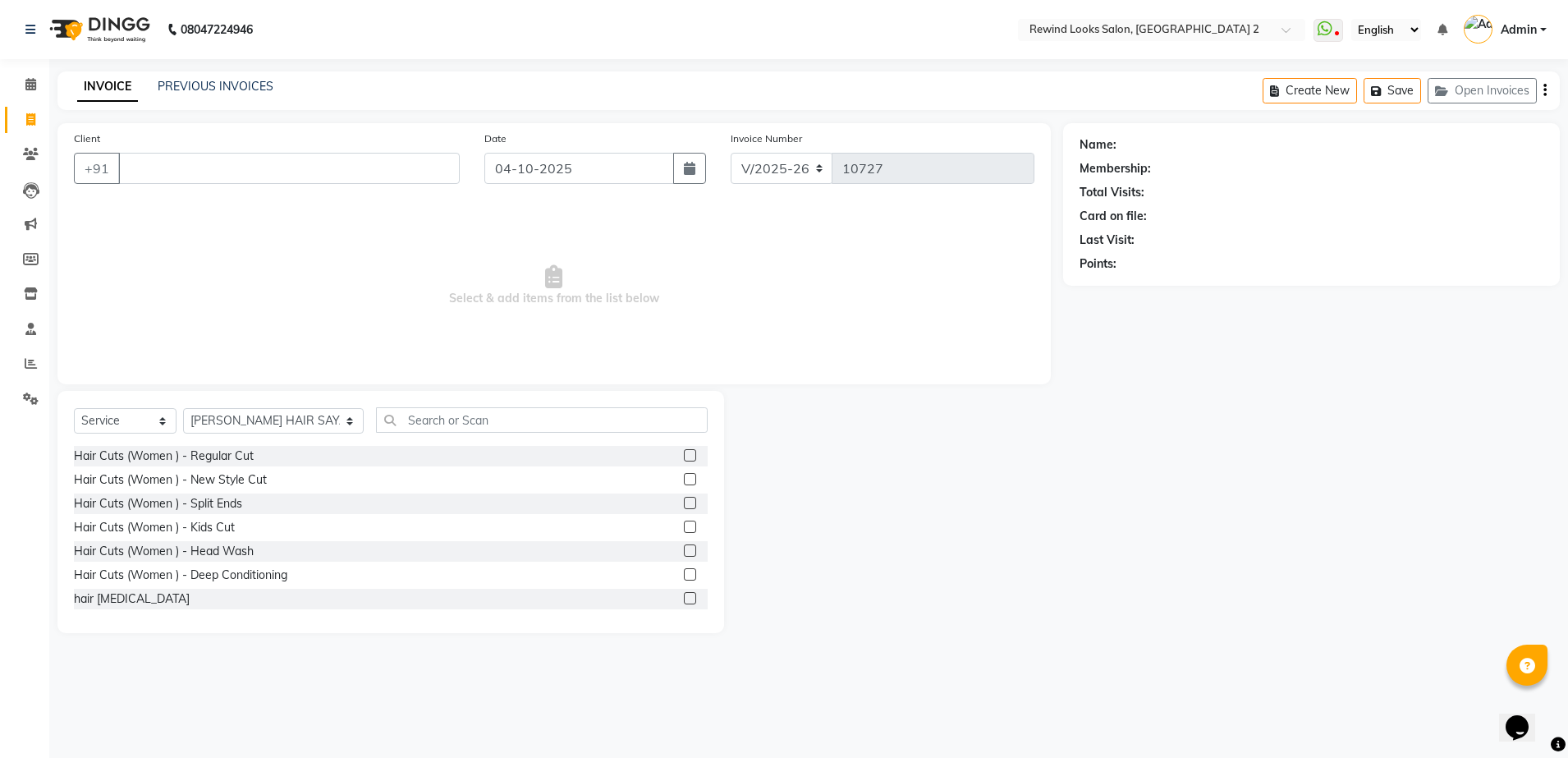
click at [401, 162] on input "Client" at bounding box center [288, 168] width 341 height 31
click at [398, 177] on input "Client" at bounding box center [288, 168] width 341 height 31
click at [148, 169] on input "Client" at bounding box center [288, 168] width 341 height 31
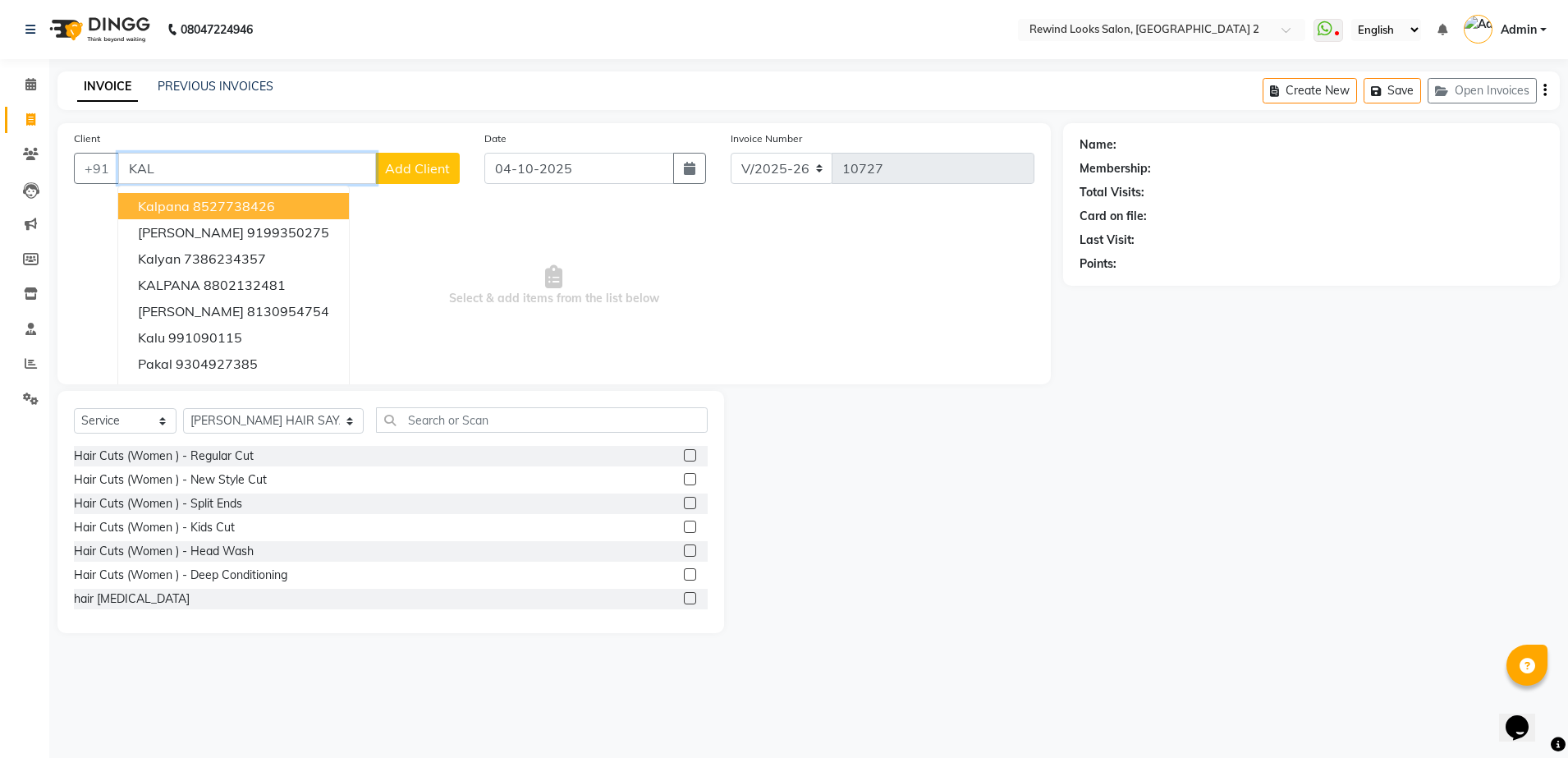
click at [205, 205] on ngb-highlight "8527738426" at bounding box center [234, 206] width 82 height 16
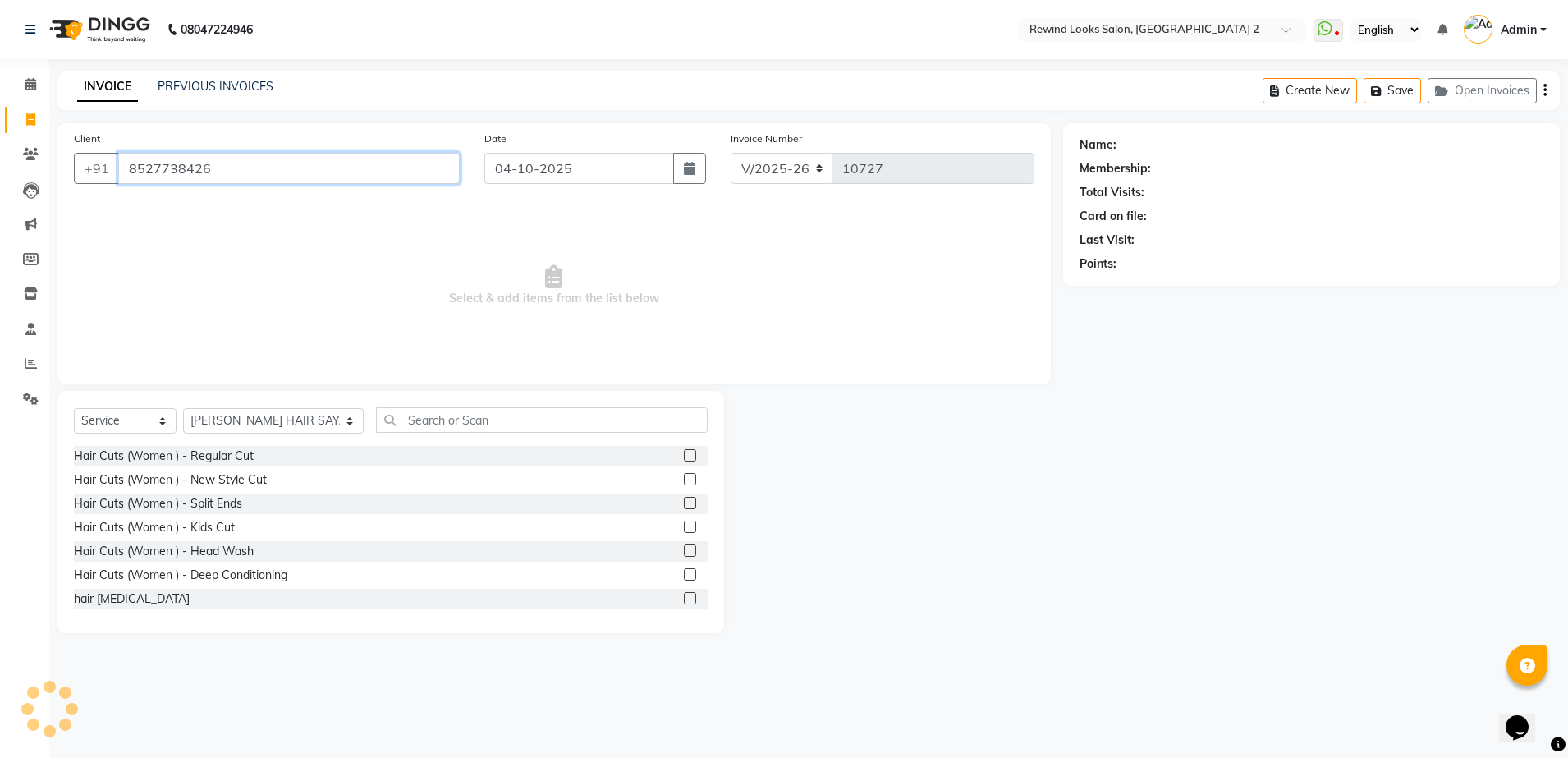
type input "8527738426"
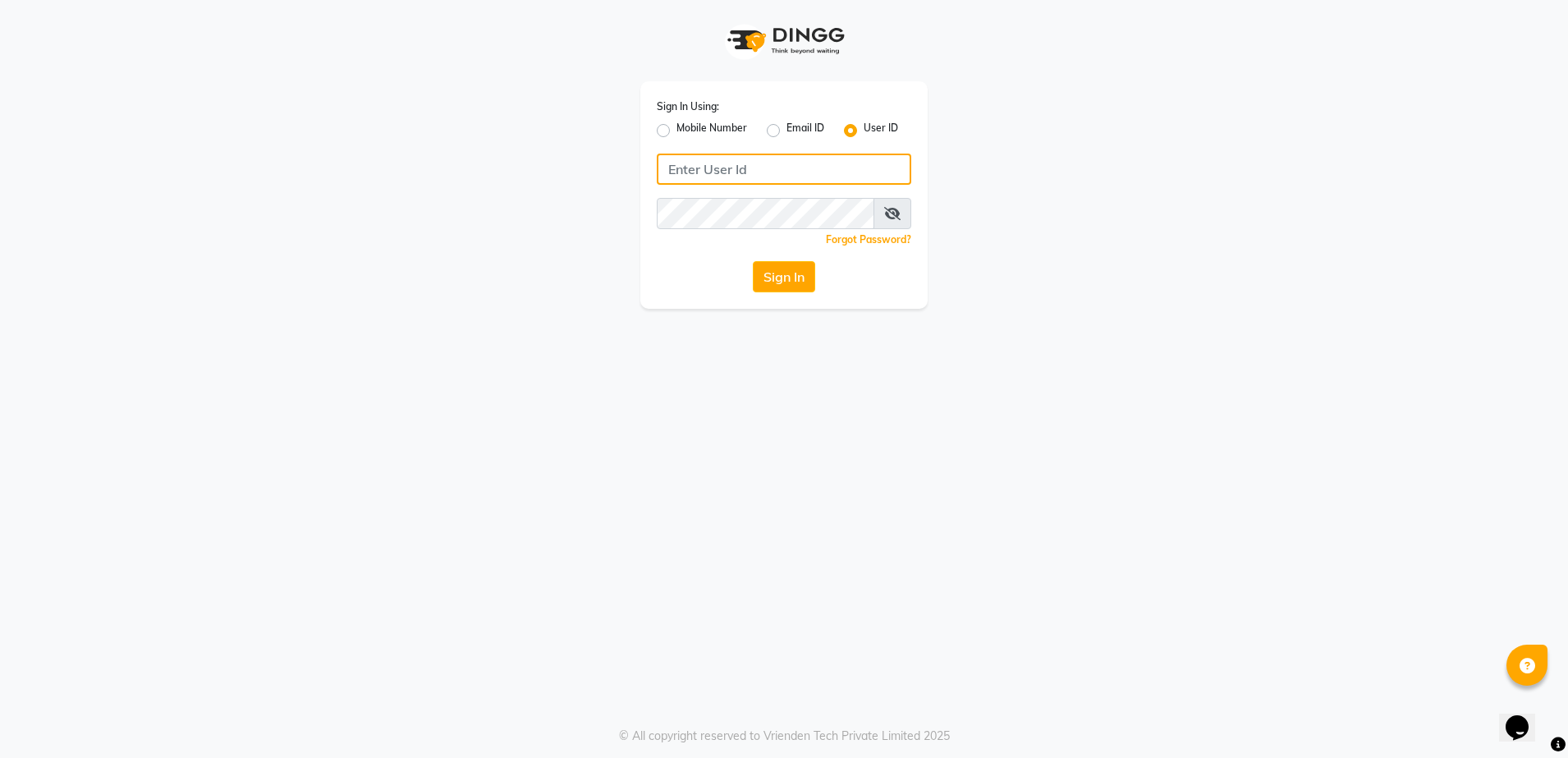
type input "rewindlooks"
click at [784, 275] on button "Sign In" at bounding box center [784, 277] width 63 height 31
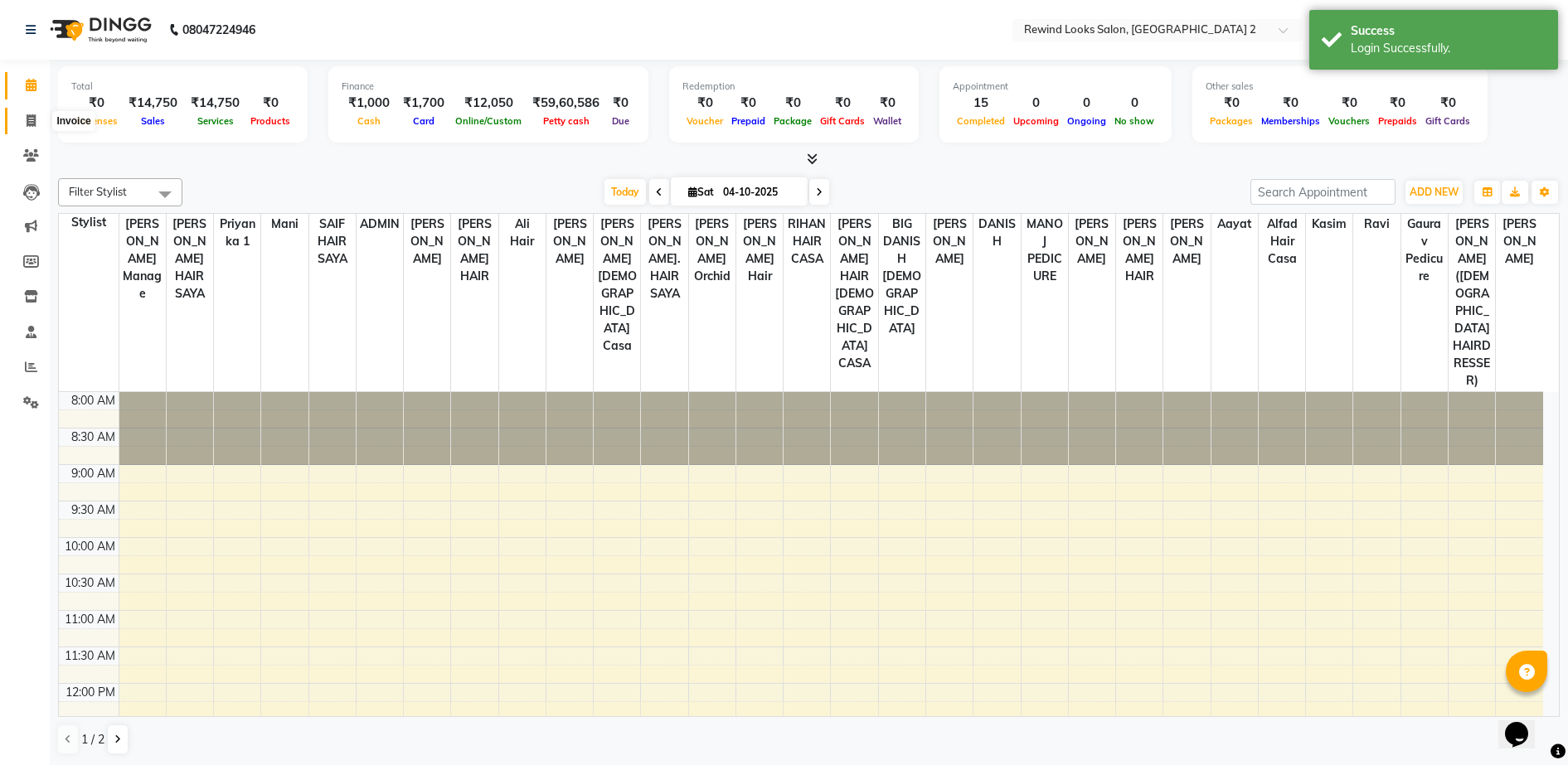
click at [24, 122] on span at bounding box center [31, 122] width 29 height 20
select select "4640"
select select "service"
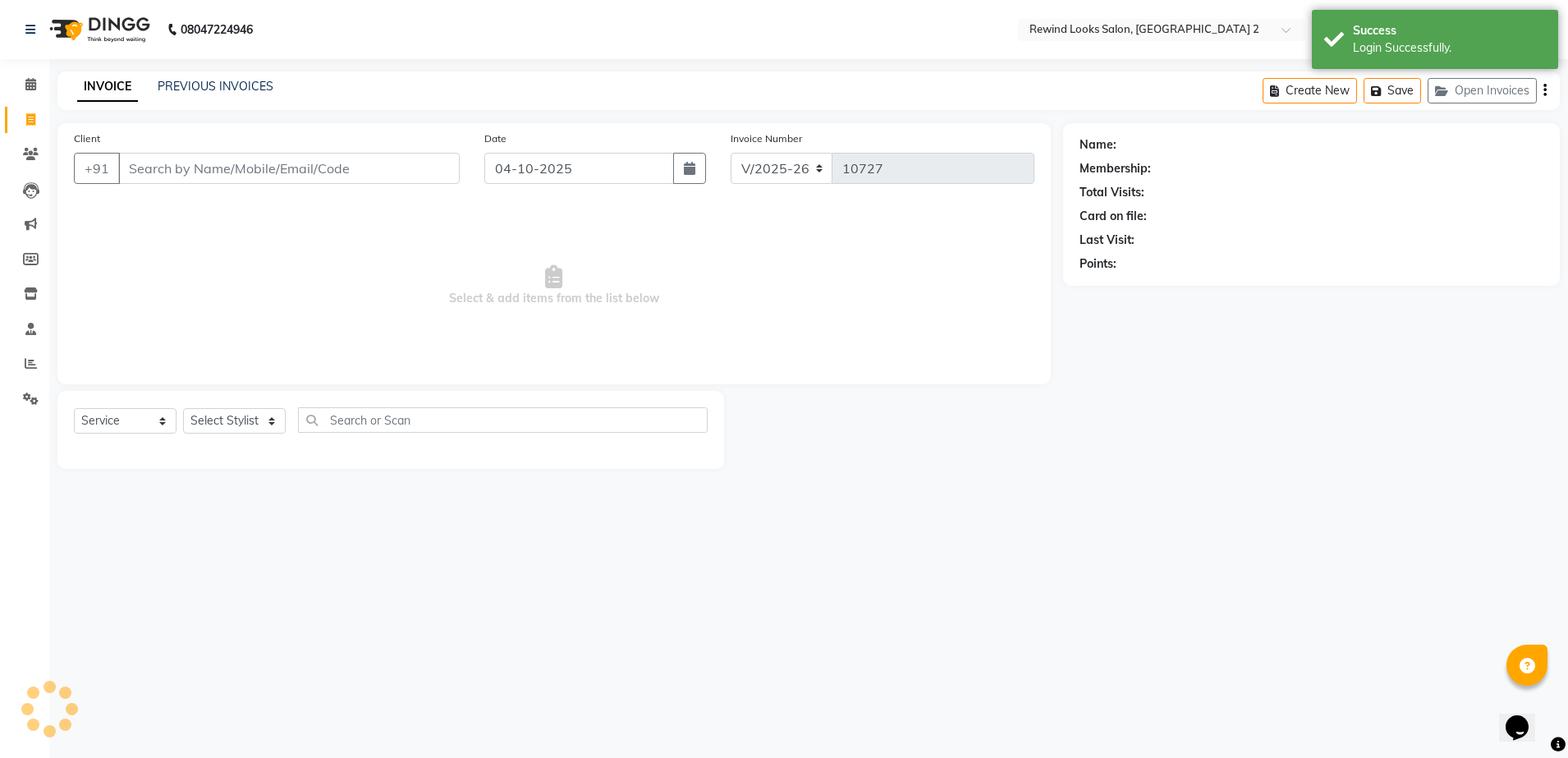
click at [217, 166] on input "Client" at bounding box center [288, 168] width 341 height 31
select select "27076"
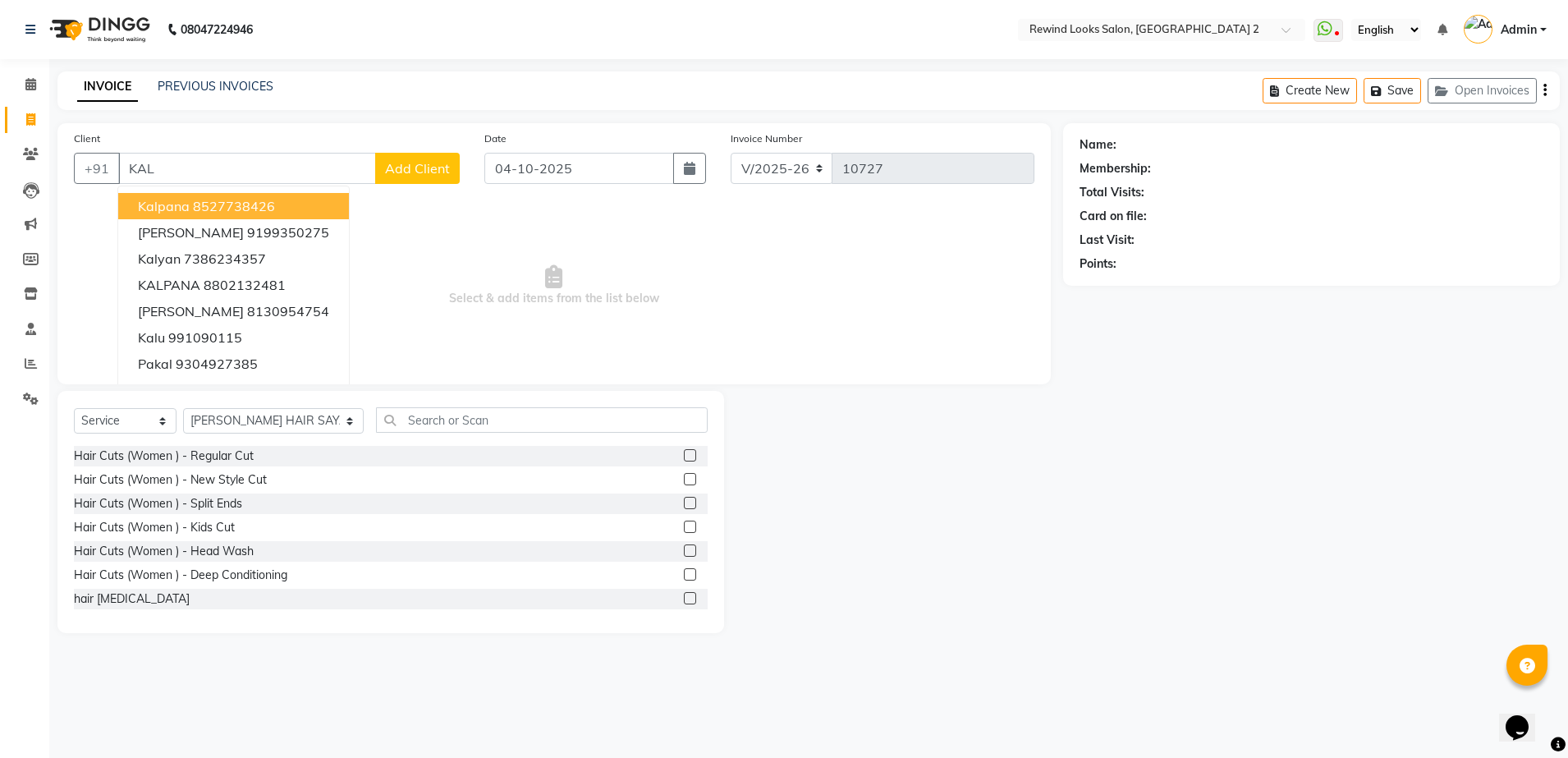
click at [283, 207] on button "kalpana 8527738426" at bounding box center [233, 206] width 231 height 26
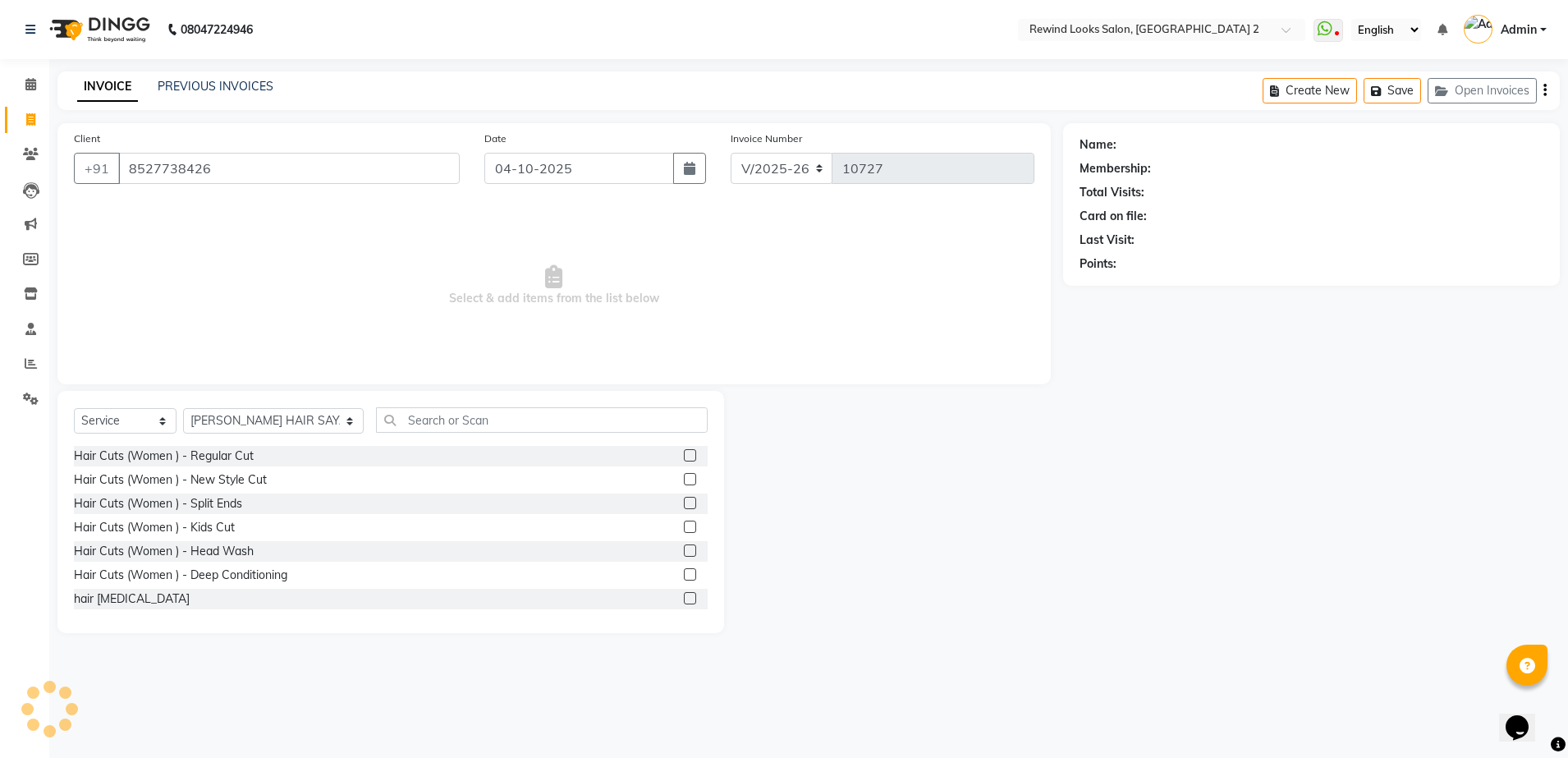
type input "8527738426"
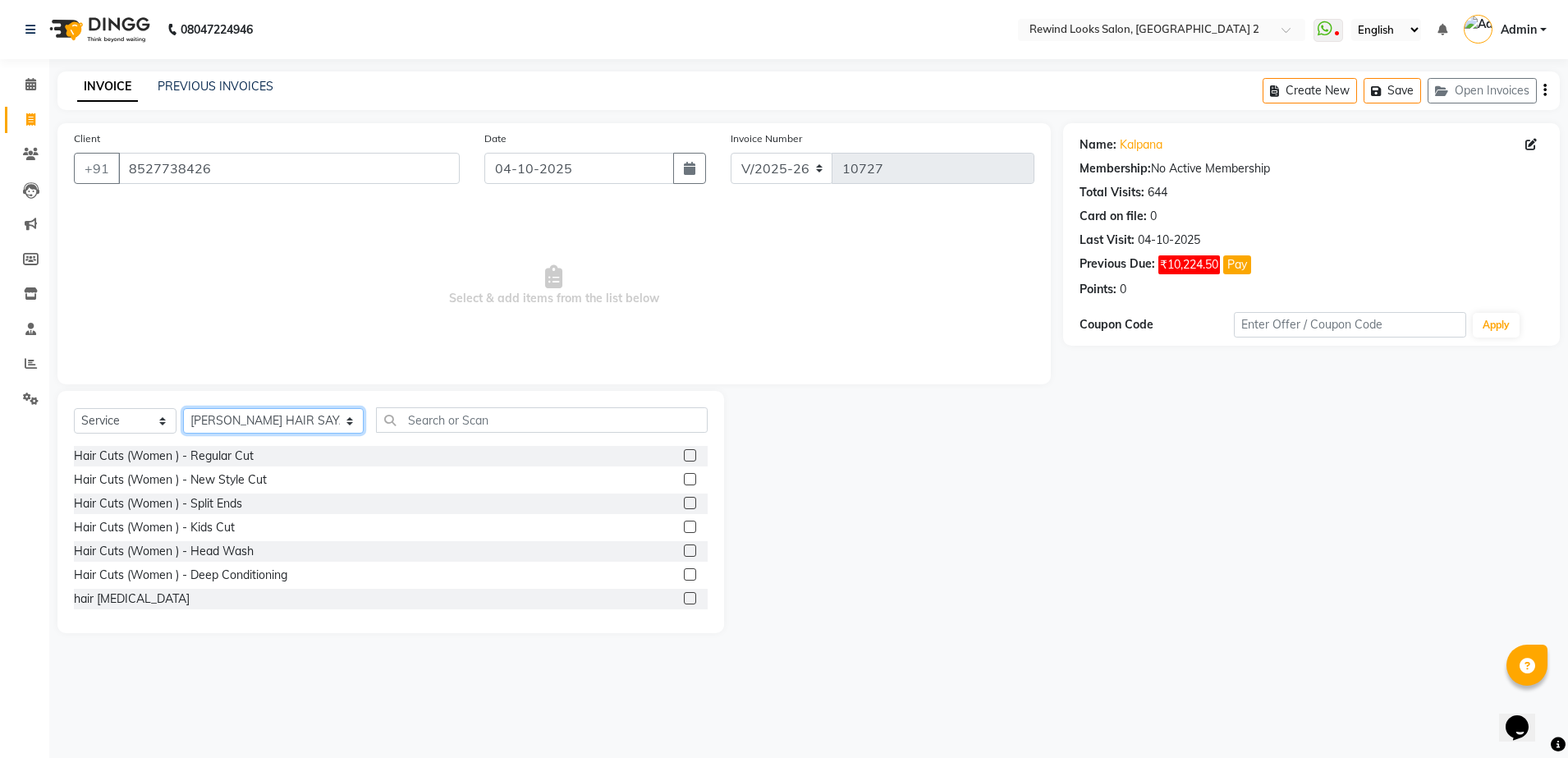
click at [252, 415] on select "Select Stylist aasim aayat ADMIN Alfad hair Casa Ali Hair ARBAZ (MALE HAIRDRESS…" at bounding box center [273, 421] width 181 height 25
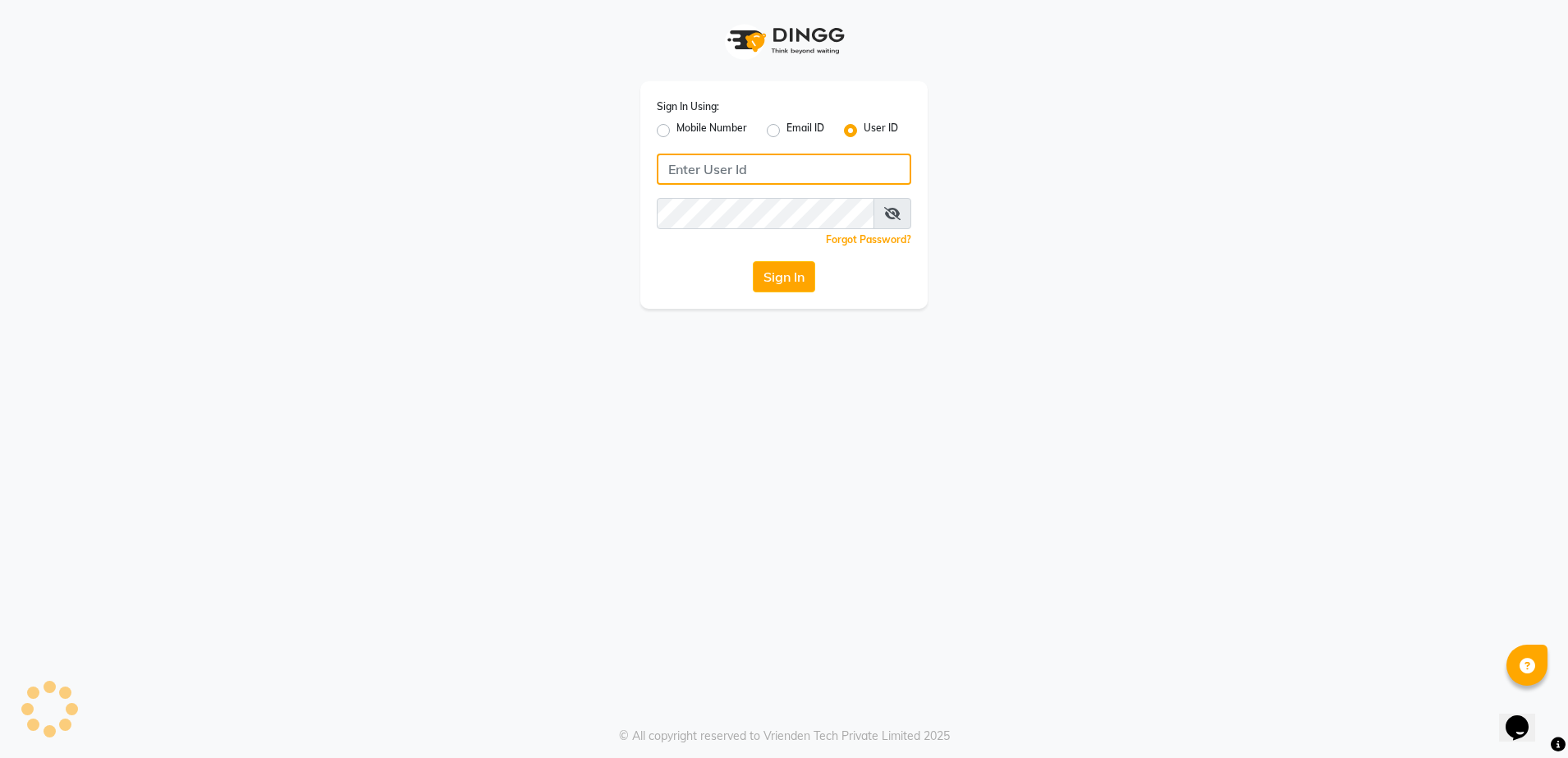
type input "rewindlooks"
click at [780, 274] on button "Sign In" at bounding box center [784, 277] width 63 height 31
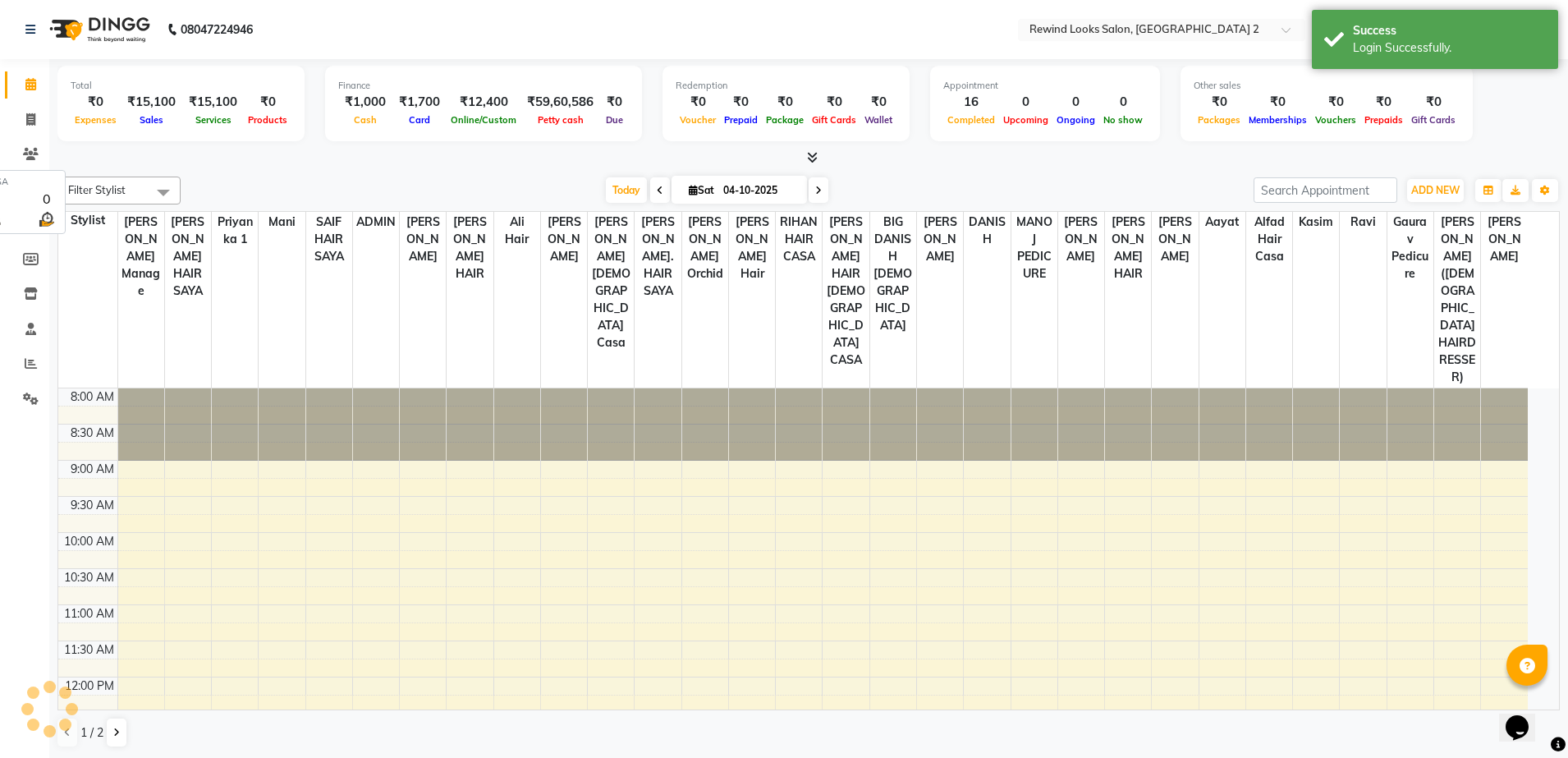
select select "en"
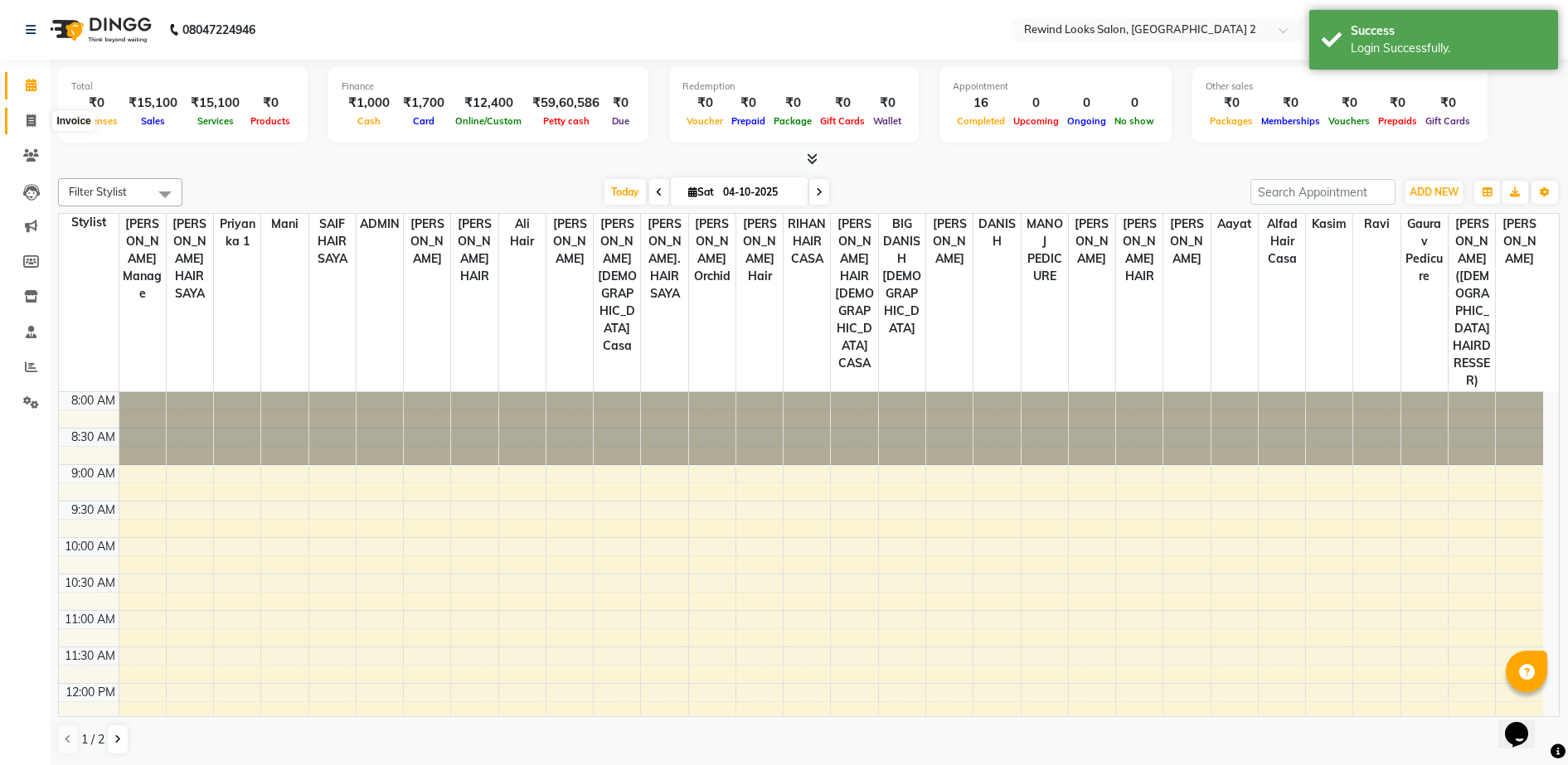
click at [26, 114] on icon at bounding box center [30, 120] width 9 height 13
select select "service"
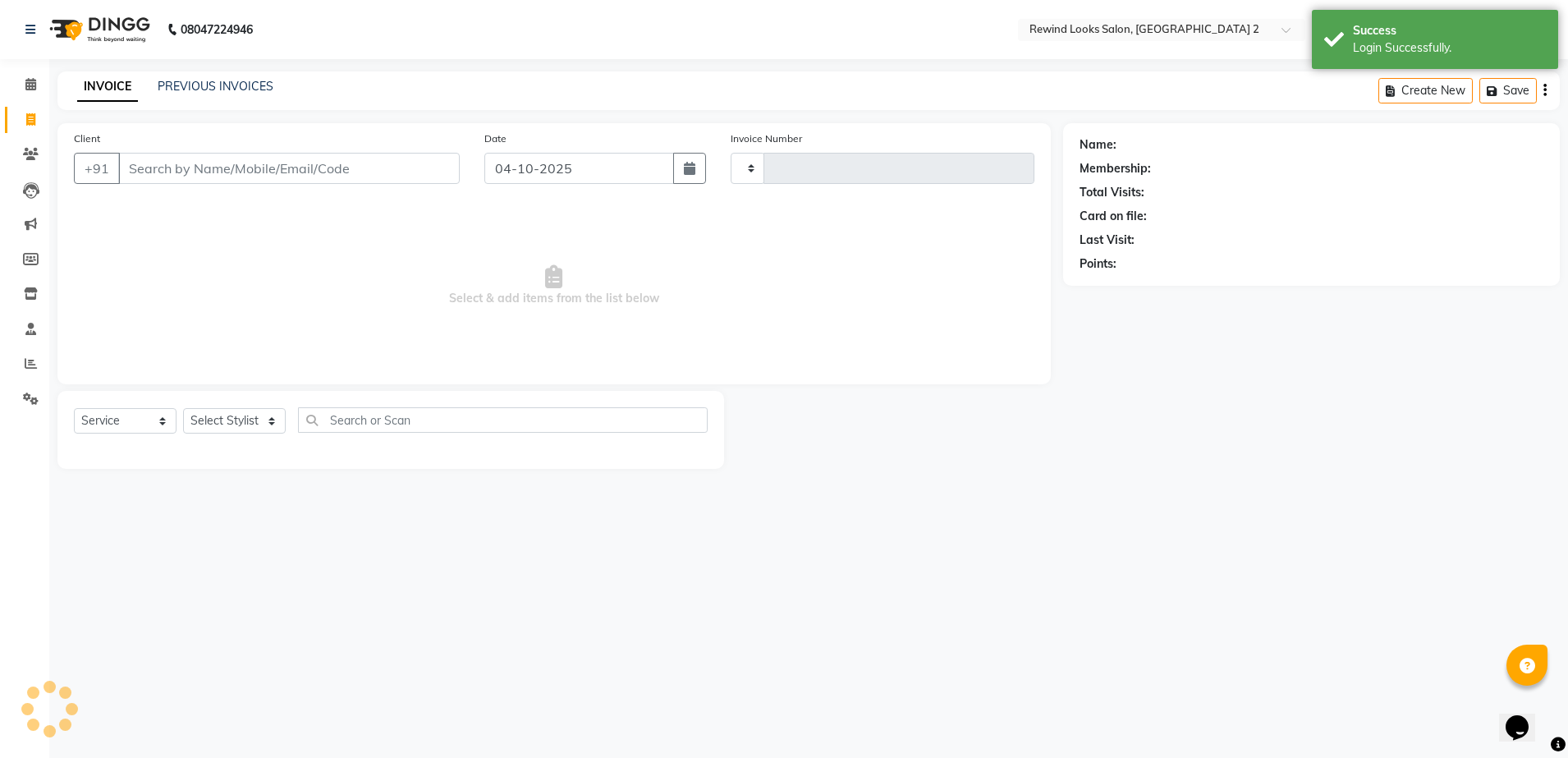
type input "10728"
select select "4640"
click at [234, 158] on input "Client" at bounding box center [288, 168] width 341 height 31
select select "27076"
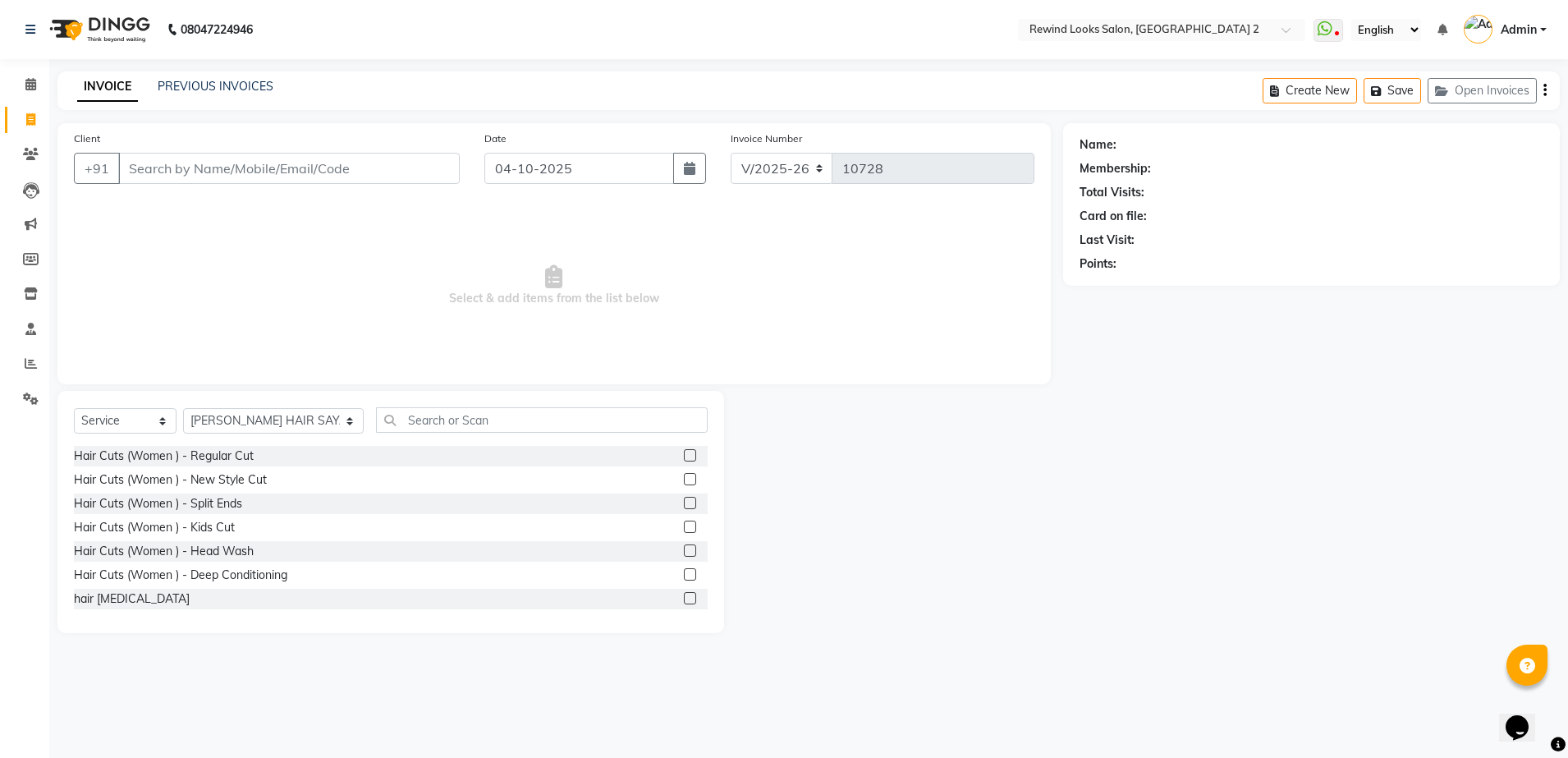
click at [297, 167] on input "Client" at bounding box center [288, 168] width 341 height 31
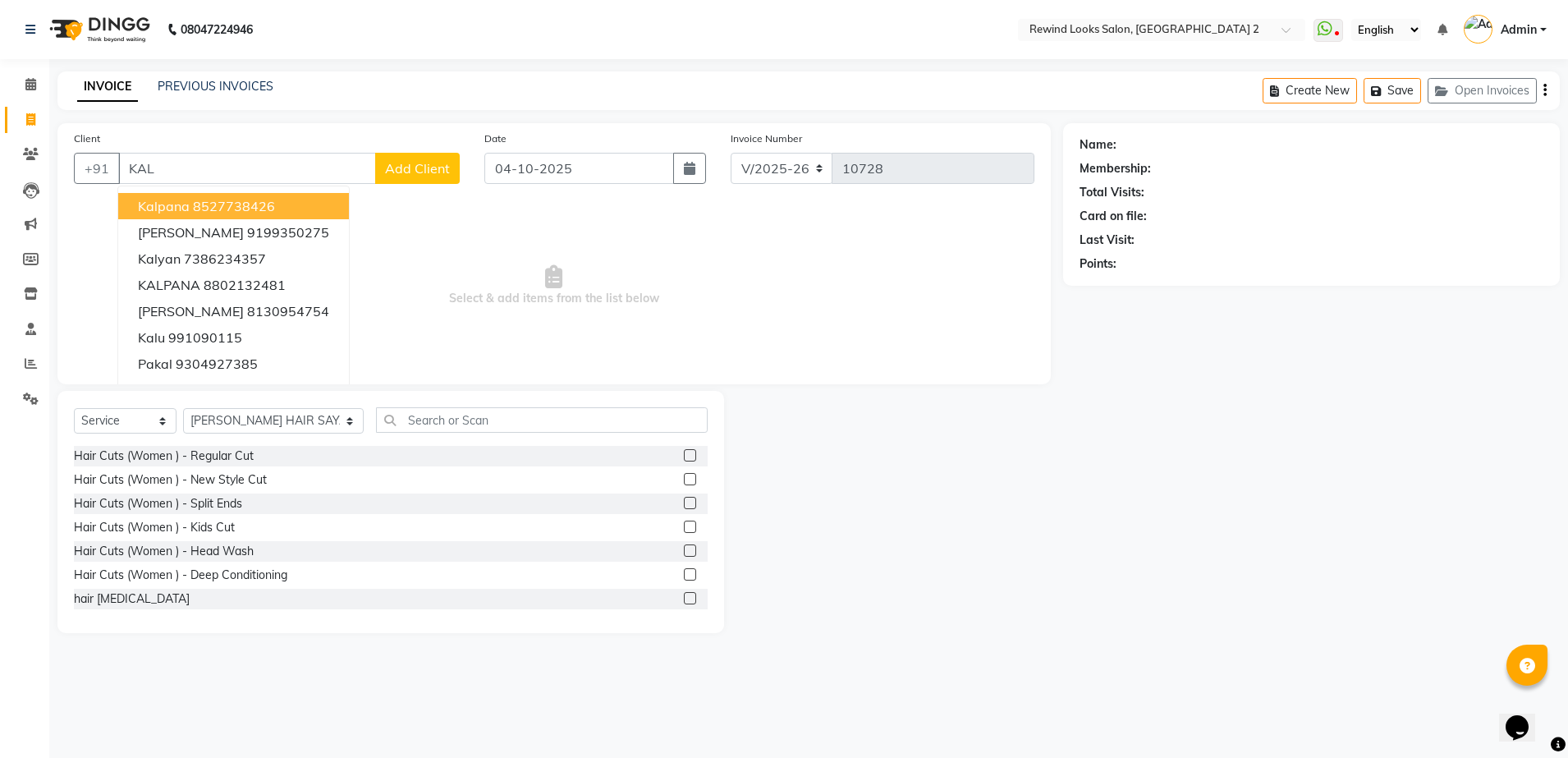
click at [280, 206] on button "kalpana 8527738426" at bounding box center [233, 206] width 231 height 26
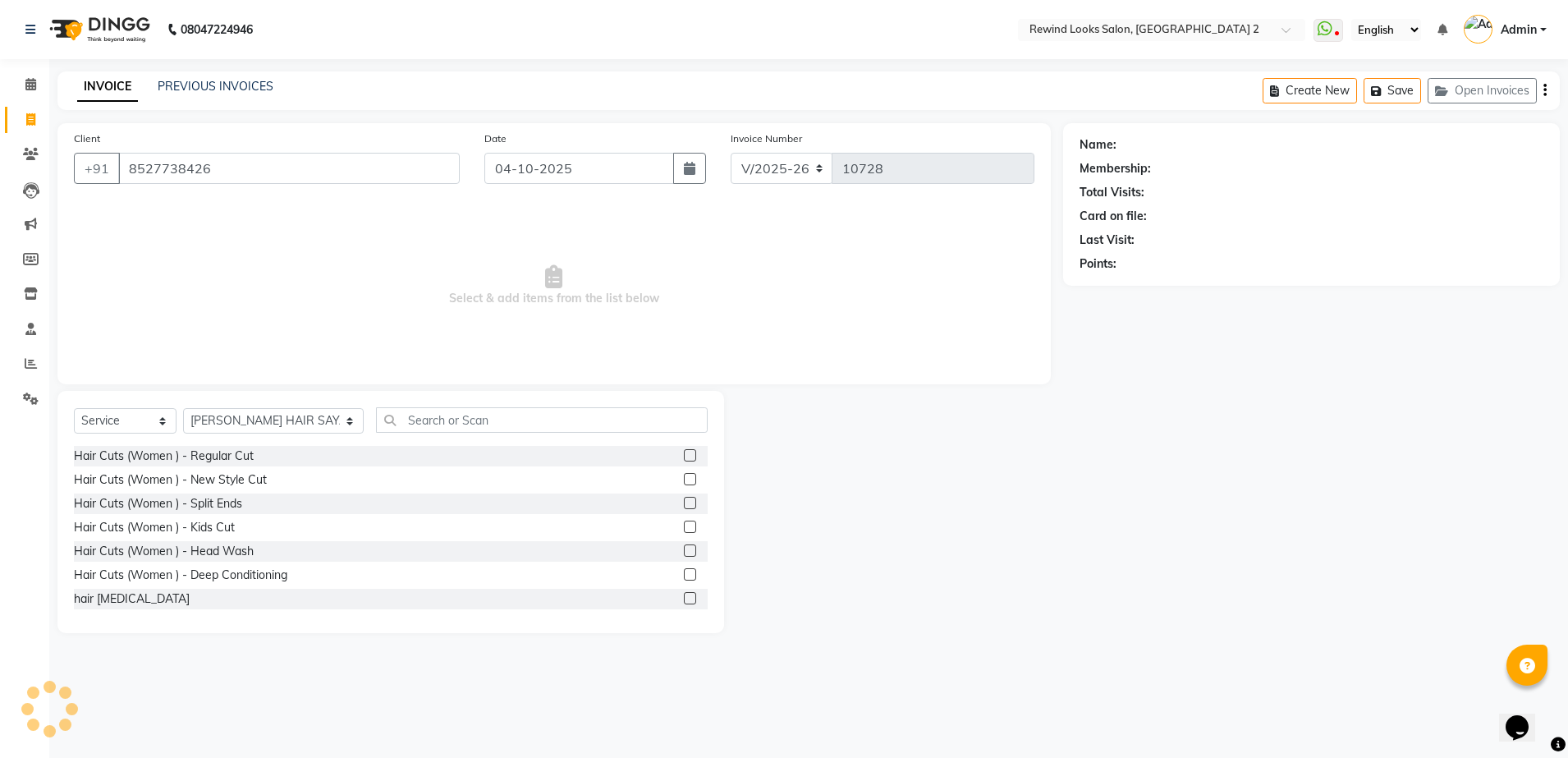
type input "8527738426"
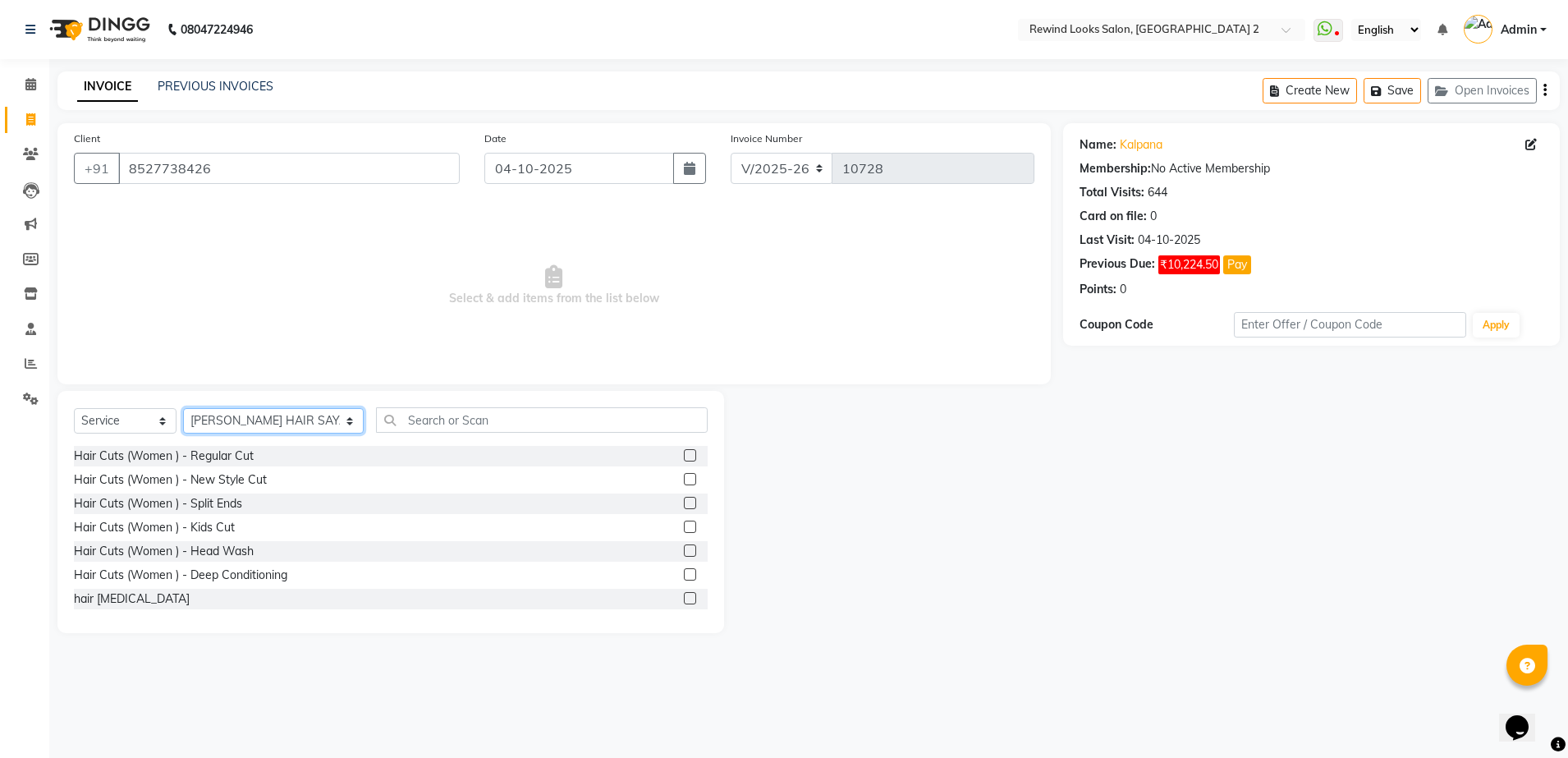
click at [242, 414] on select "Select Stylist aasim aayat ADMIN Alfad hair Casa Ali Hair ARBAZ (MALE HAIRDRESS…" at bounding box center [273, 421] width 181 height 25
select select "59592"
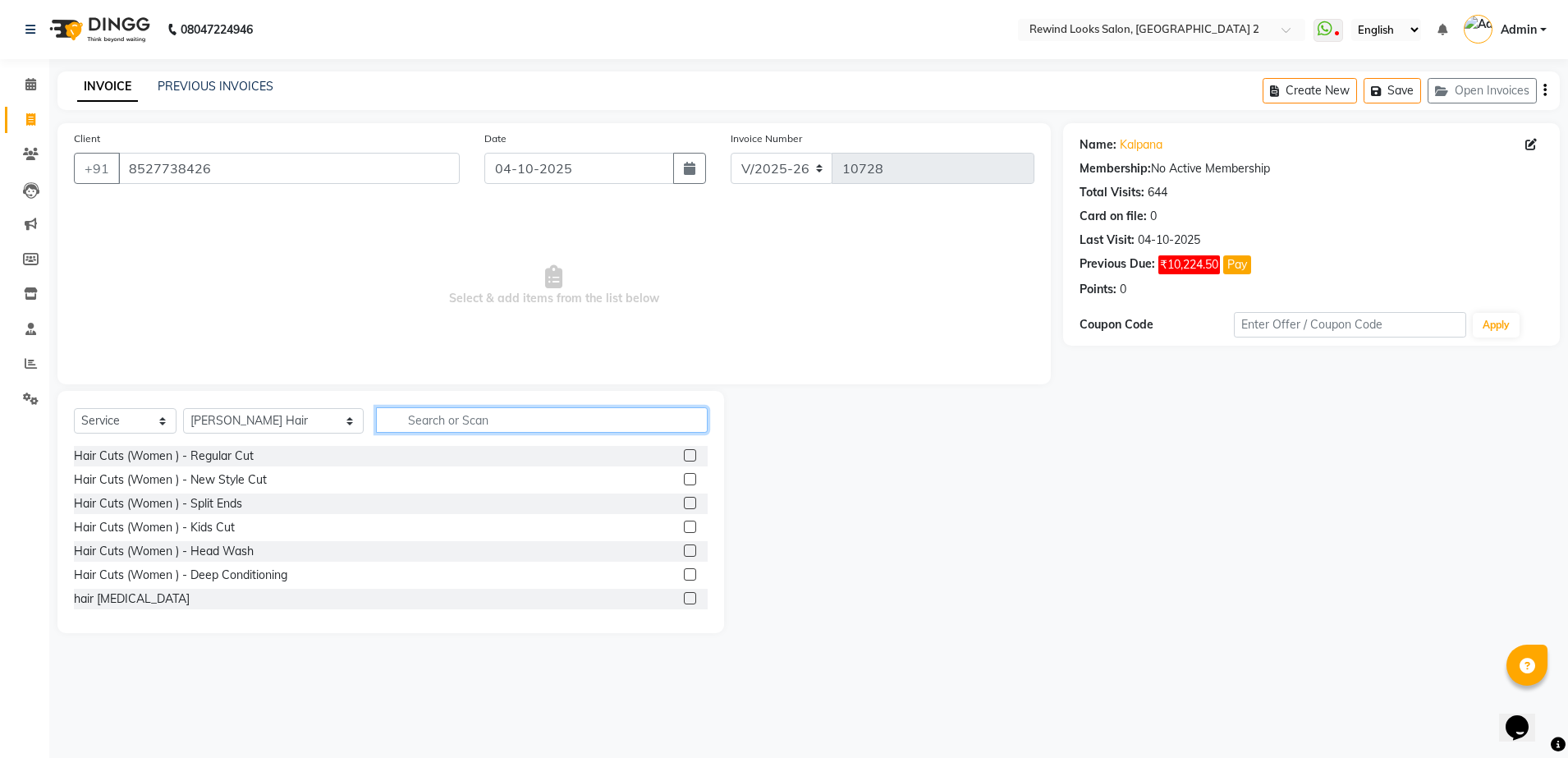
click at [503, 420] on input "text" at bounding box center [541, 420] width 332 height 25
click at [683, 455] on label at bounding box center [689, 454] width 13 height 13
click at [683, 455] on input "checkbox" at bounding box center [688, 455] width 11 height 11
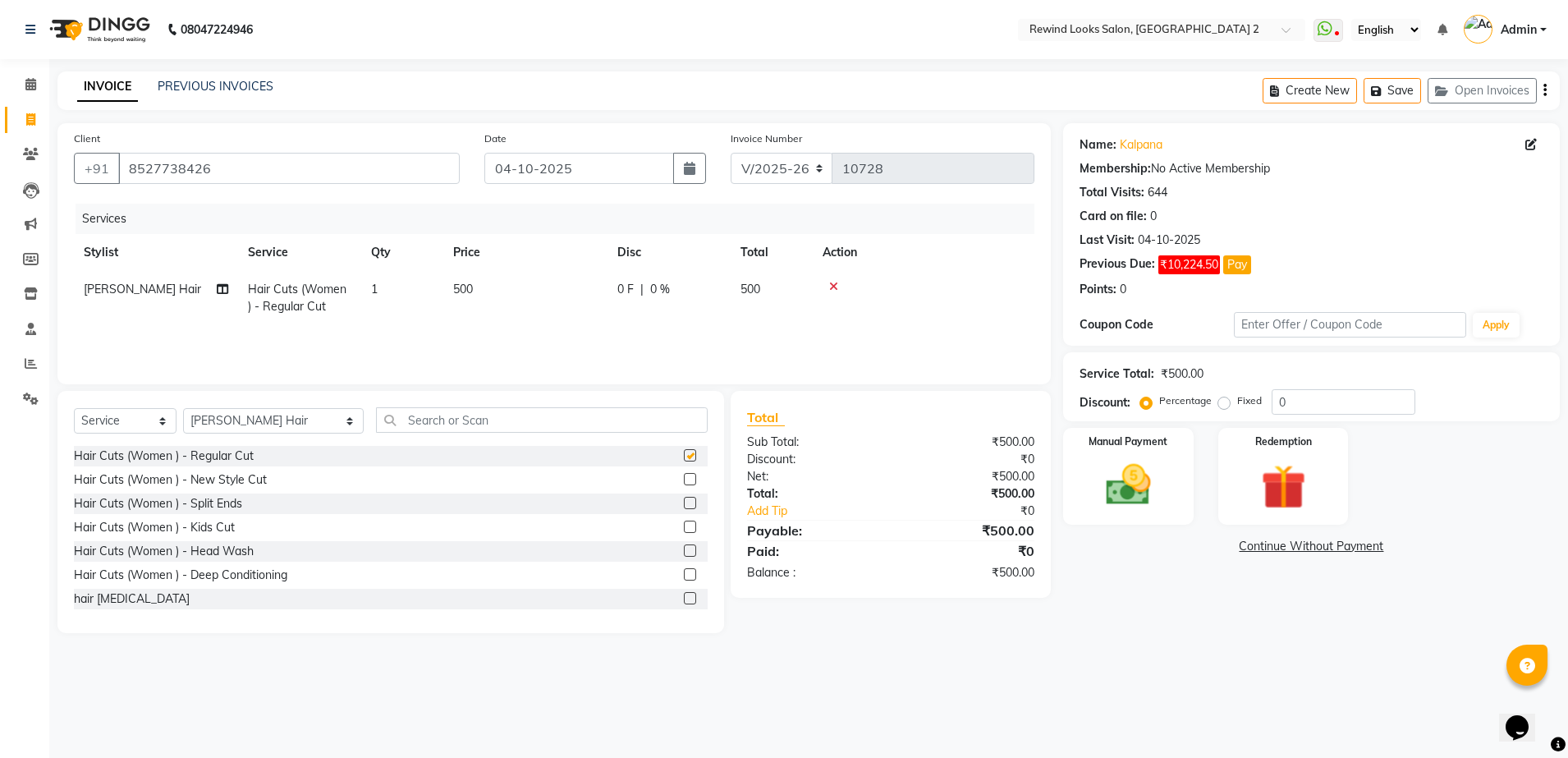
checkbox input "false"
click at [683, 550] on label at bounding box center [689, 550] width 13 height 13
click at [683, 550] on input "checkbox" at bounding box center [688, 551] width 11 height 11
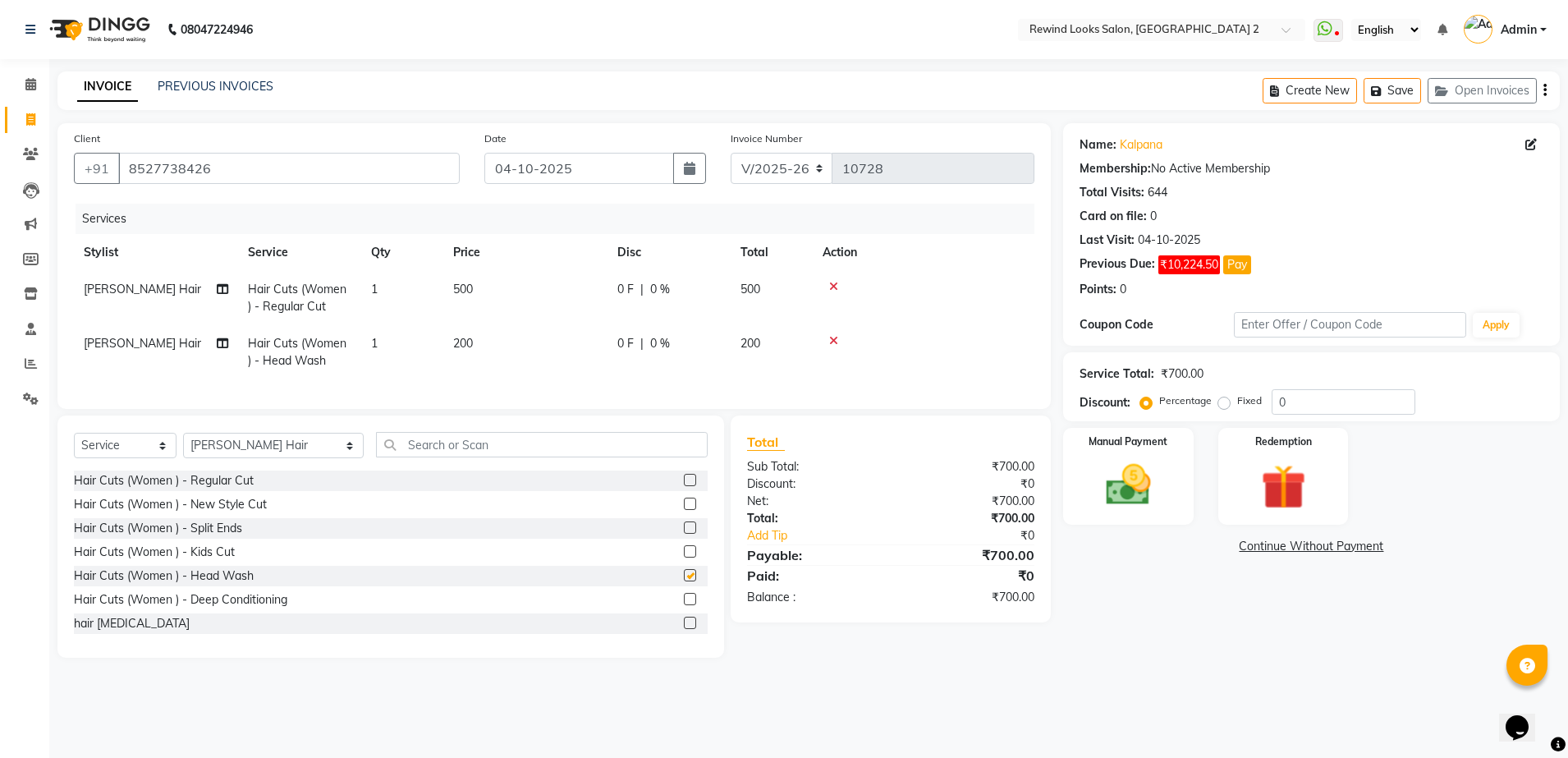
checkbox input "false"
click at [1139, 490] on img at bounding box center [1128, 485] width 76 height 54
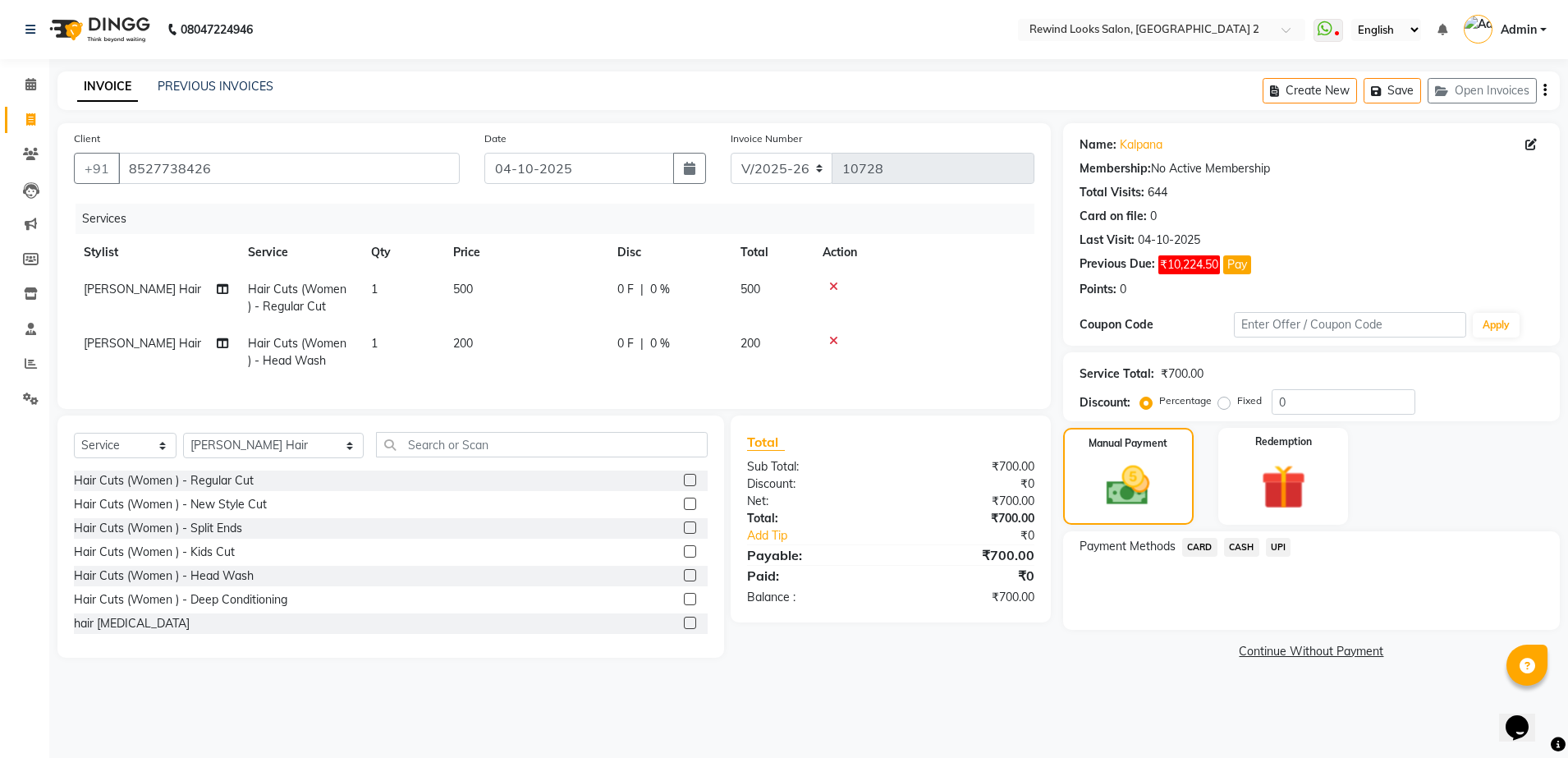
click at [1279, 545] on span "UPI" at bounding box center [1278, 547] width 25 height 19
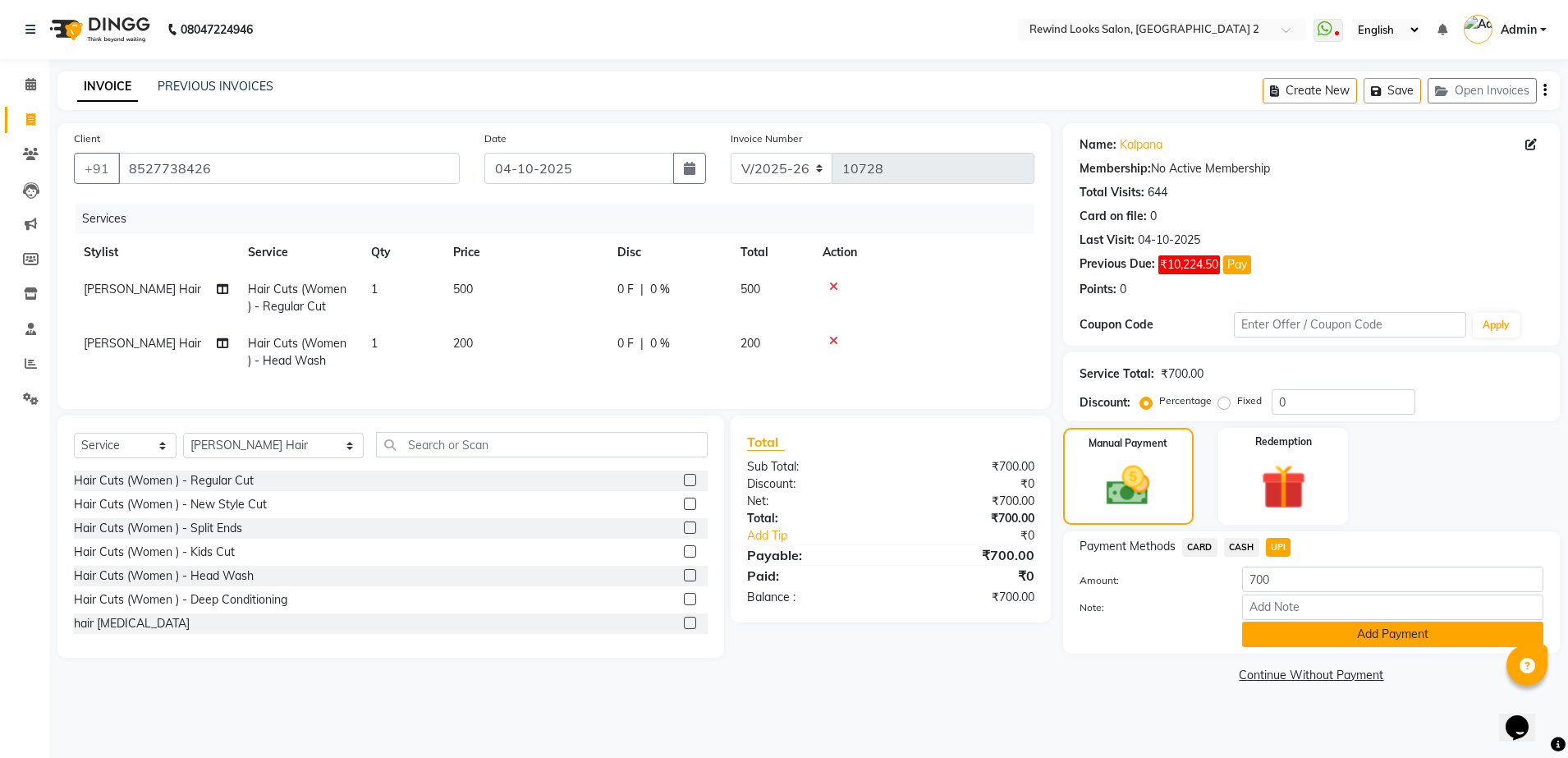
click at [1293, 638] on button "Add Payment" at bounding box center [1393, 634] width 302 height 25
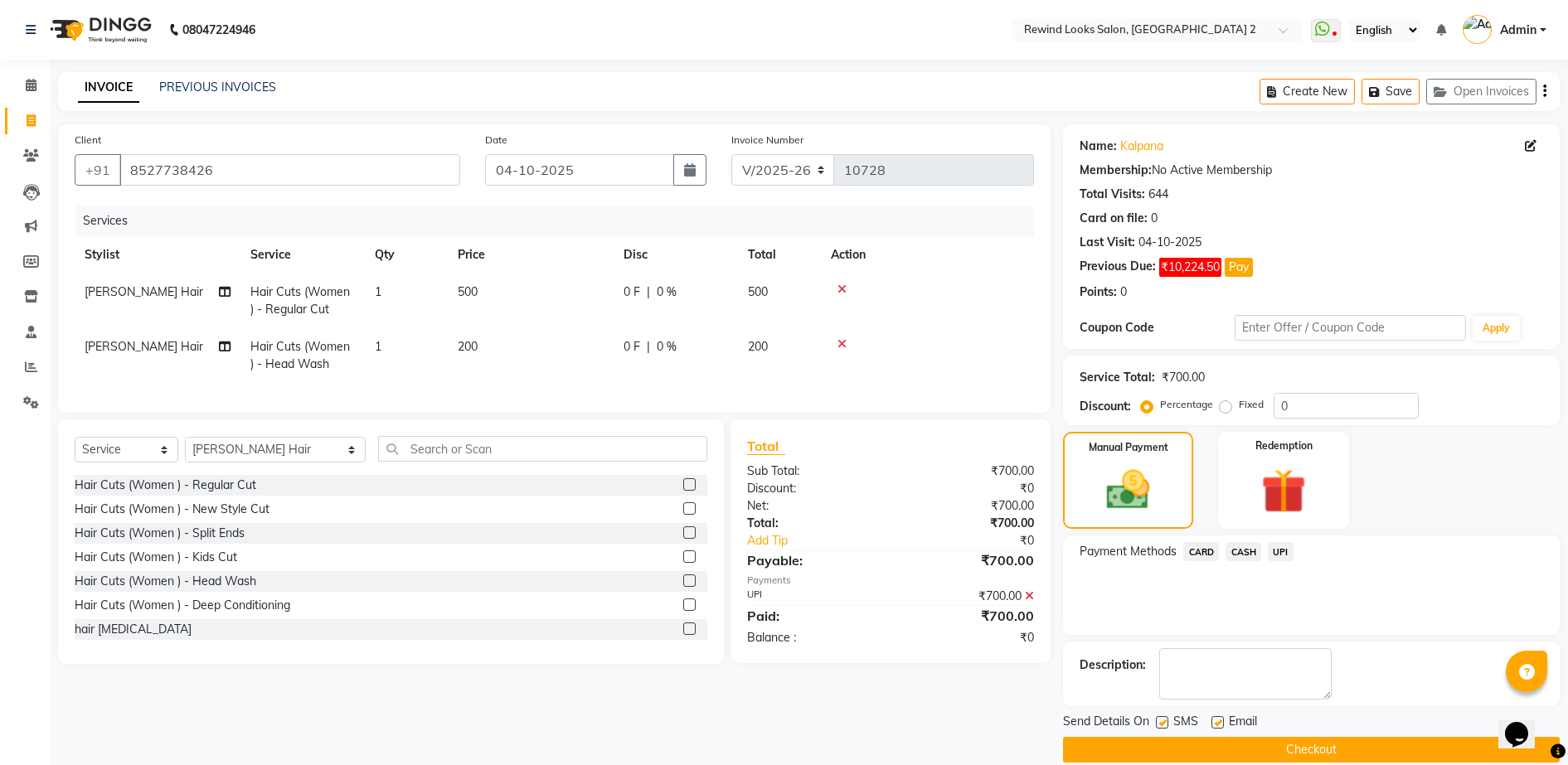
click at [1300, 744] on button "Checkout" at bounding box center [1310, 749] width 497 height 25
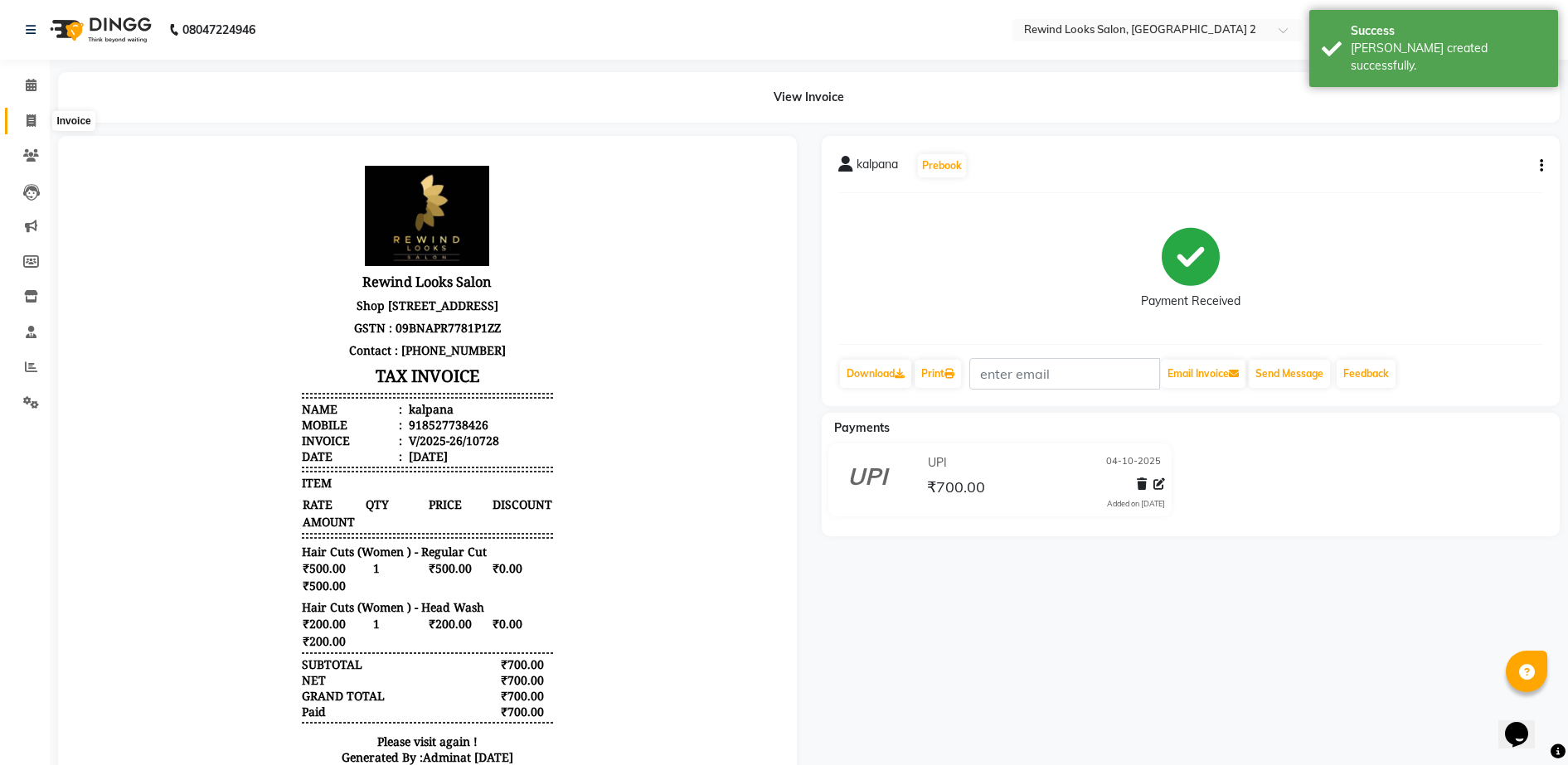
click at [26, 117] on icon at bounding box center [30, 120] width 9 height 13
select select "service"
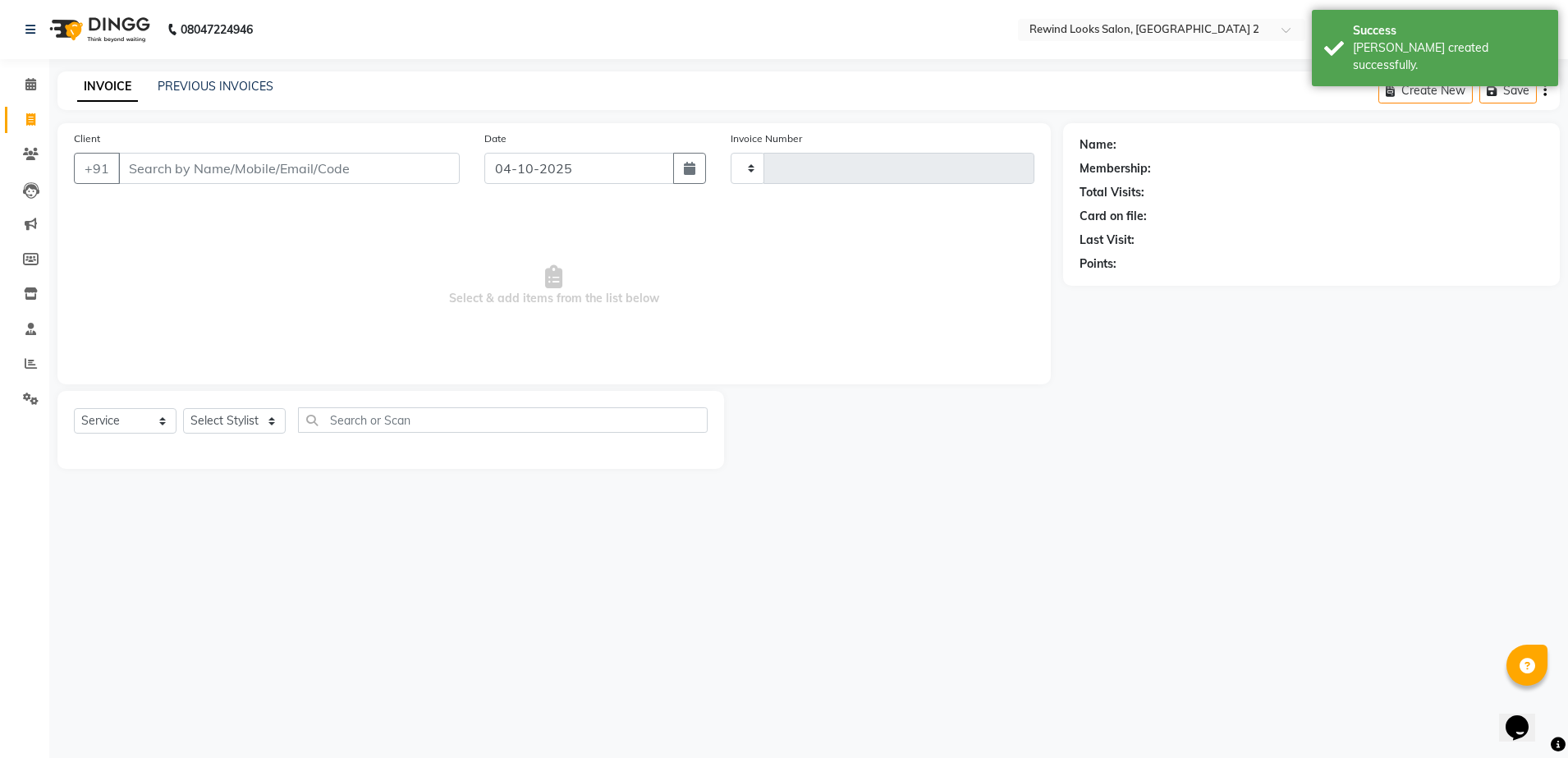
type input "10729"
select select "4640"
select select "27076"
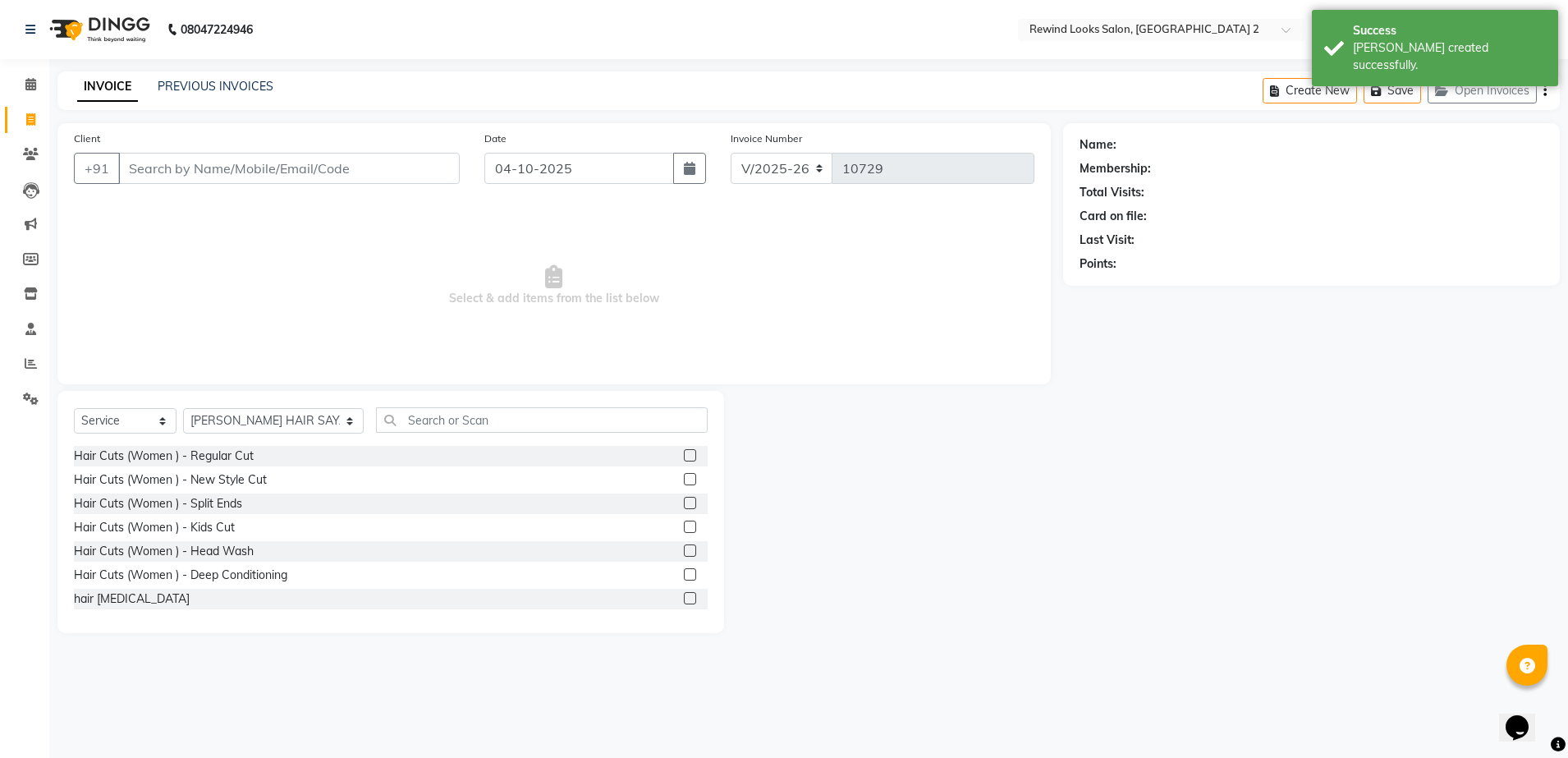
click at [234, 155] on input "Client" at bounding box center [288, 168] width 341 height 31
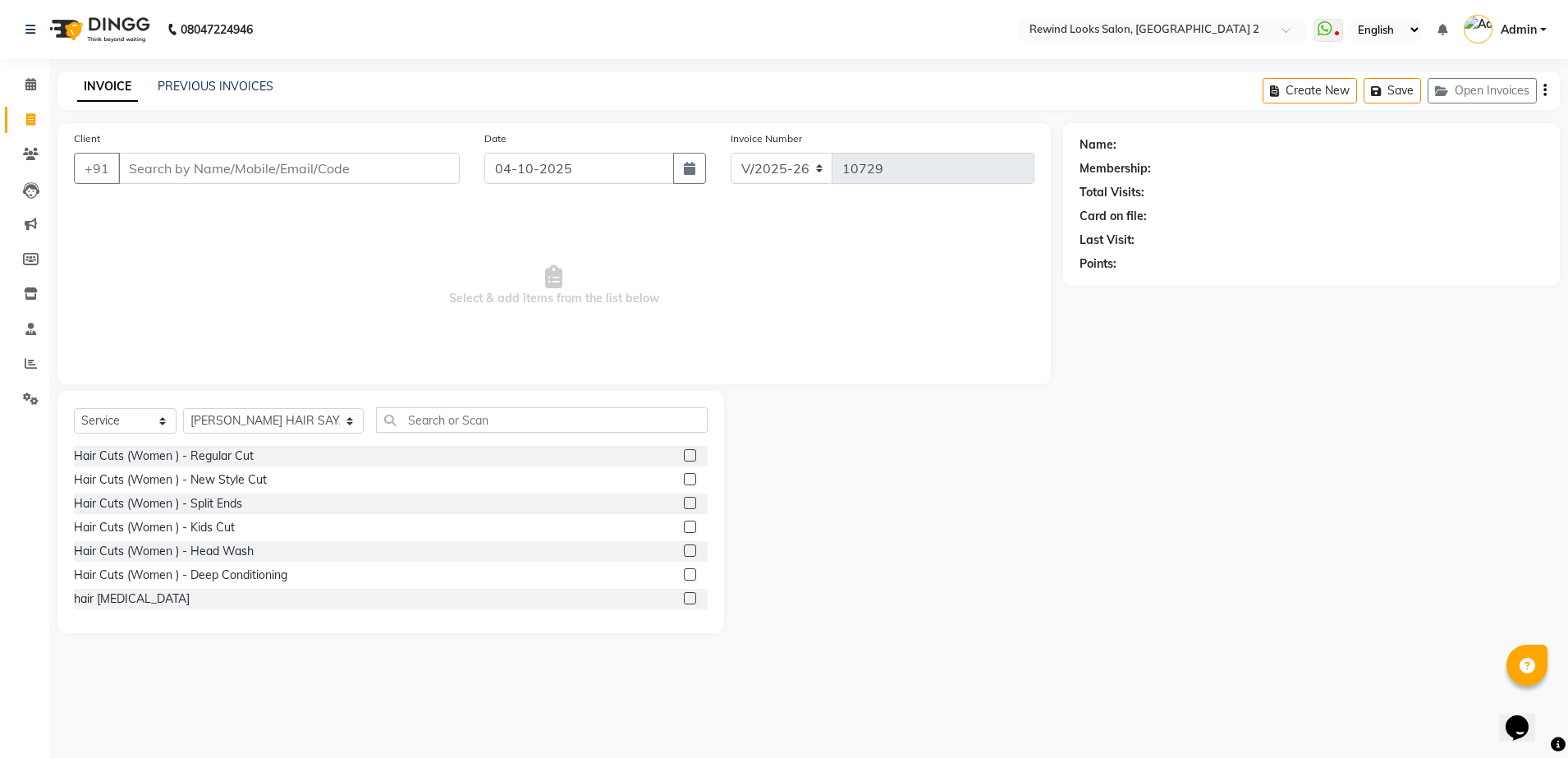
click at [261, 177] on input "Client" at bounding box center [288, 168] width 341 height 31
click at [316, 172] on input "Client" at bounding box center [288, 168] width 341 height 31
